Goal: Obtain resource: Download file/media

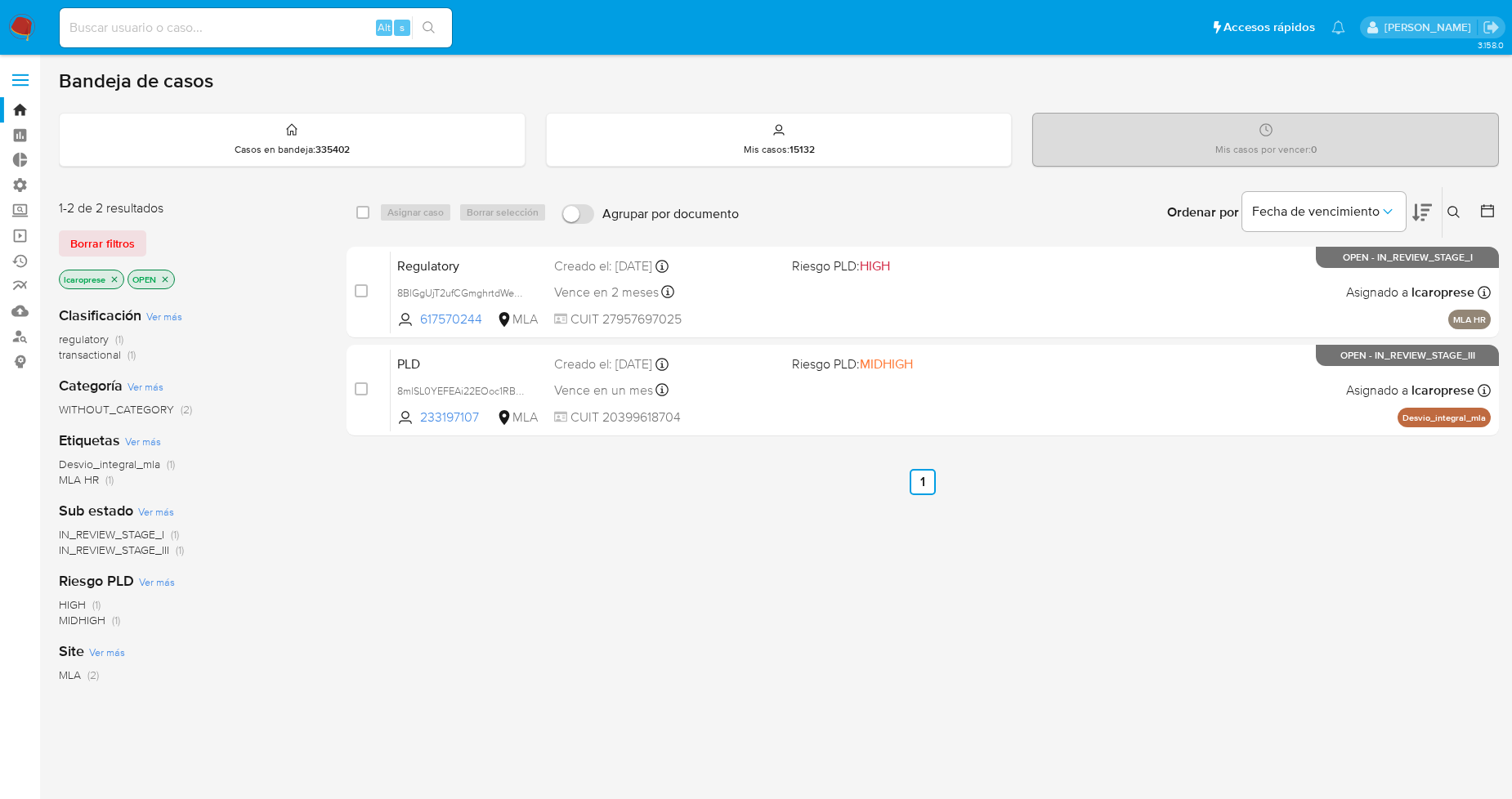
drag, startPoint x: 219, startPoint y: 38, endPoint x: 222, endPoint y: 18, distance: 20.2
click at [219, 37] on div "Alt s" at bounding box center [255, 27] width 392 height 39
click at [222, 18] on input at bounding box center [255, 28] width 392 height 21
paste input "191254159"
type input "191254159"
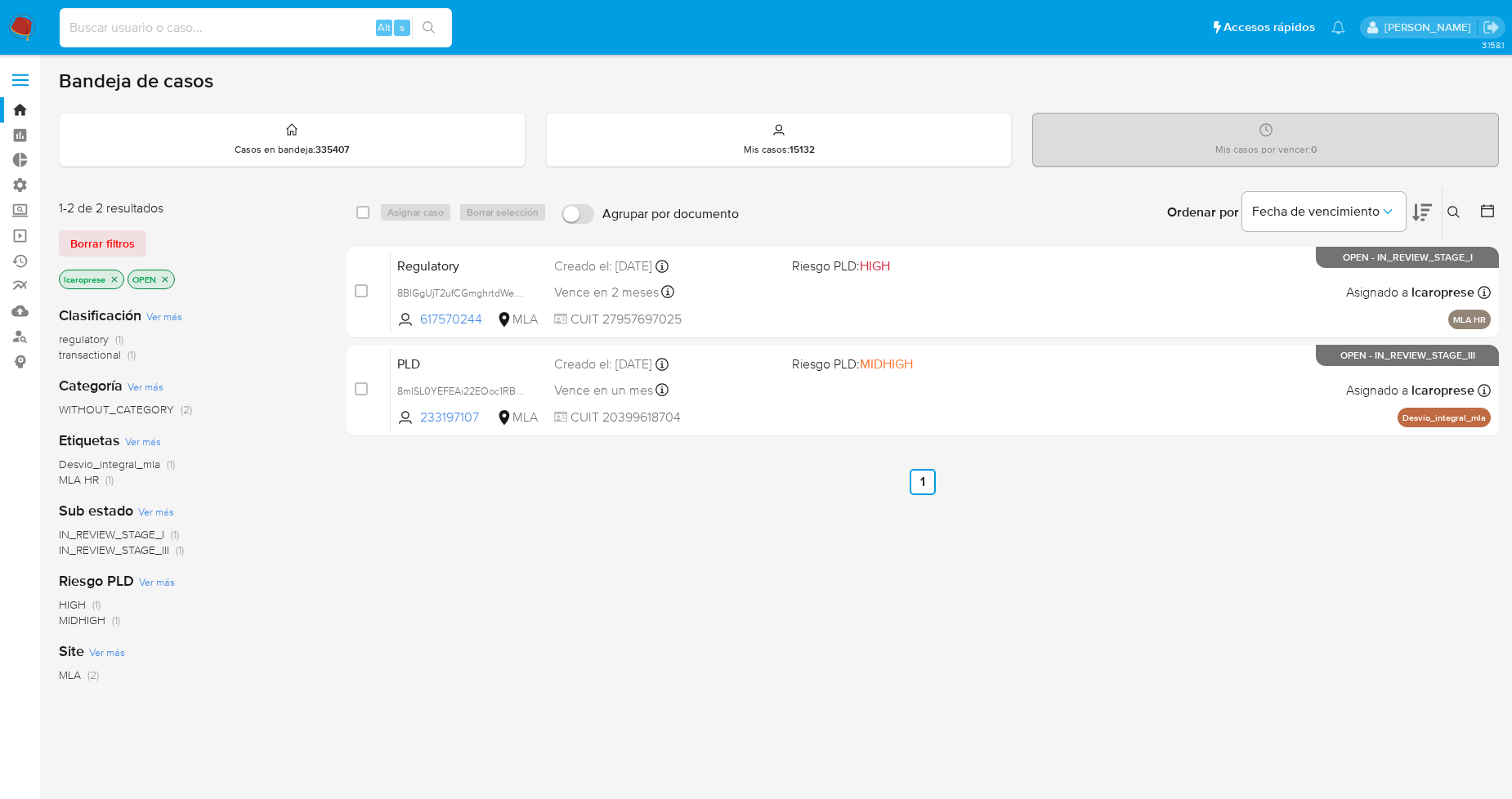
click at [301, 34] on input at bounding box center [255, 28] width 392 height 21
type input "F"
paste input "191254159"
type input "191254159"
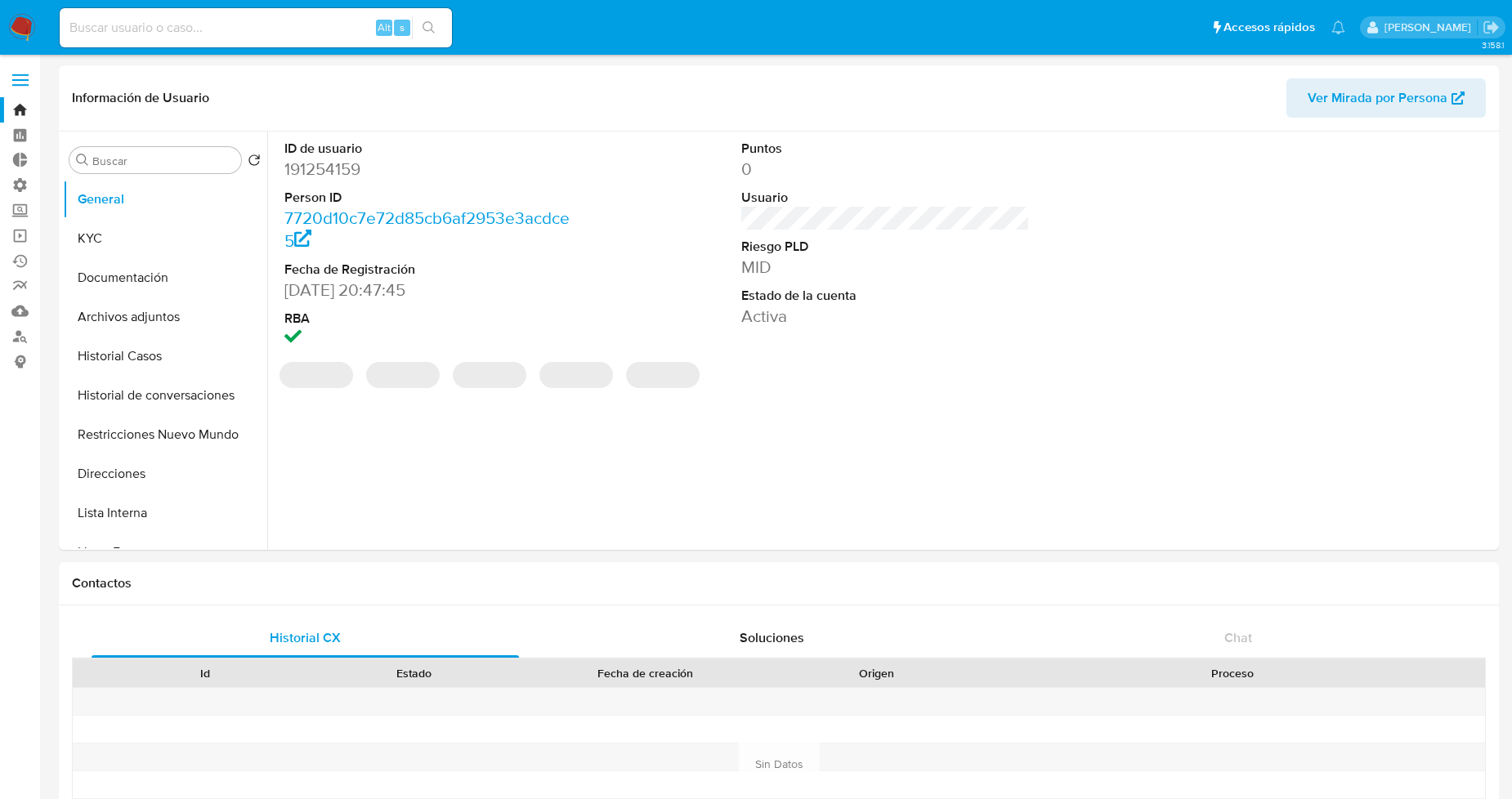
select select "10"
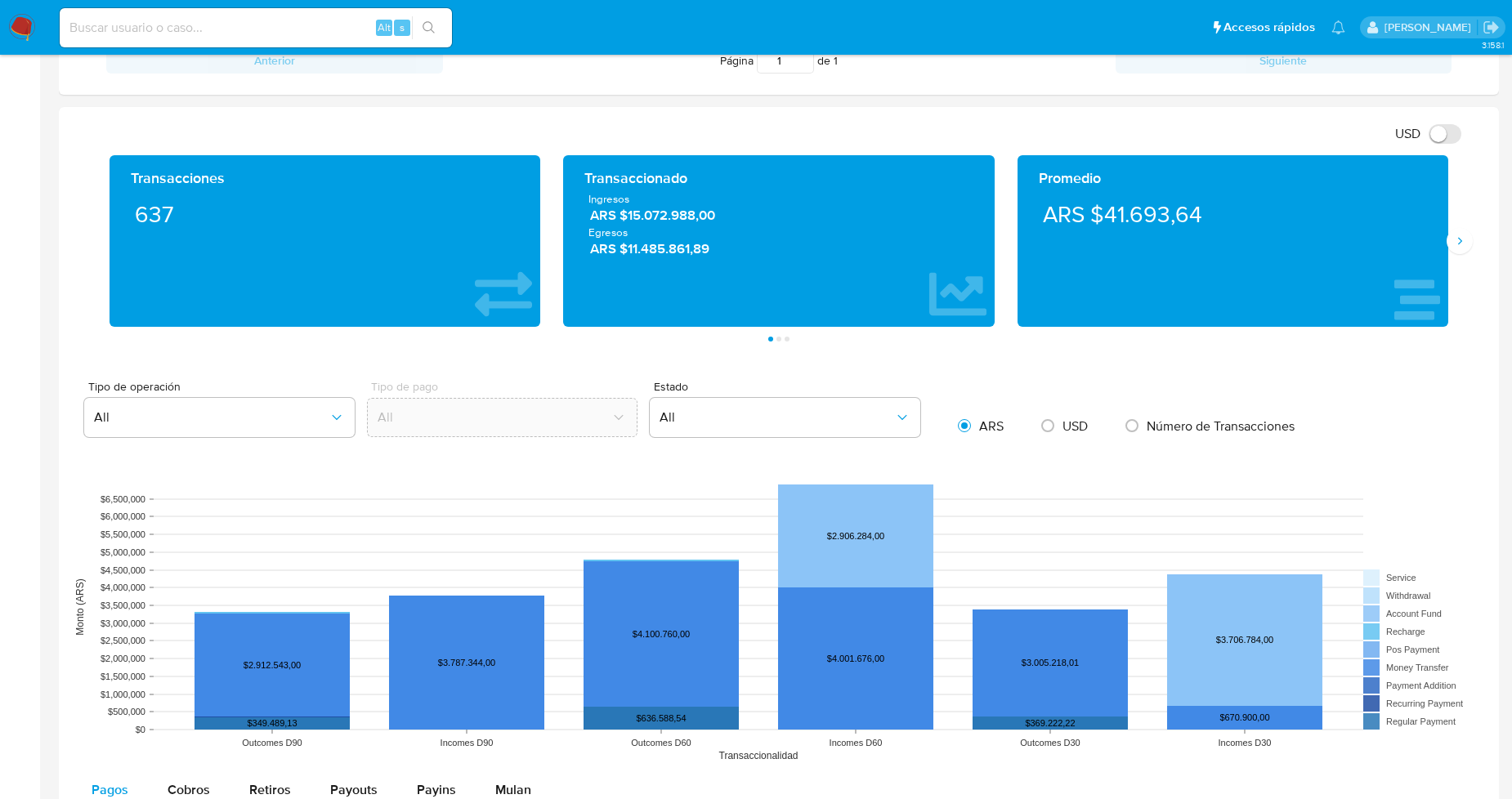
scroll to position [635, 0]
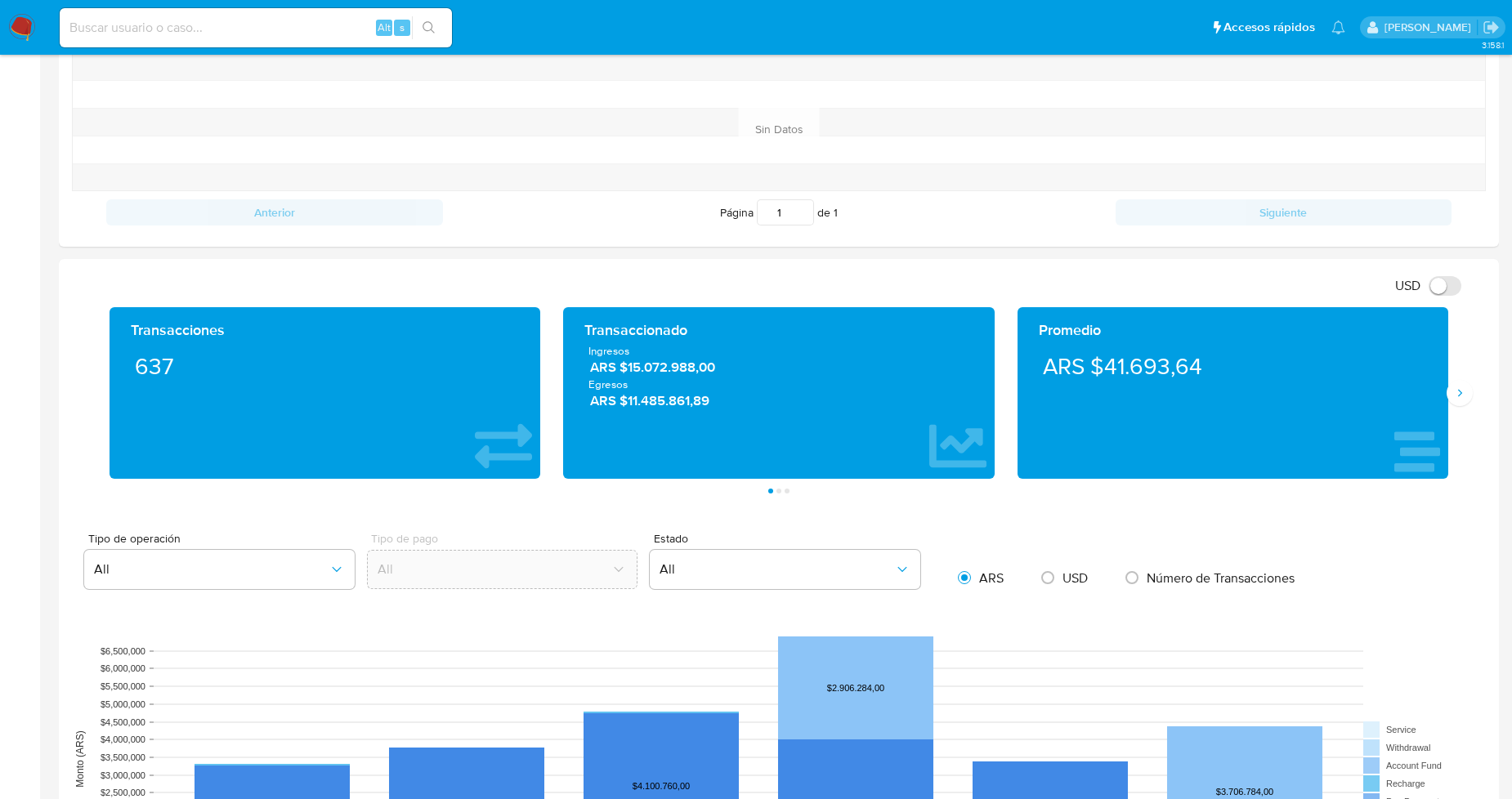
click at [1465, 412] on div "Transacciones 637 Transaccionado Ingresos ARS $15.072.988,00 Egresos ARS $11.48…" at bounding box center [778, 400] width 1414 height 186
drag, startPoint x: 1460, startPoint y: 405, endPoint x: 1456, endPoint y: 396, distance: 9.8
click at [1459, 405] on button "Siguiente" at bounding box center [1459, 393] width 26 height 26
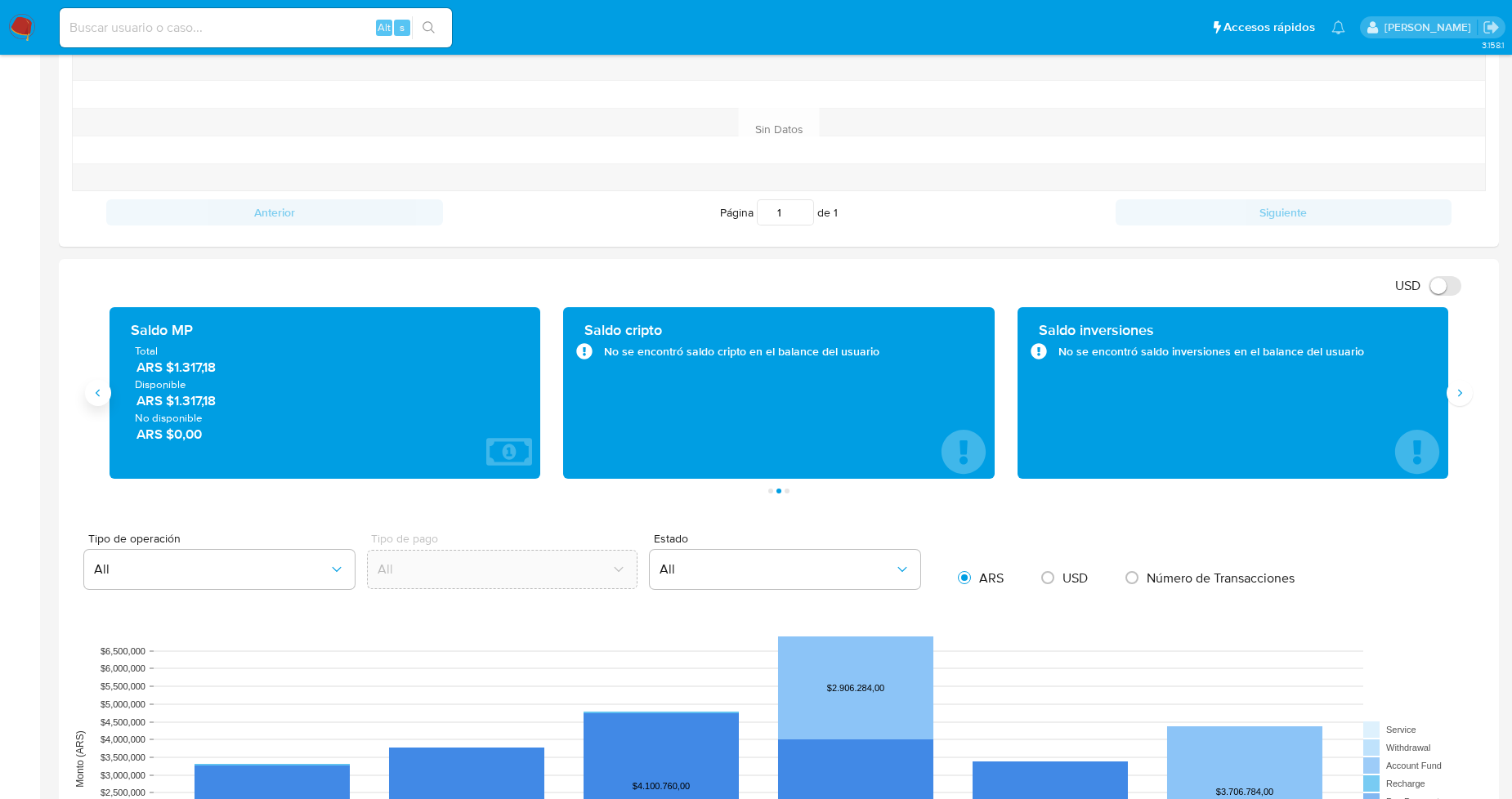
click at [107, 389] on button "Anterior" at bounding box center [98, 393] width 26 height 26
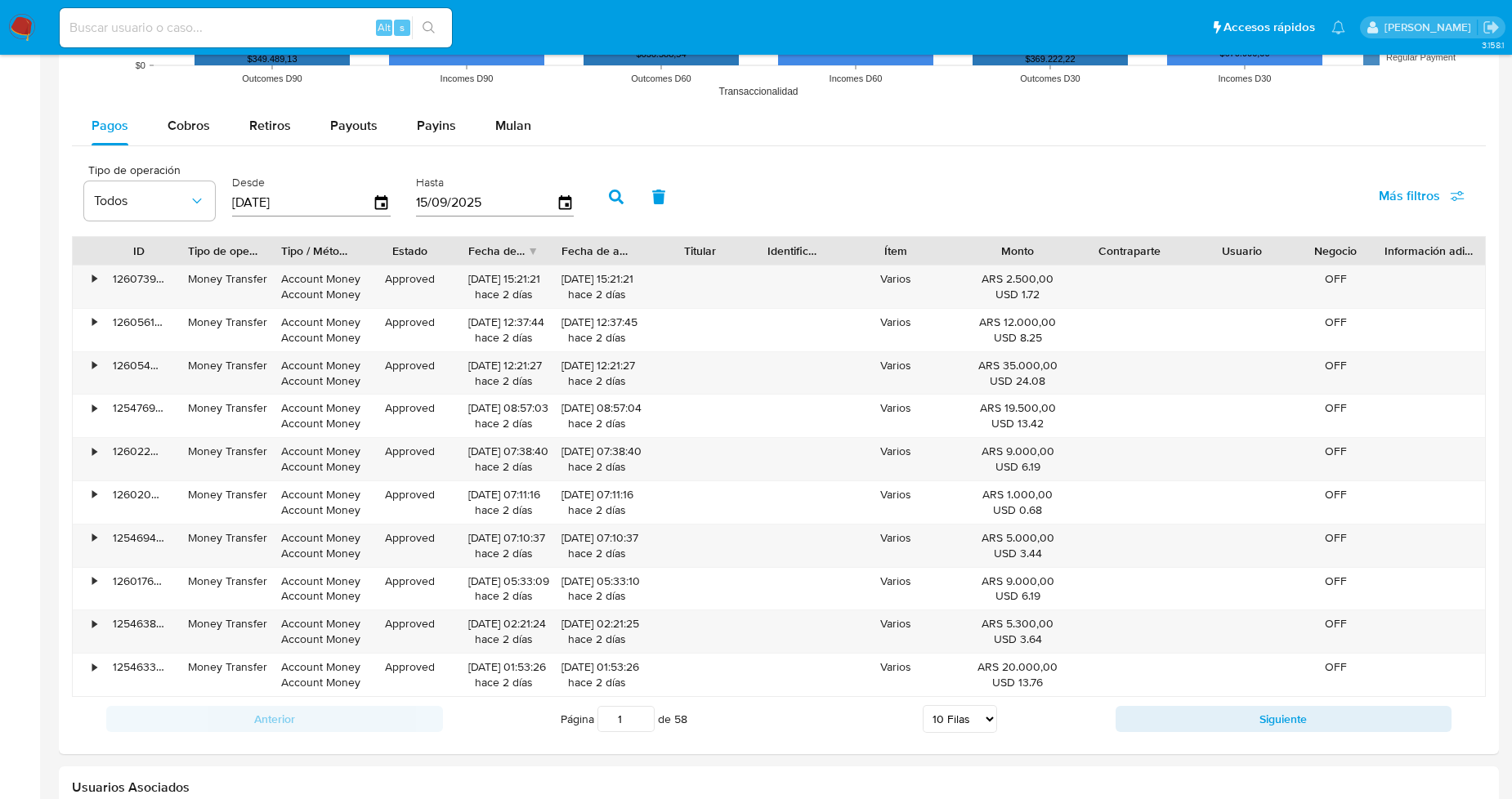
scroll to position [1452, 0]
click at [1157, 729] on button "Siguiente" at bounding box center [1283, 718] width 336 height 26
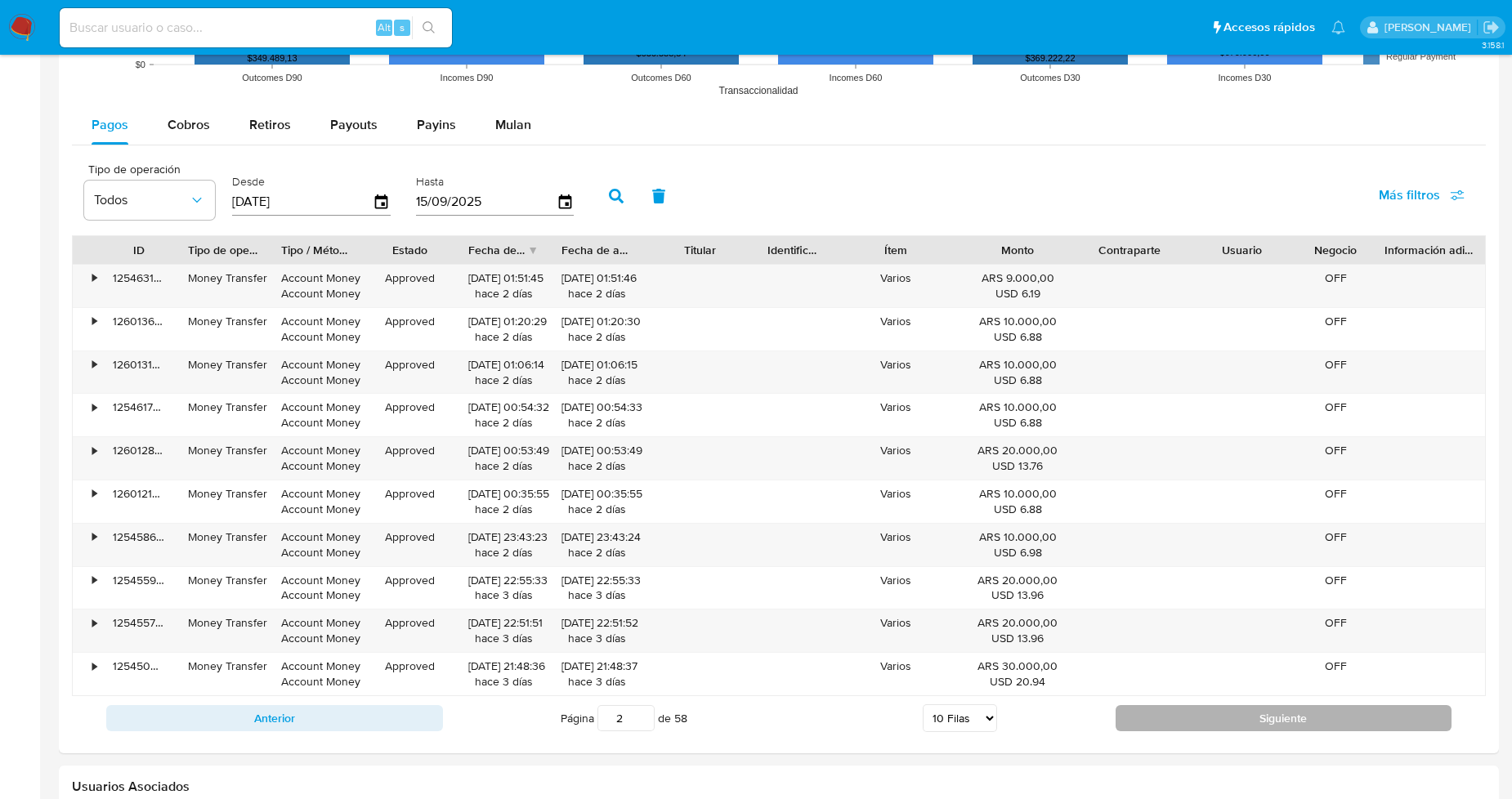
click at [1162, 719] on button "Siguiente" at bounding box center [1283, 718] width 336 height 26
click at [1165, 711] on button "Siguiente" at bounding box center [1283, 718] width 336 height 26
click at [1179, 725] on button "Siguiente" at bounding box center [1283, 718] width 336 height 26
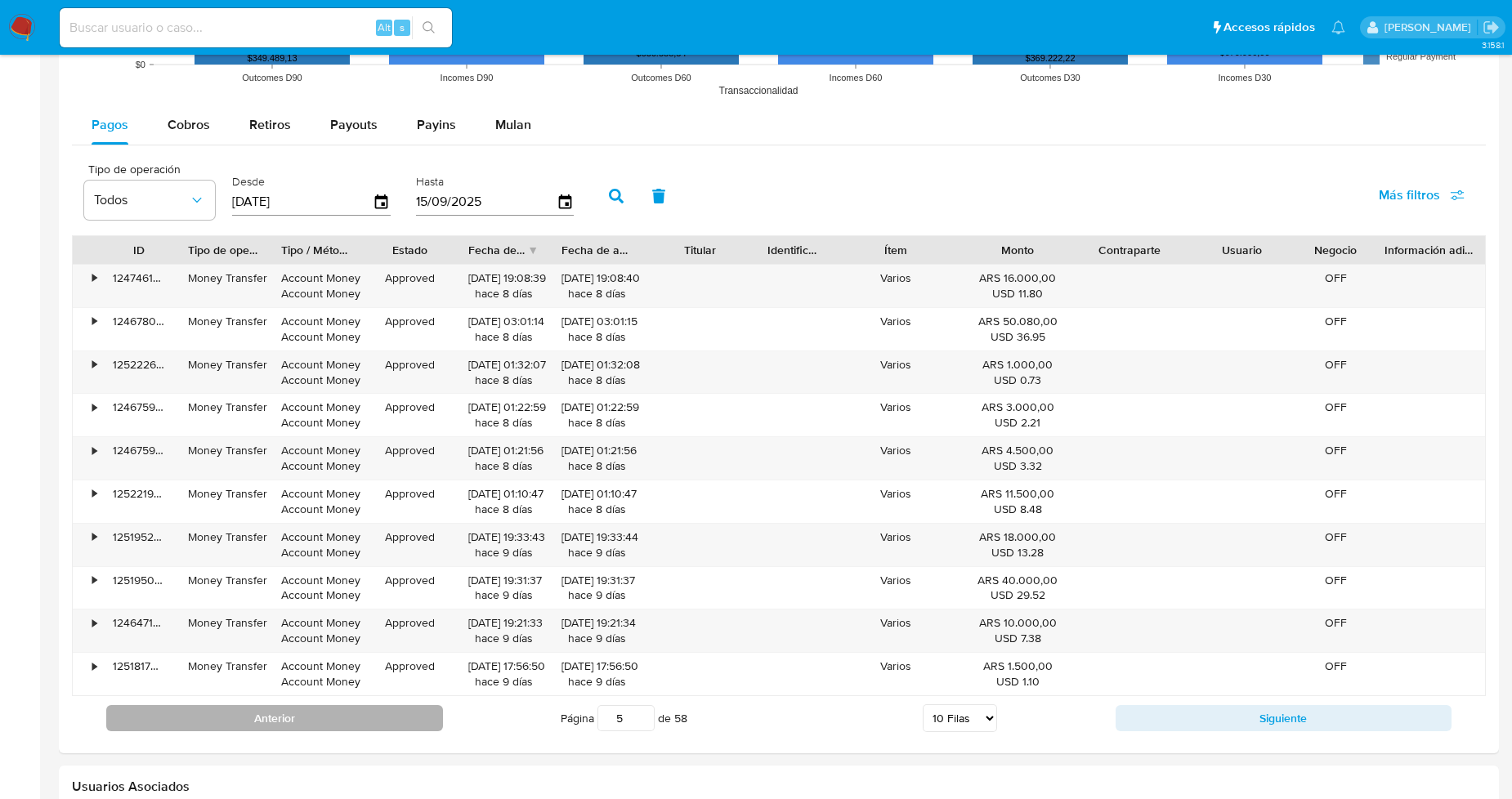
click at [244, 725] on button "Anterior" at bounding box center [274, 718] width 336 height 26
click at [322, 715] on button "Anterior" at bounding box center [274, 718] width 336 height 26
type input "3"
click at [256, 116] on span "Retiros" at bounding box center [270, 124] width 41 height 19
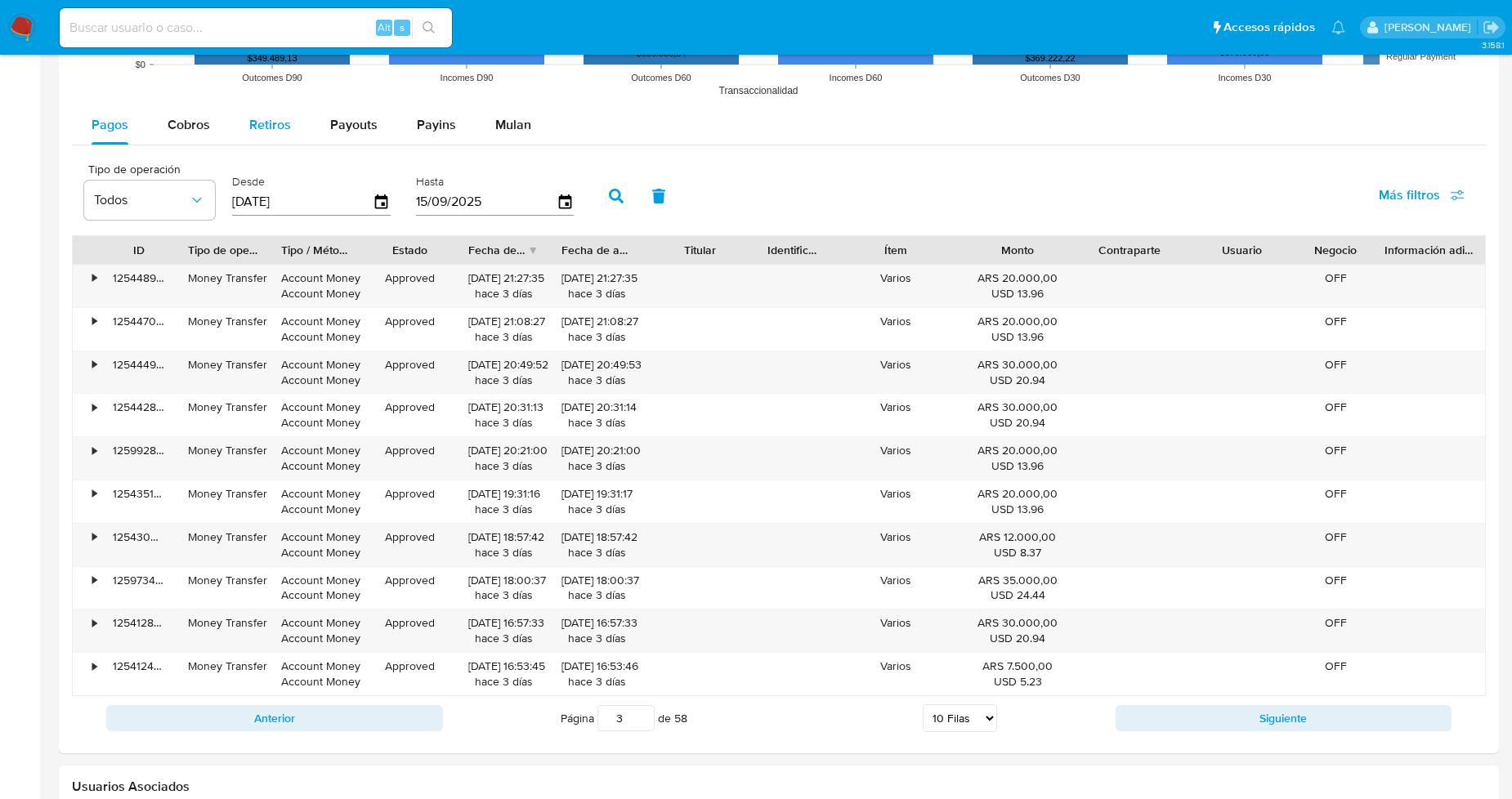
select select "10"
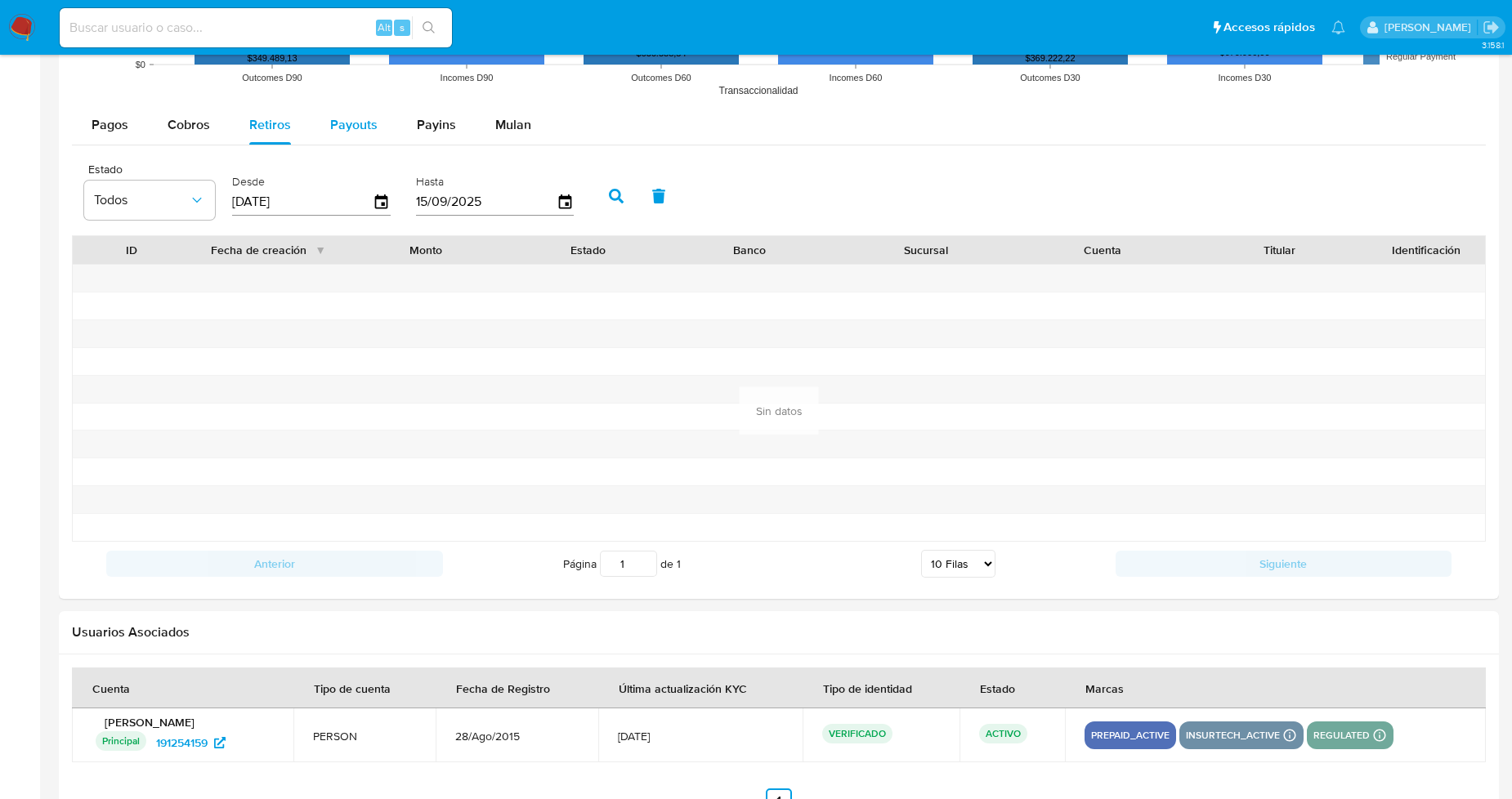
click at [359, 126] on span "Payouts" at bounding box center [354, 124] width 47 height 19
select select "10"
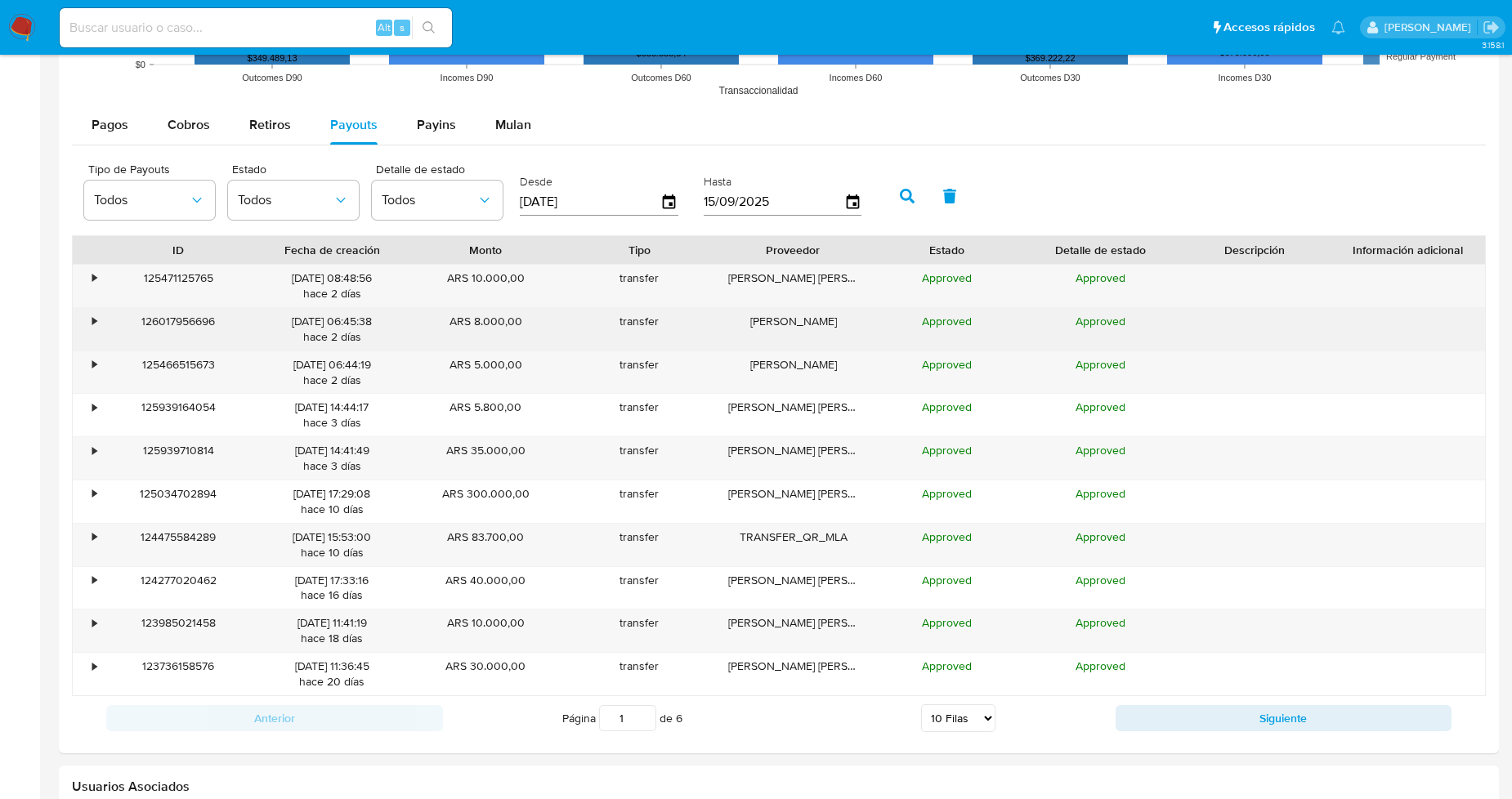
click at [93, 319] on div "•" at bounding box center [94, 321] width 4 height 16
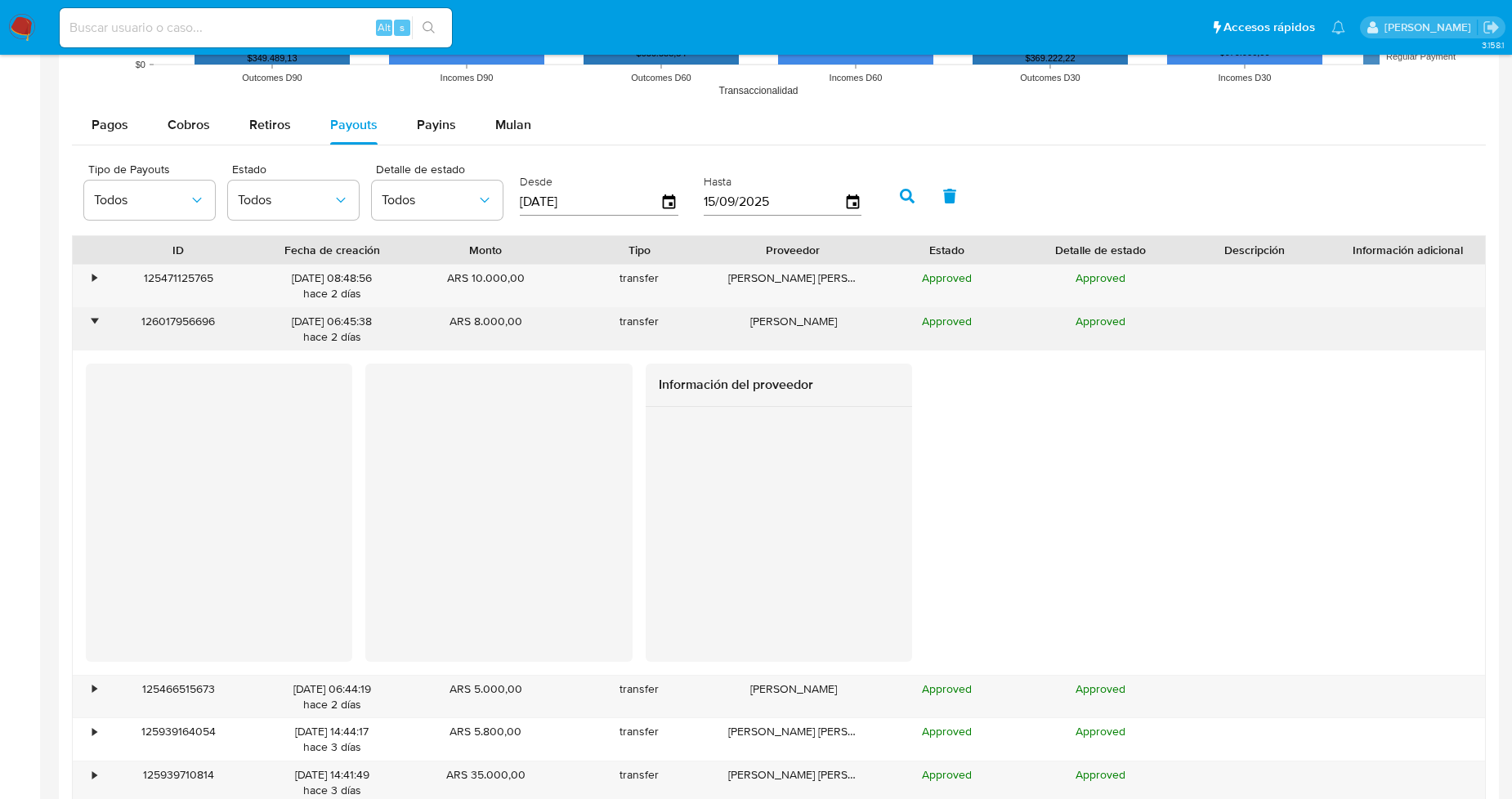
click at [93, 319] on div "•" at bounding box center [94, 321] width 4 height 16
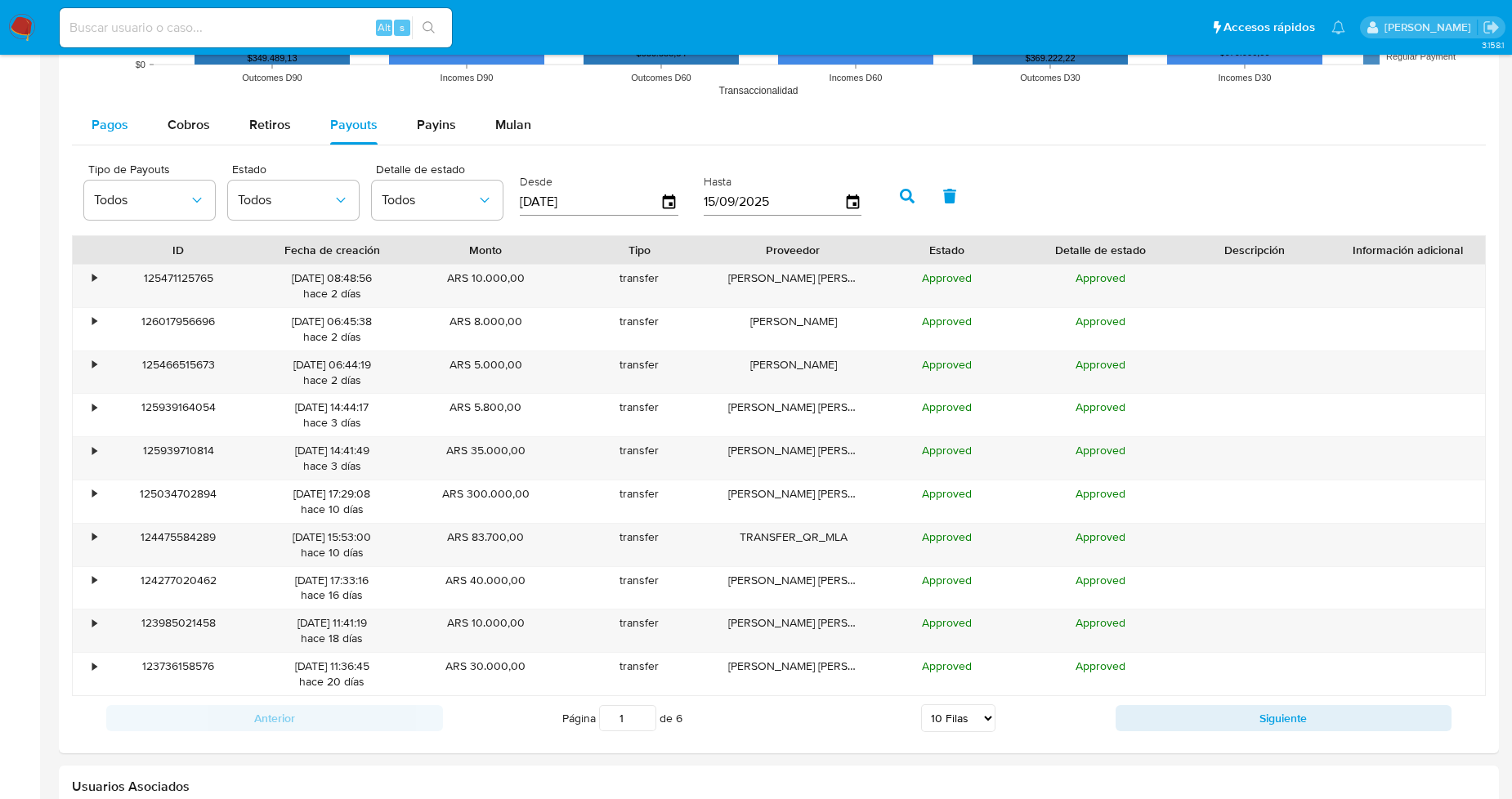
click at [117, 133] on span "Pagos" at bounding box center [110, 124] width 37 height 19
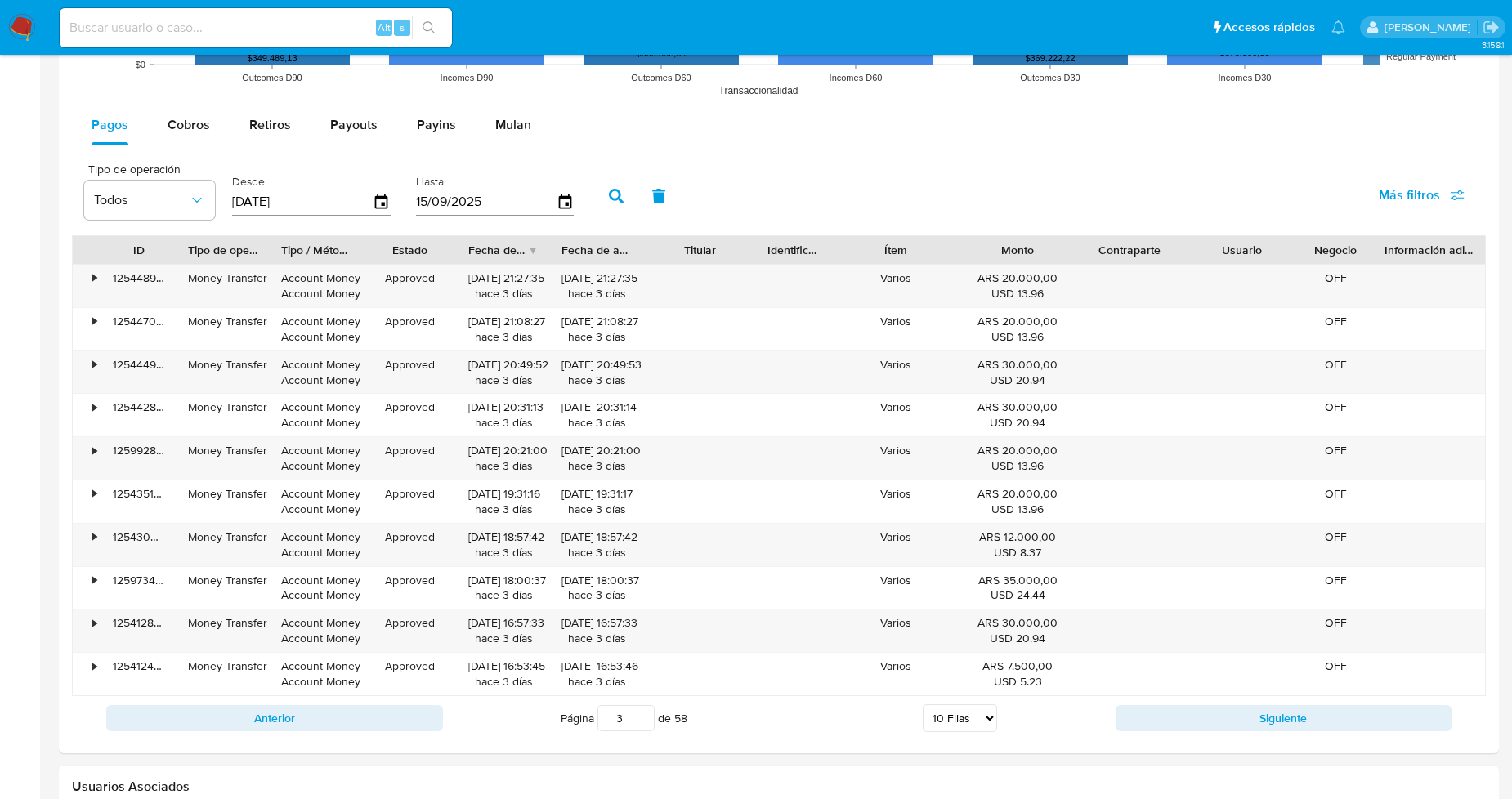
drag, startPoint x: 1201, startPoint y: 248, endPoint x: 1279, endPoint y: 239, distance: 78.5
click at [1280, 239] on div "Usuario" at bounding box center [1241, 250] width 112 height 28
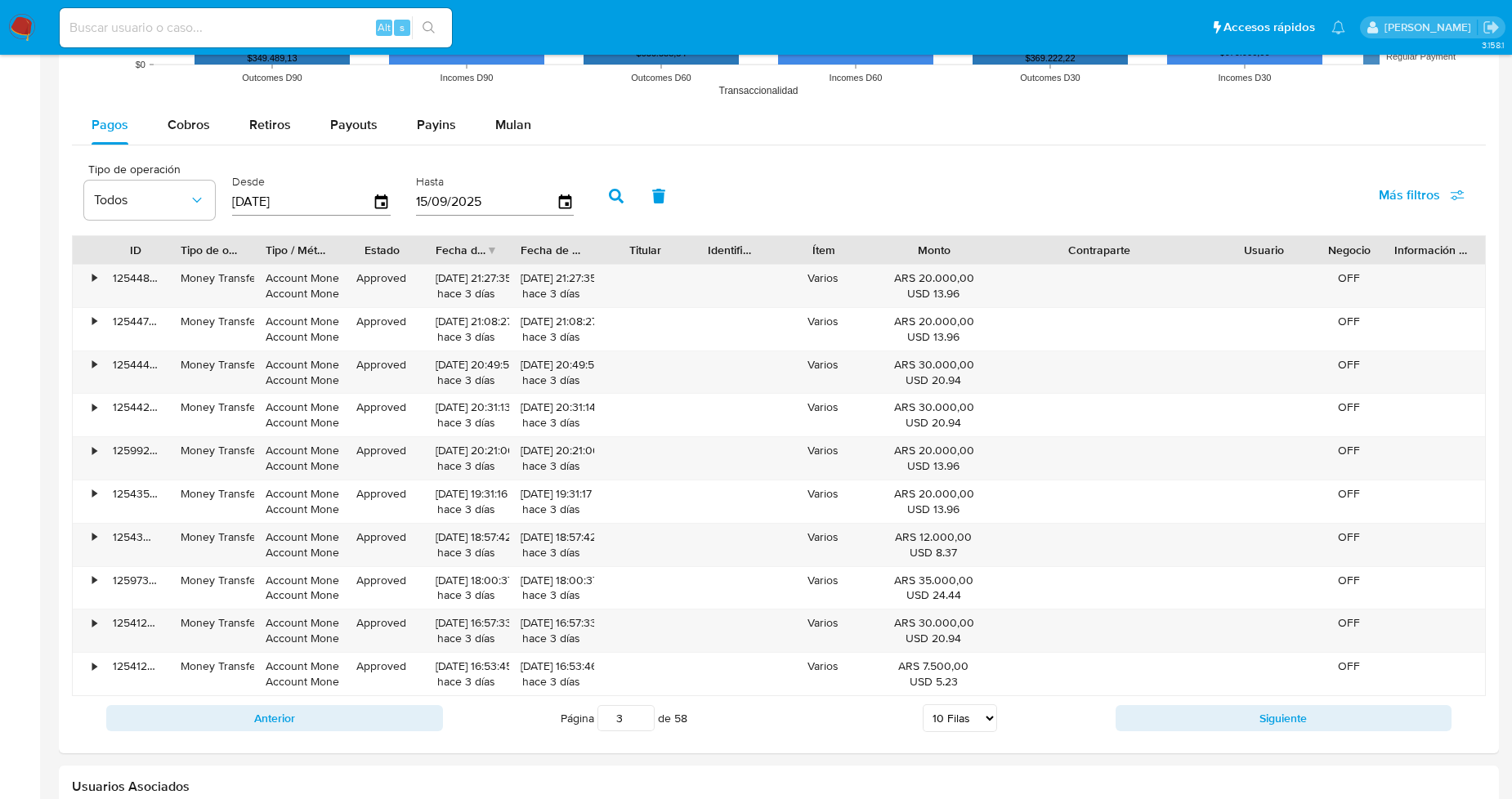
drag, startPoint x: 1189, startPoint y: 255, endPoint x: 1304, endPoint y: 244, distance: 115.5
click at [1304, 244] on div "ID Tipo de operación Tipo / Método Estado Fecha de creación Fecha de aprobación…" at bounding box center [778, 250] width 1412 height 28
click at [336, 734] on div "Anterior Página 3 de 58 5 Filas 10 Filas 20 Filas 25 Filas 50 Filas 100 Filas S…" at bounding box center [778, 718] width 1414 height 44
click at [337, 727] on button "Anterior" at bounding box center [274, 718] width 336 height 26
click at [309, 719] on button "Anterior" at bounding box center [274, 718] width 336 height 26
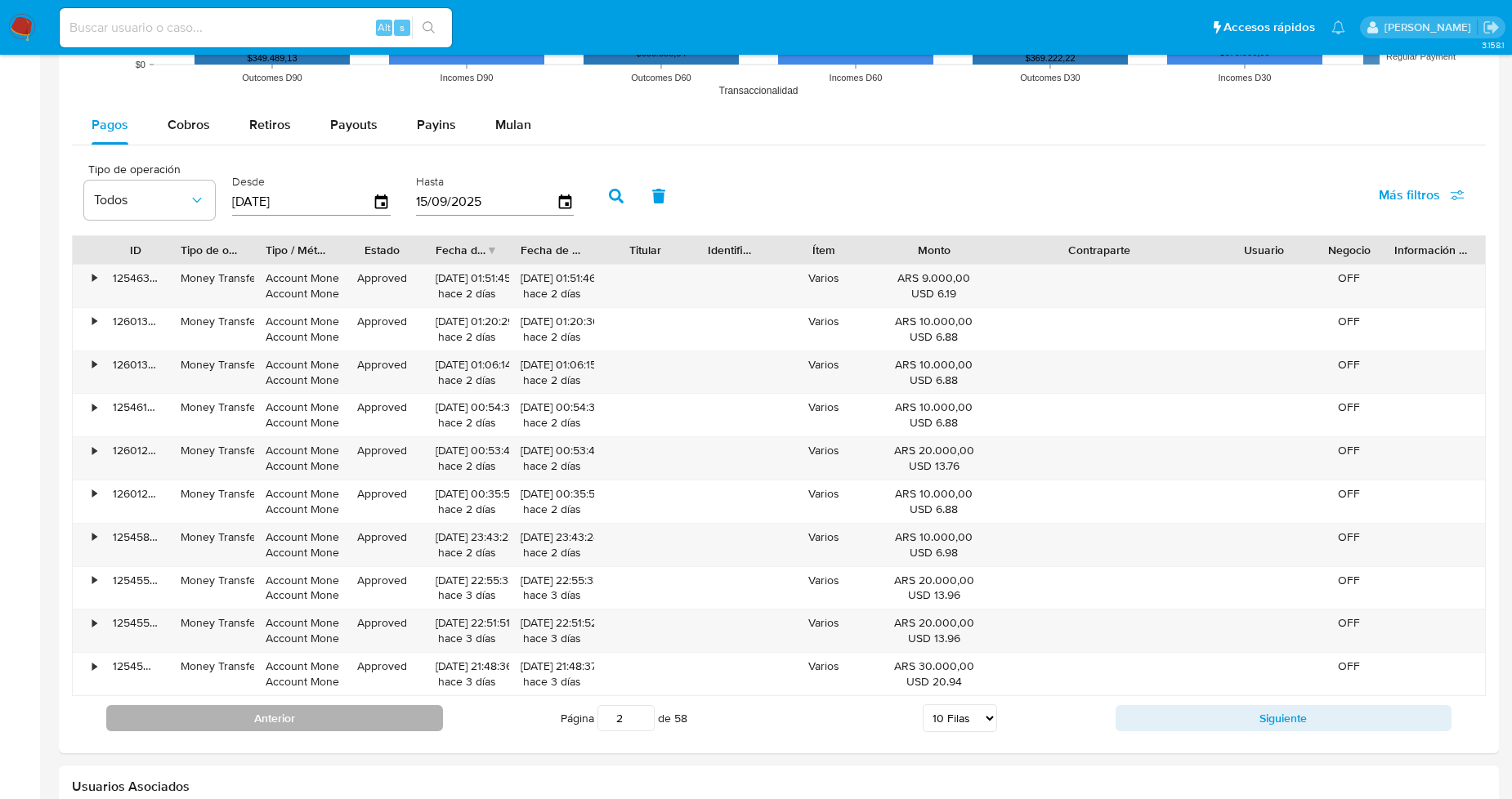
type input "1"
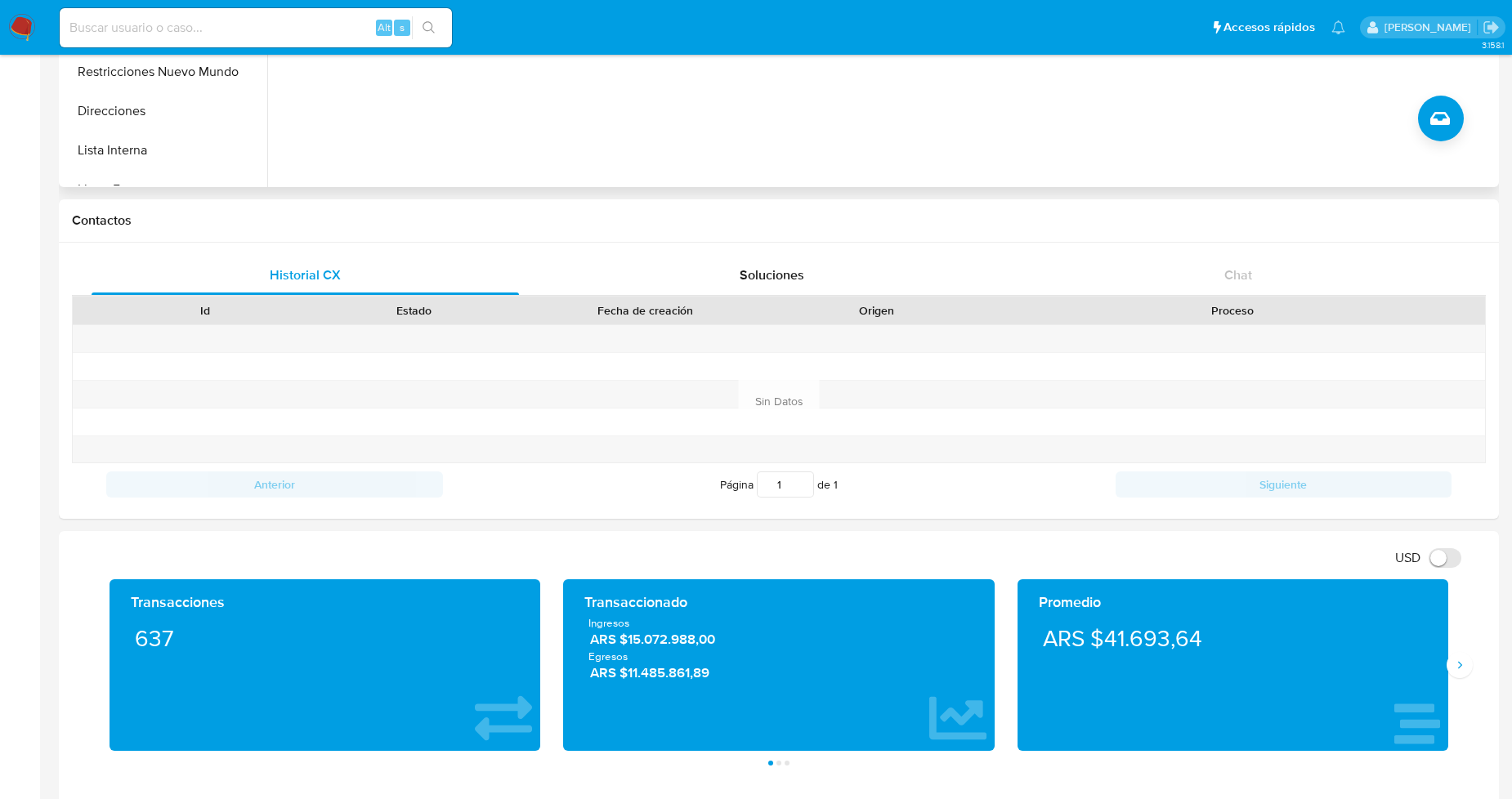
scroll to position [0, 0]
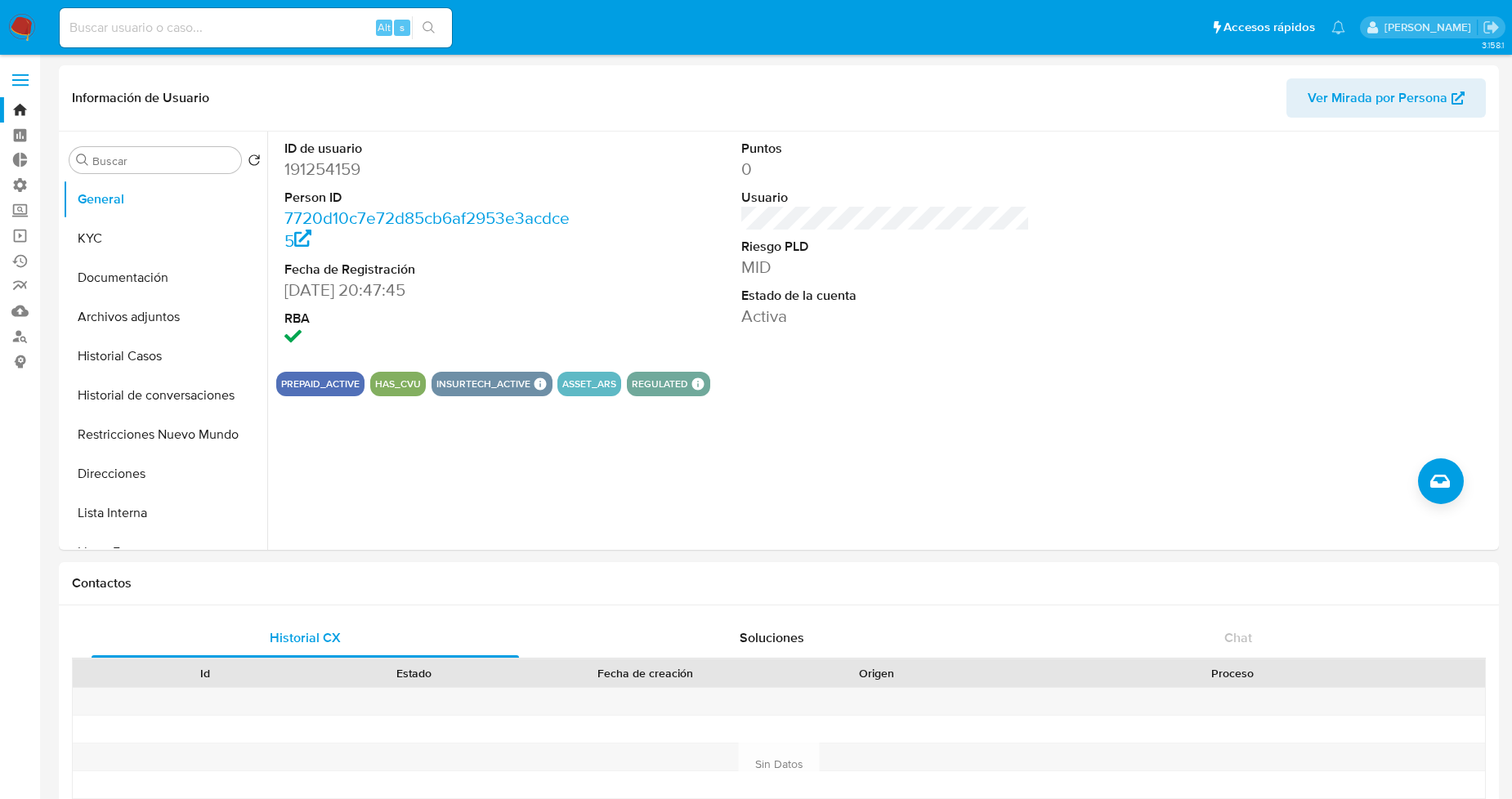
click at [15, 111] on link "Bandeja" at bounding box center [97, 110] width 194 height 26
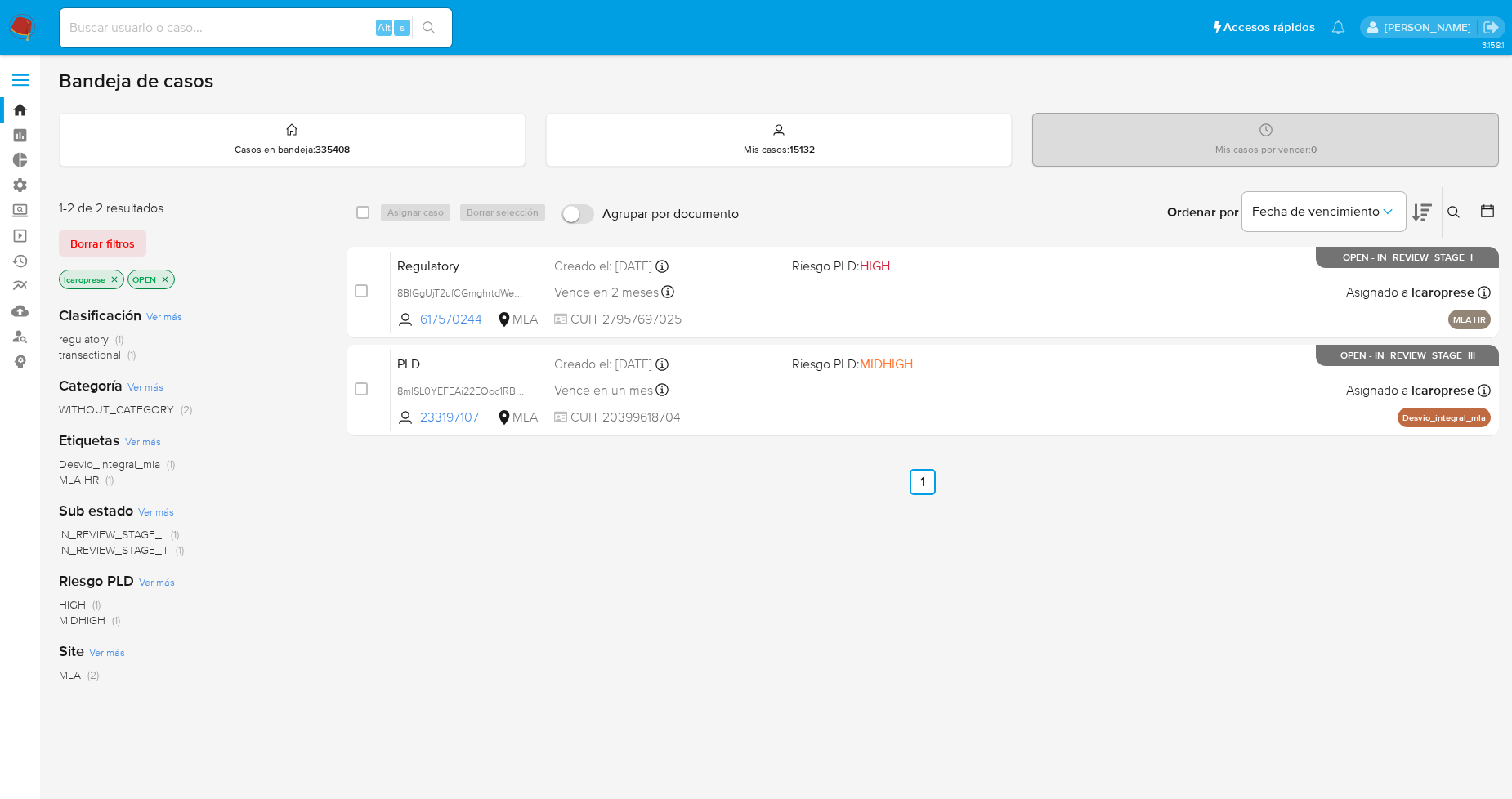
click at [300, 27] on input at bounding box center [255, 28] width 392 height 21
paste input "556461253"
type input "556461253"
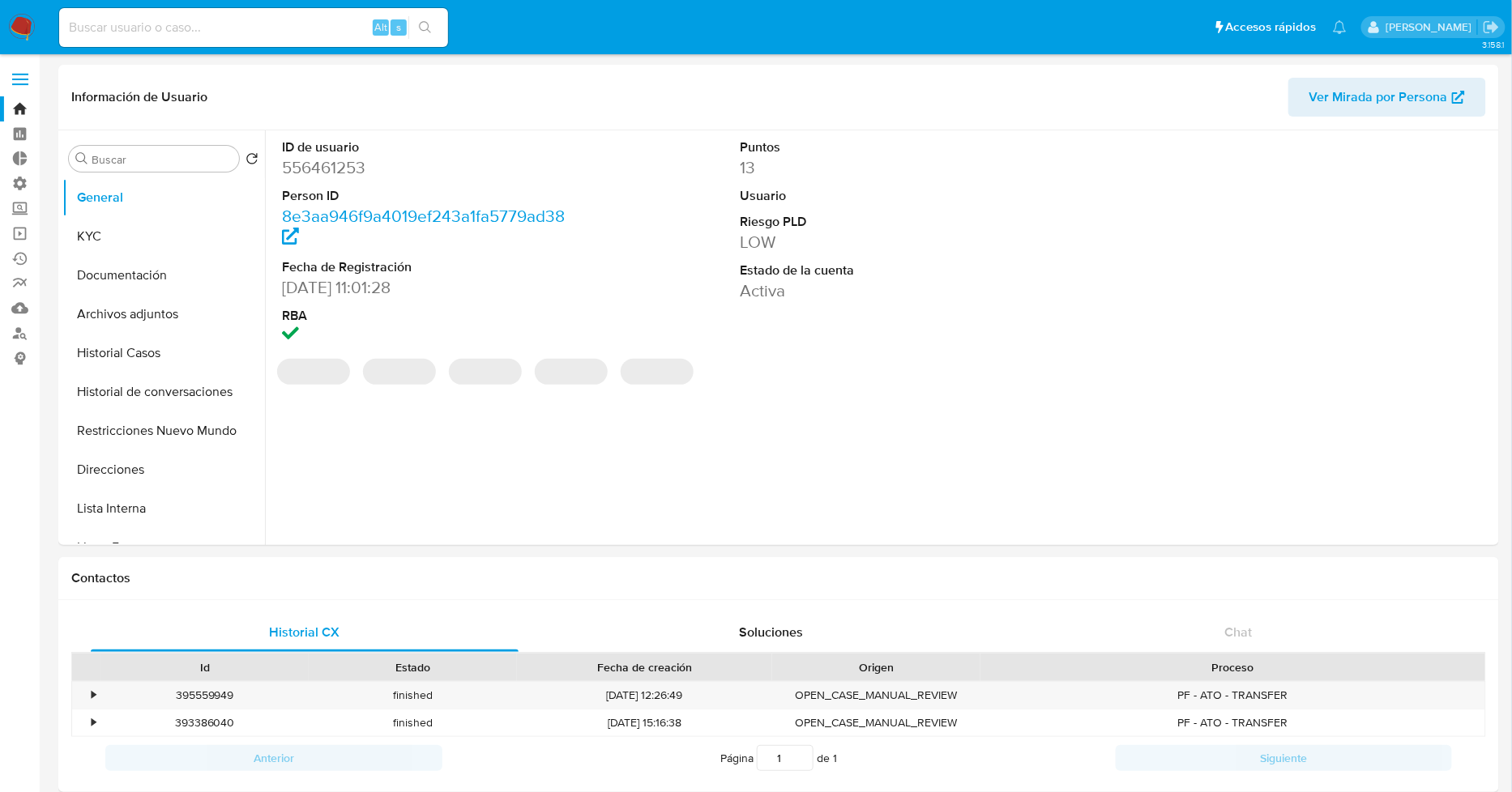
select select "10"
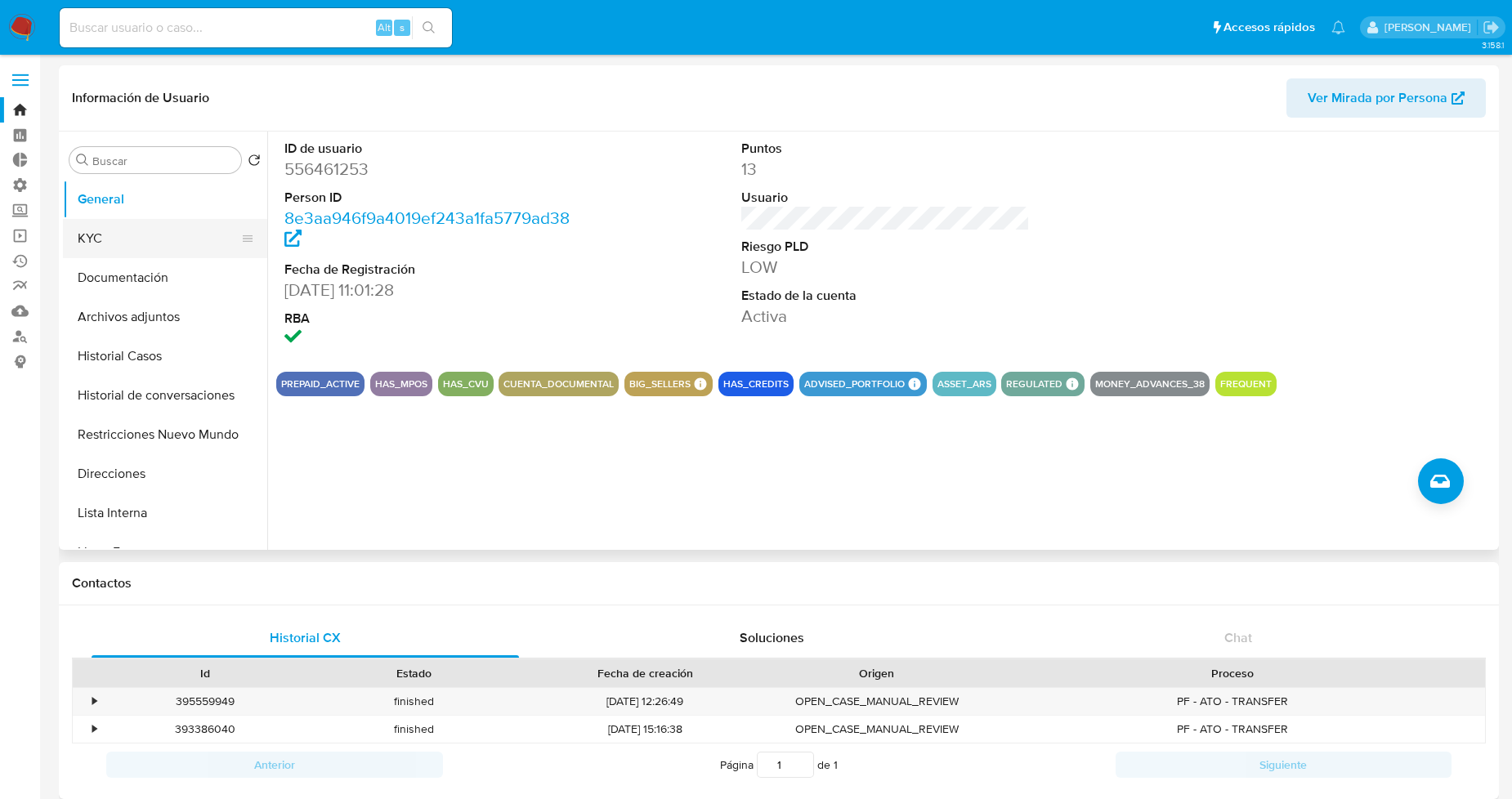
click at [173, 250] on button "KYC" at bounding box center [158, 238] width 191 height 39
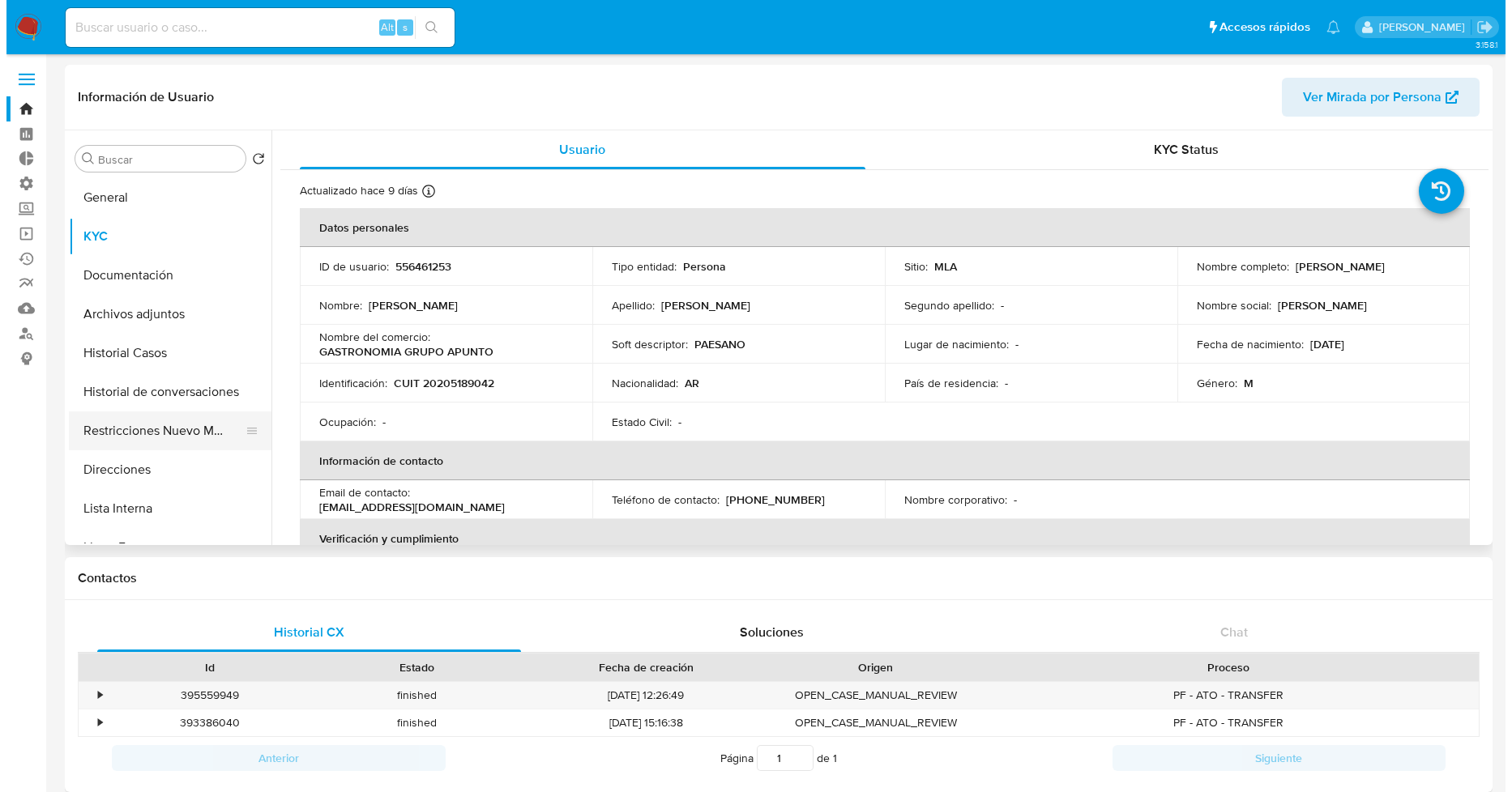
scroll to position [90, 0]
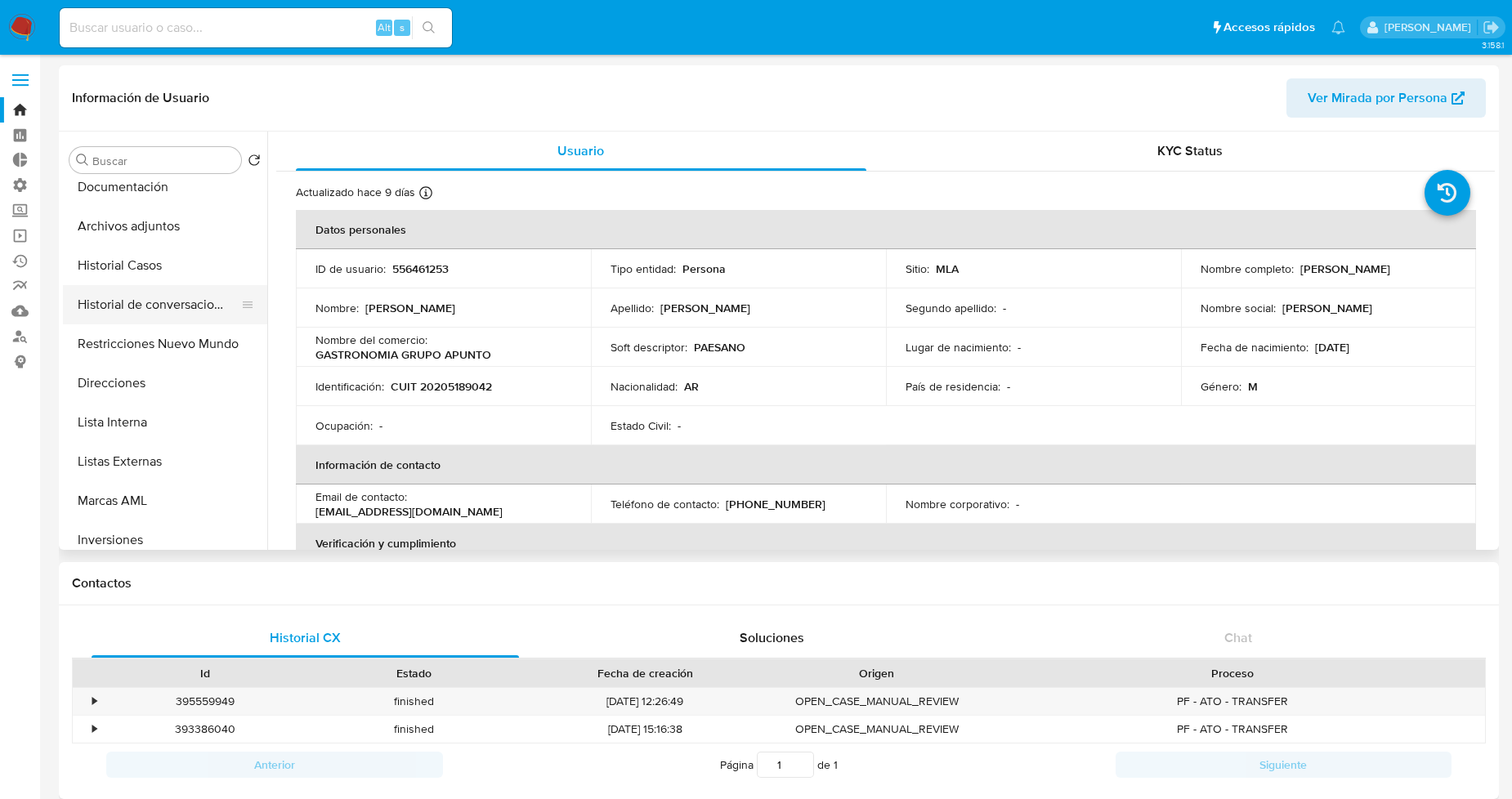
click at [145, 304] on button "Historial de conversaciones" at bounding box center [158, 304] width 191 height 39
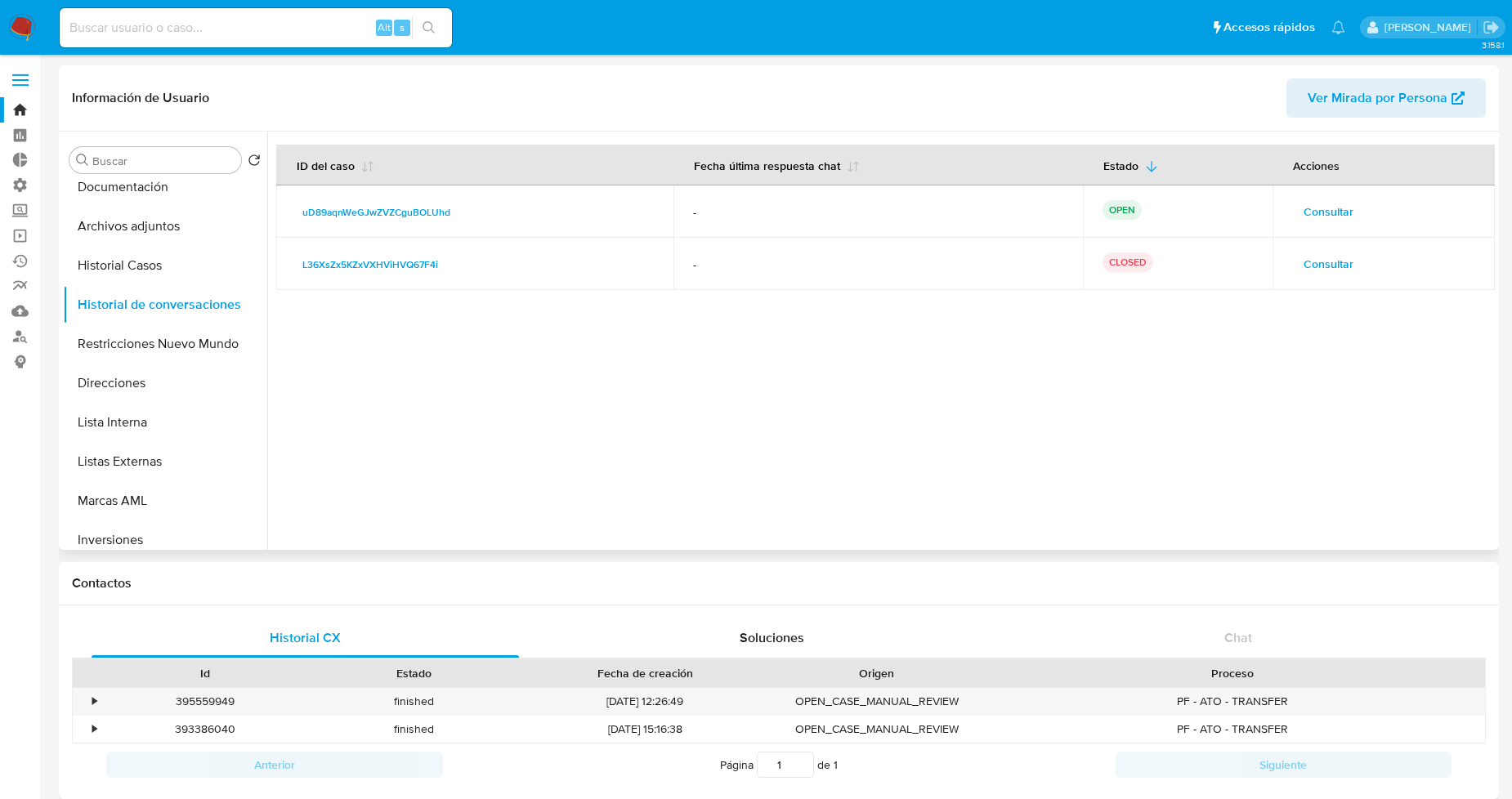
click at [1308, 212] on span "Consultar" at bounding box center [1328, 212] width 50 height 23
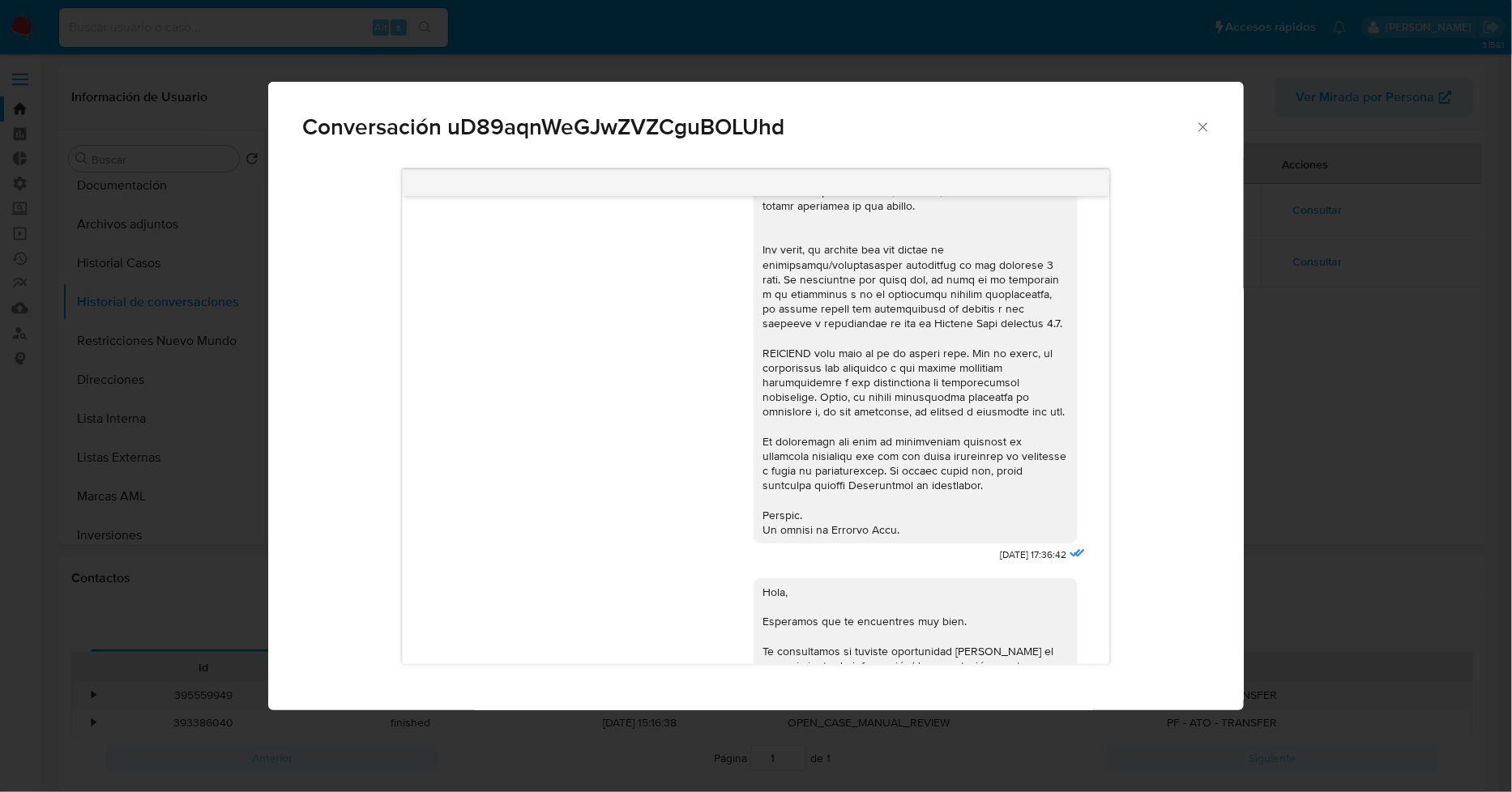
scroll to position [805, 0]
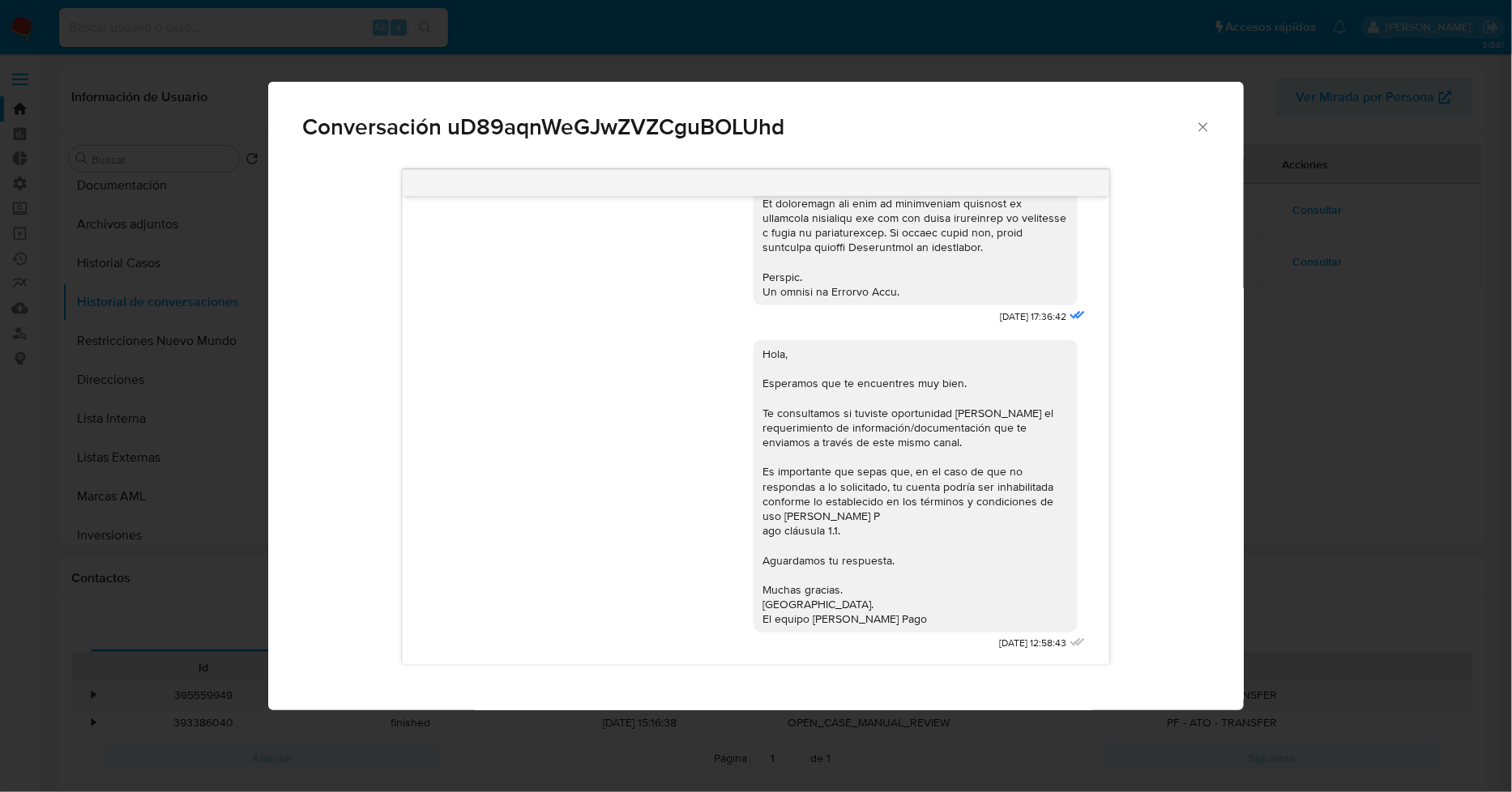
click at [1201, 122] on icon "Cerrar" at bounding box center [1204, 127] width 16 height 16
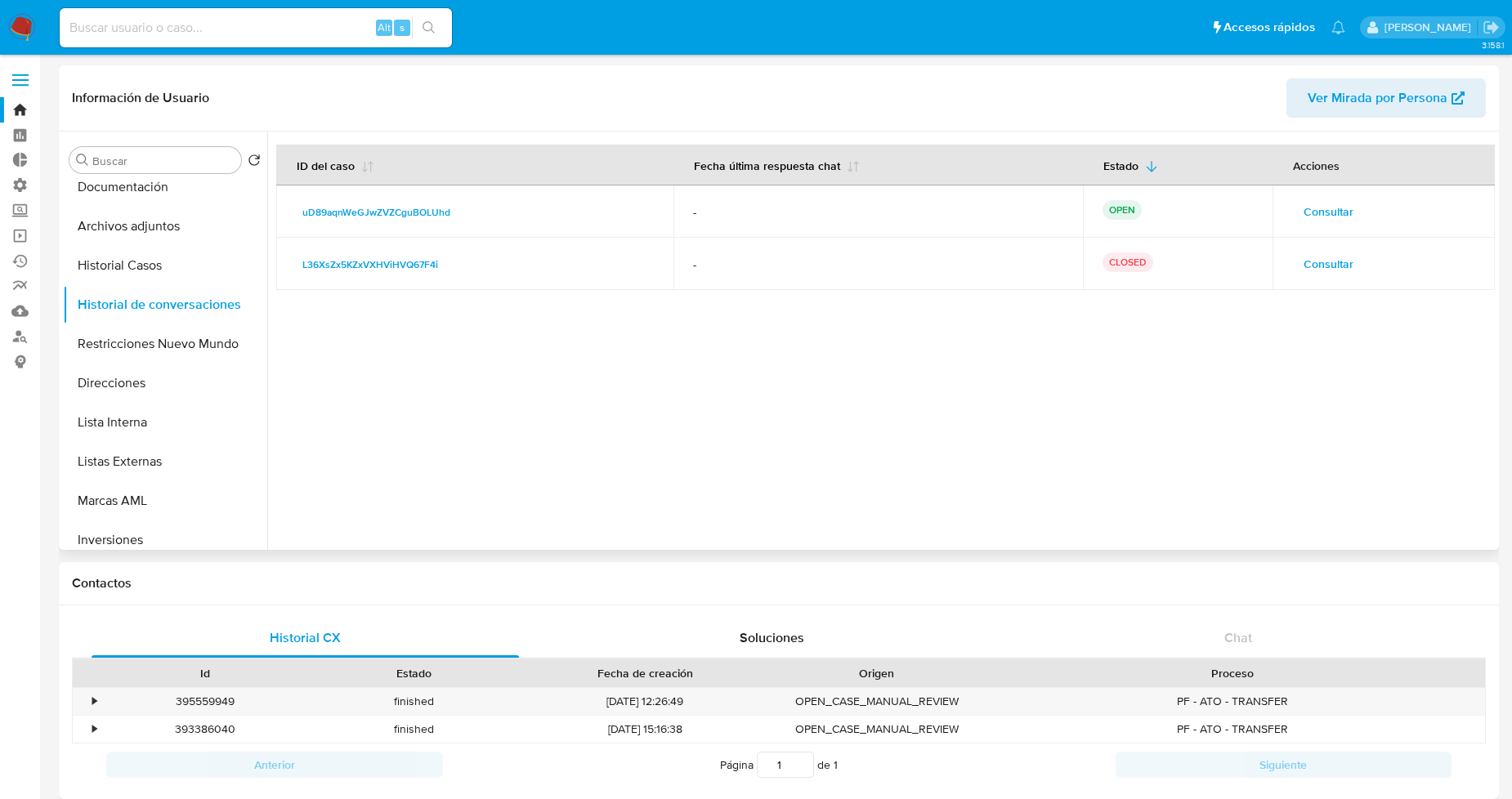
click at [1338, 205] on span "Consultar" at bounding box center [1328, 212] width 50 height 23
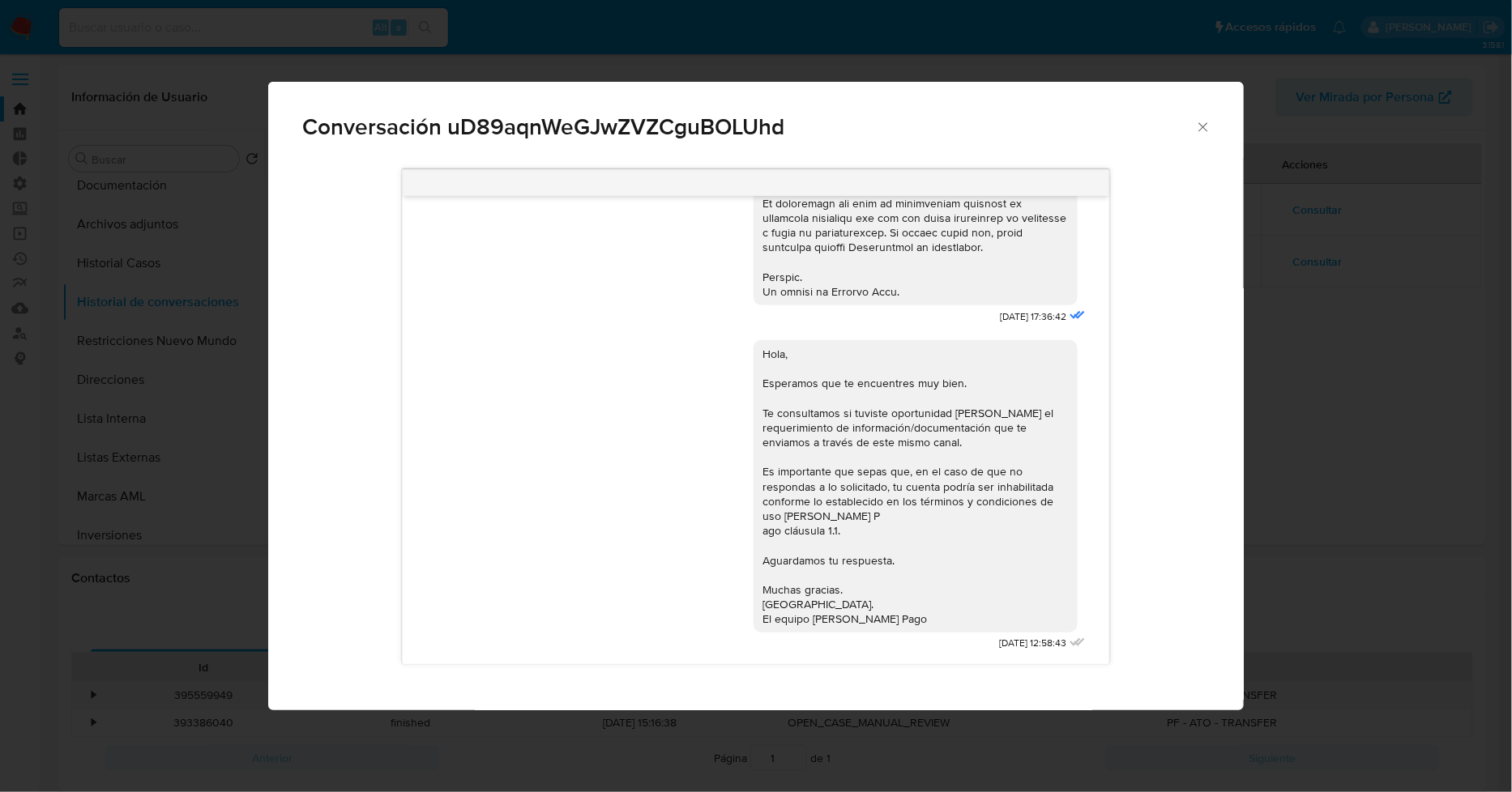
click at [1205, 121] on icon "Cerrar" at bounding box center [1204, 127] width 16 height 16
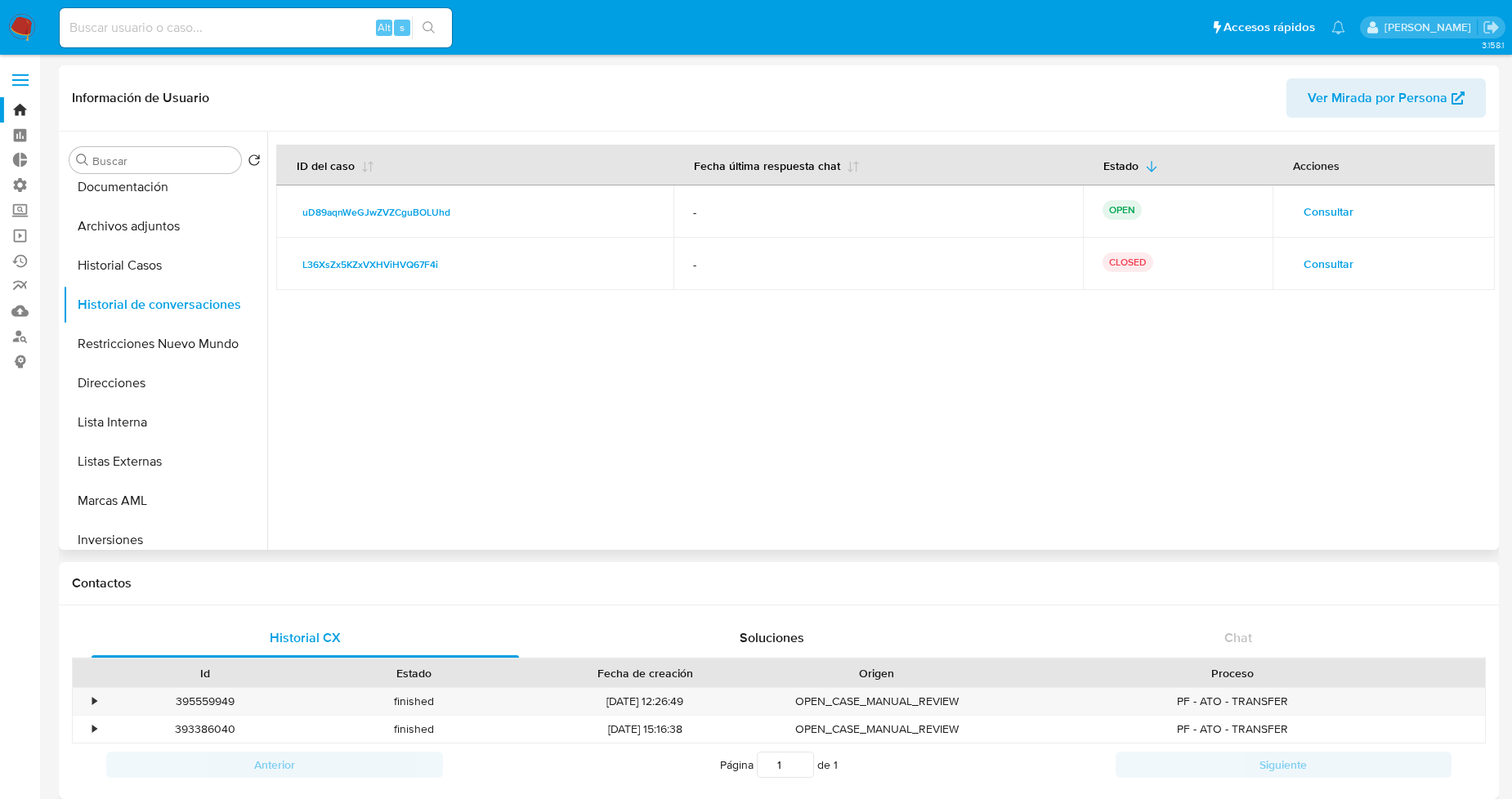
click at [1329, 266] on span "Consultar" at bounding box center [1328, 264] width 50 height 23
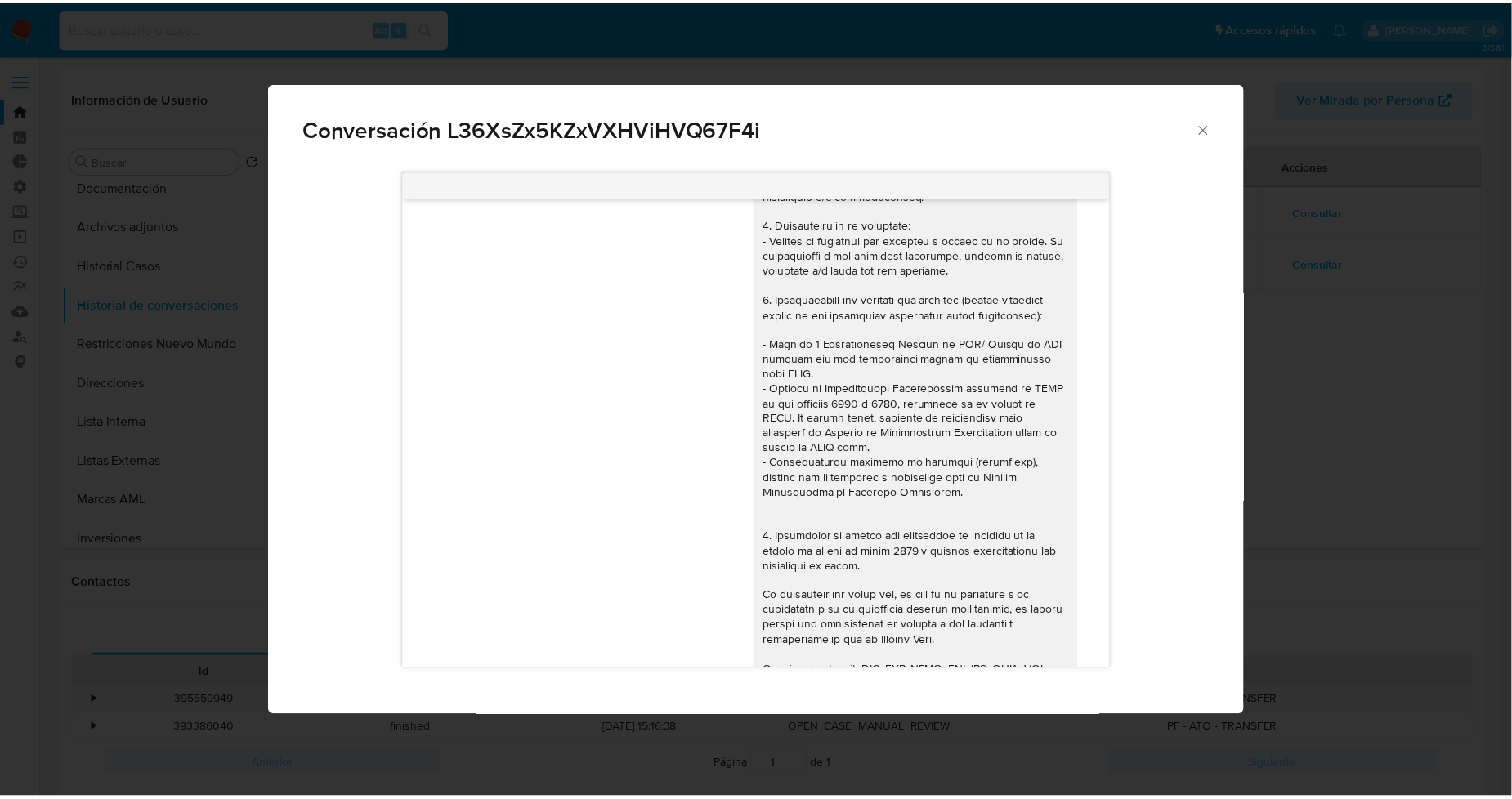
scroll to position [0, 0]
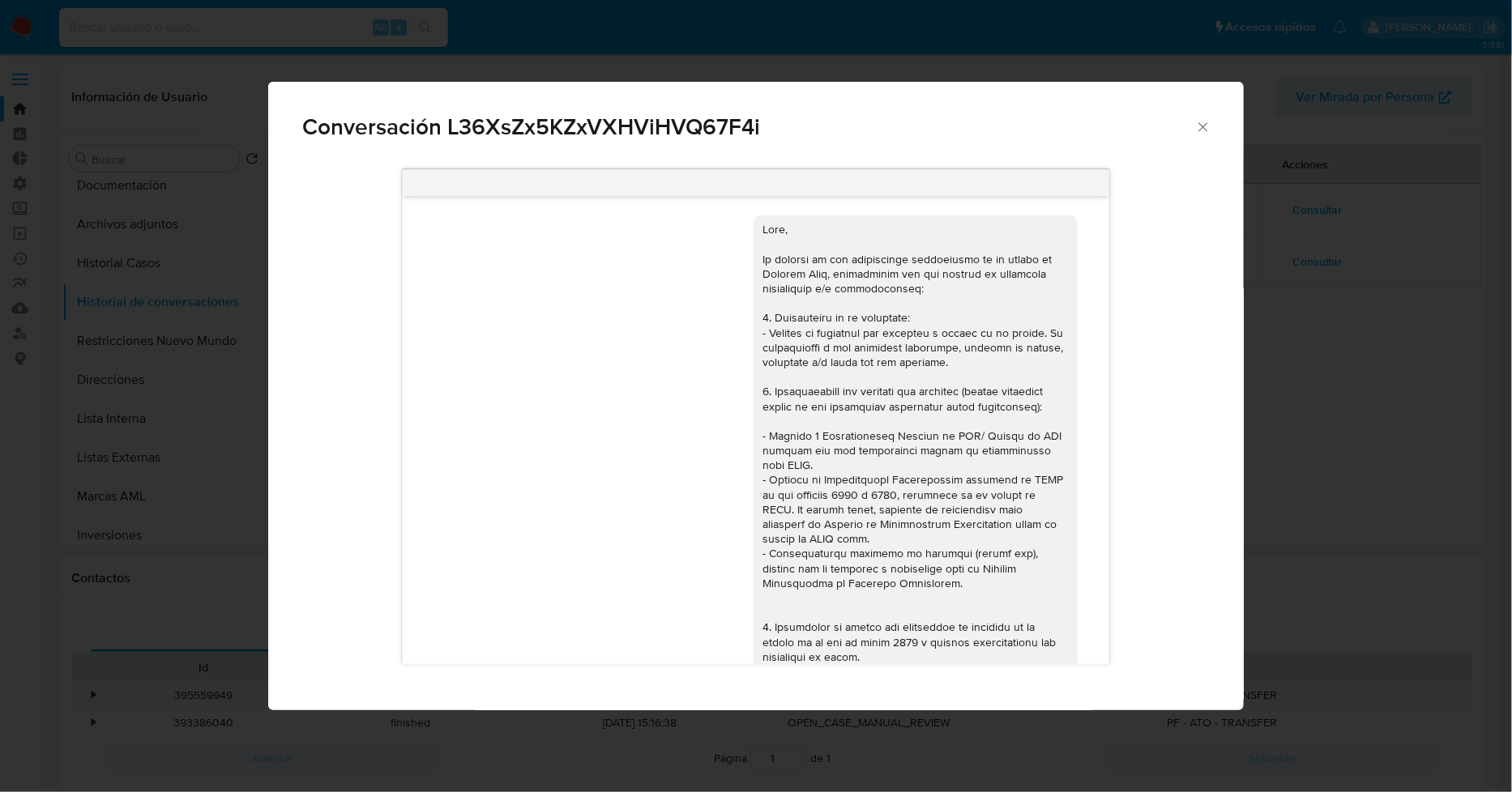
click at [1204, 126] on icon "Cerrar" at bounding box center [1204, 126] width 9 height 9
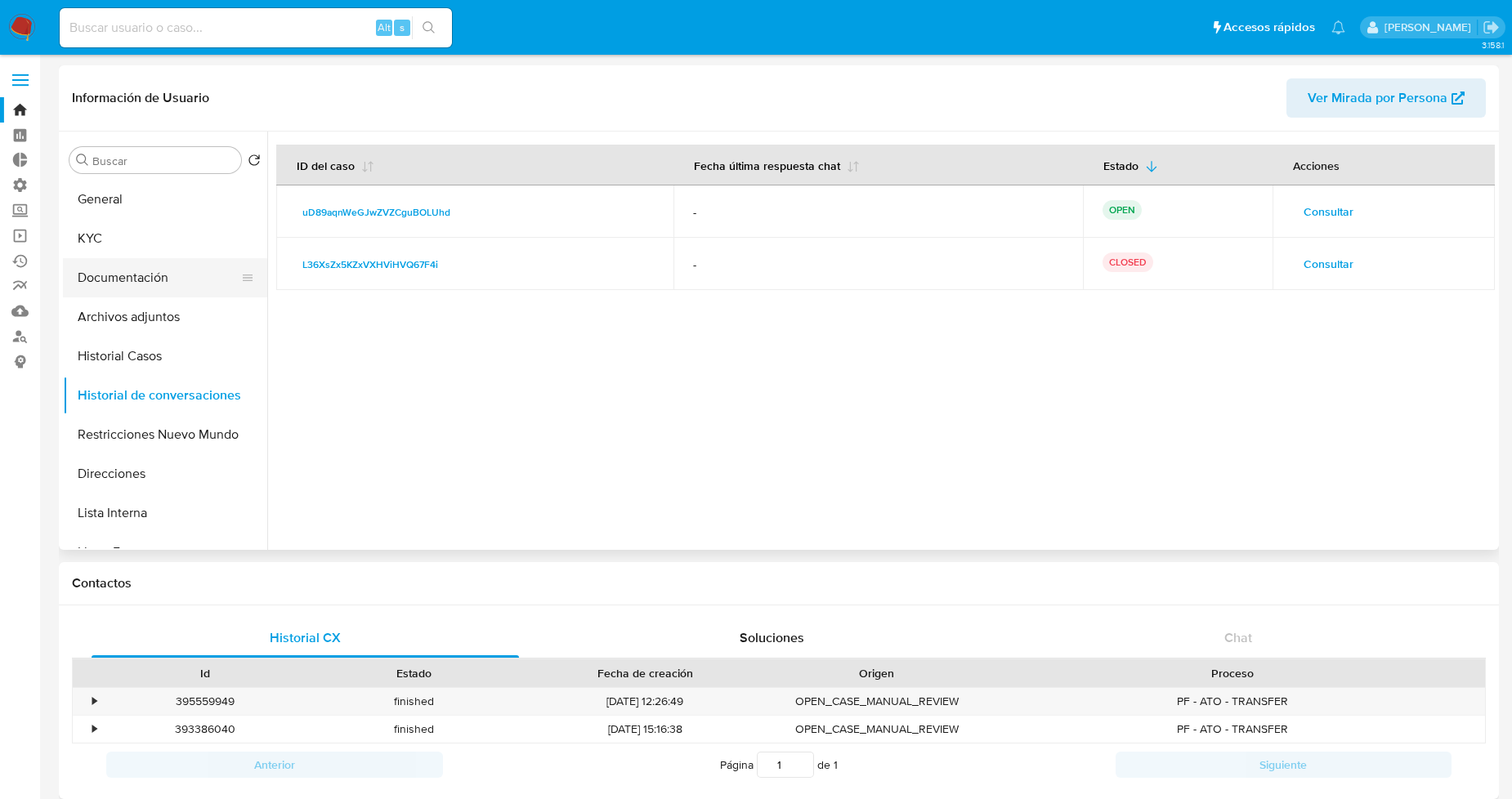
click at [153, 274] on button "Documentación" at bounding box center [158, 278] width 191 height 39
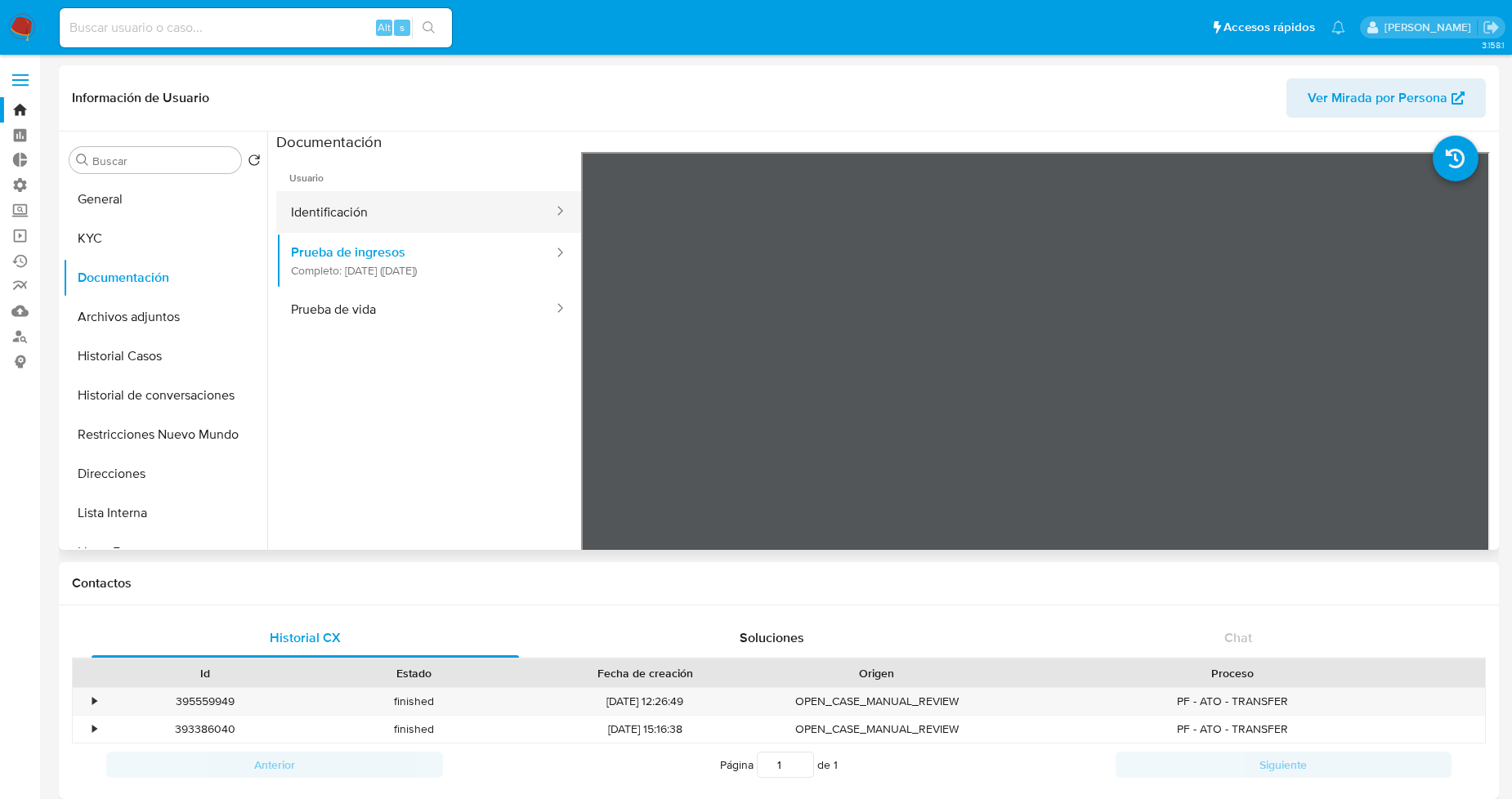
click at [430, 207] on button "Identificación" at bounding box center [415, 212] width 278 height 41
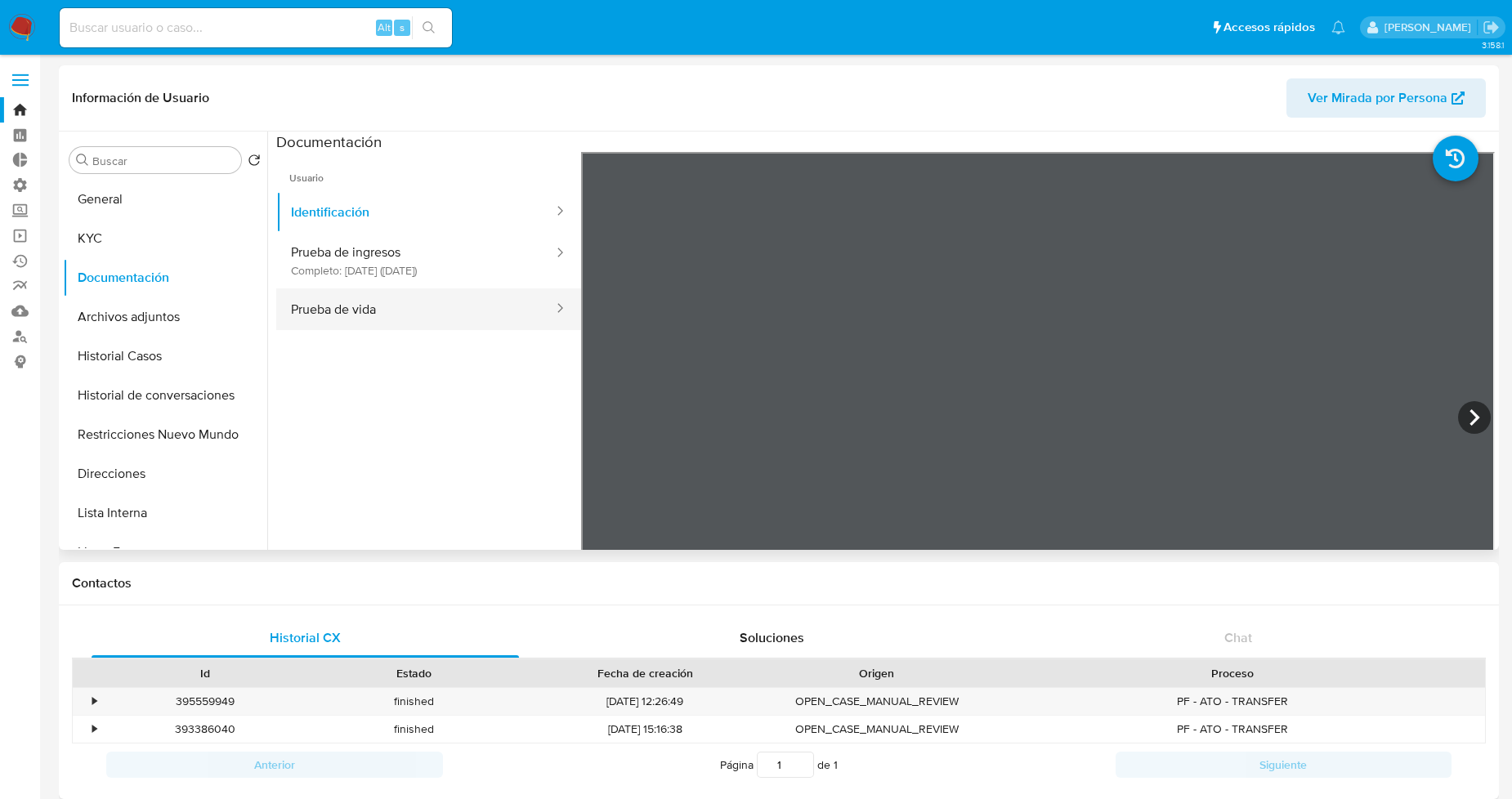
click at [306, 303] on button "Prueba de vida" at bounding box center [415, 309] width 278 height 41
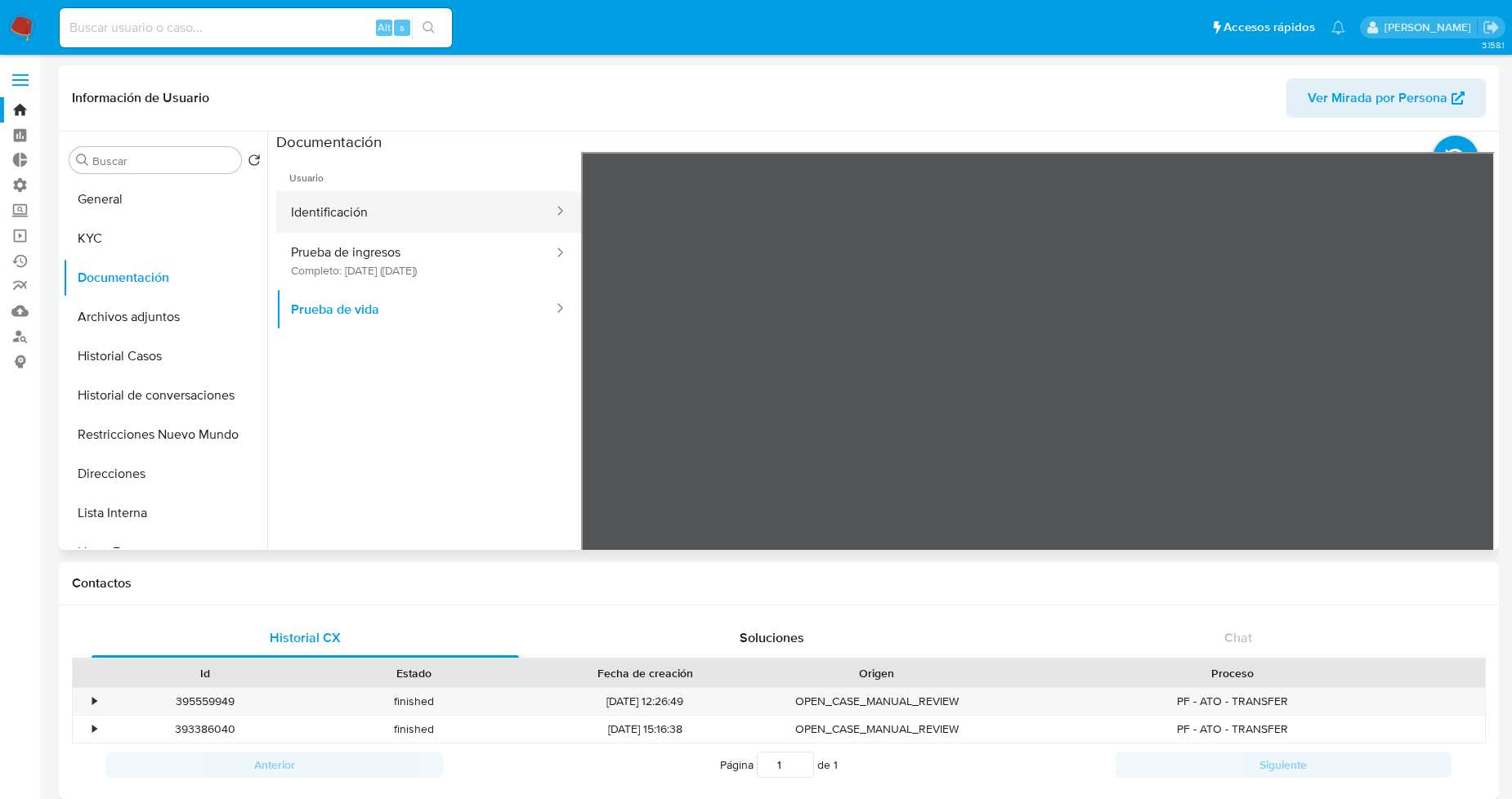
click at [401, 226] on button "Identificación" at bounding box center [415, 212] width 278 height 41
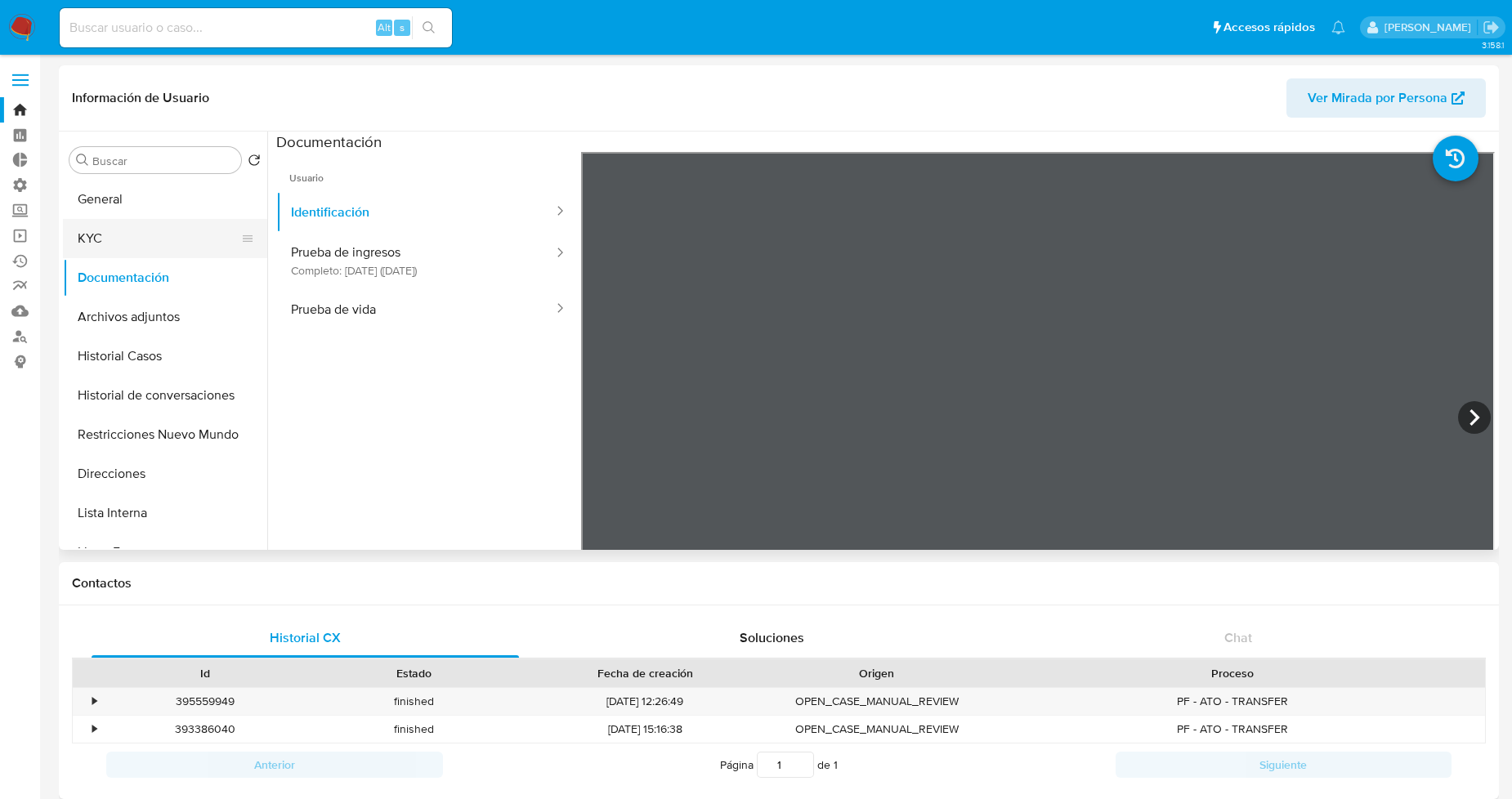
click at [145, 252] on button "KYC" at bounding box center [158, 238] width 191 height 39
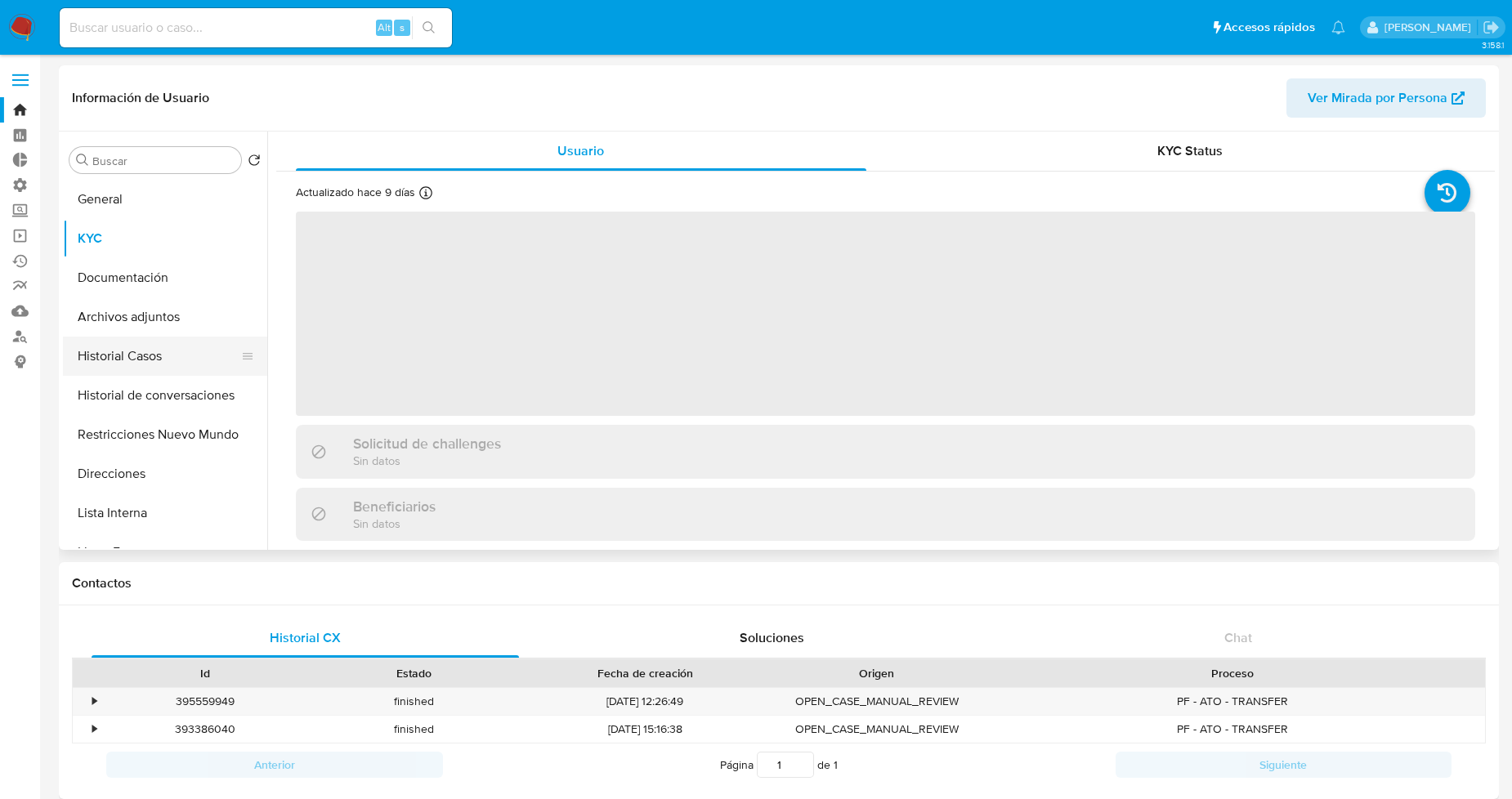
click at [127, 371] on button "Historial Casos" at bounding box center [158, 355] width 191 height 39
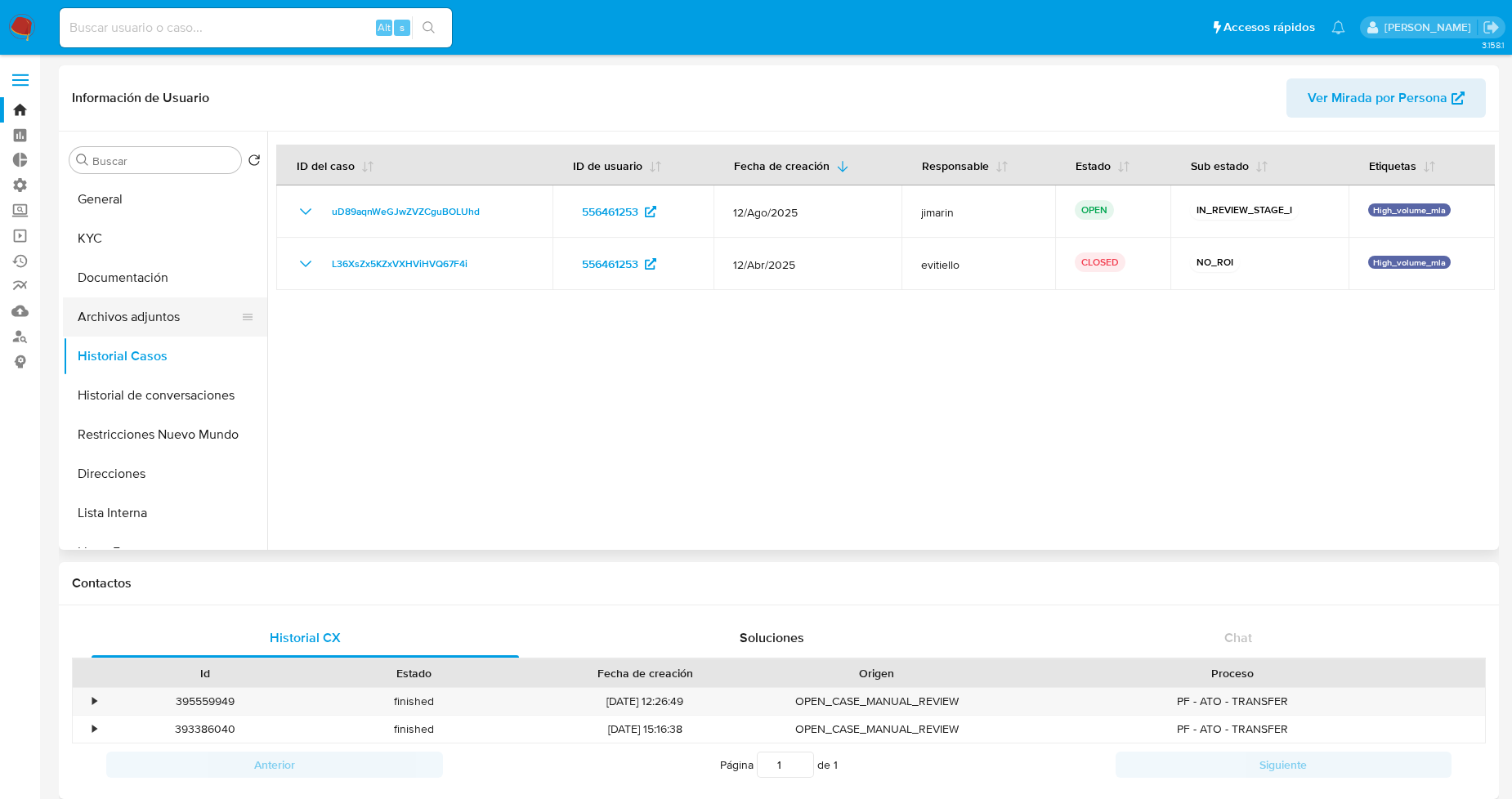
click at [198, 316] on button "Archivos adjuntos" at bounding box center [158, 316] width 191 height 39
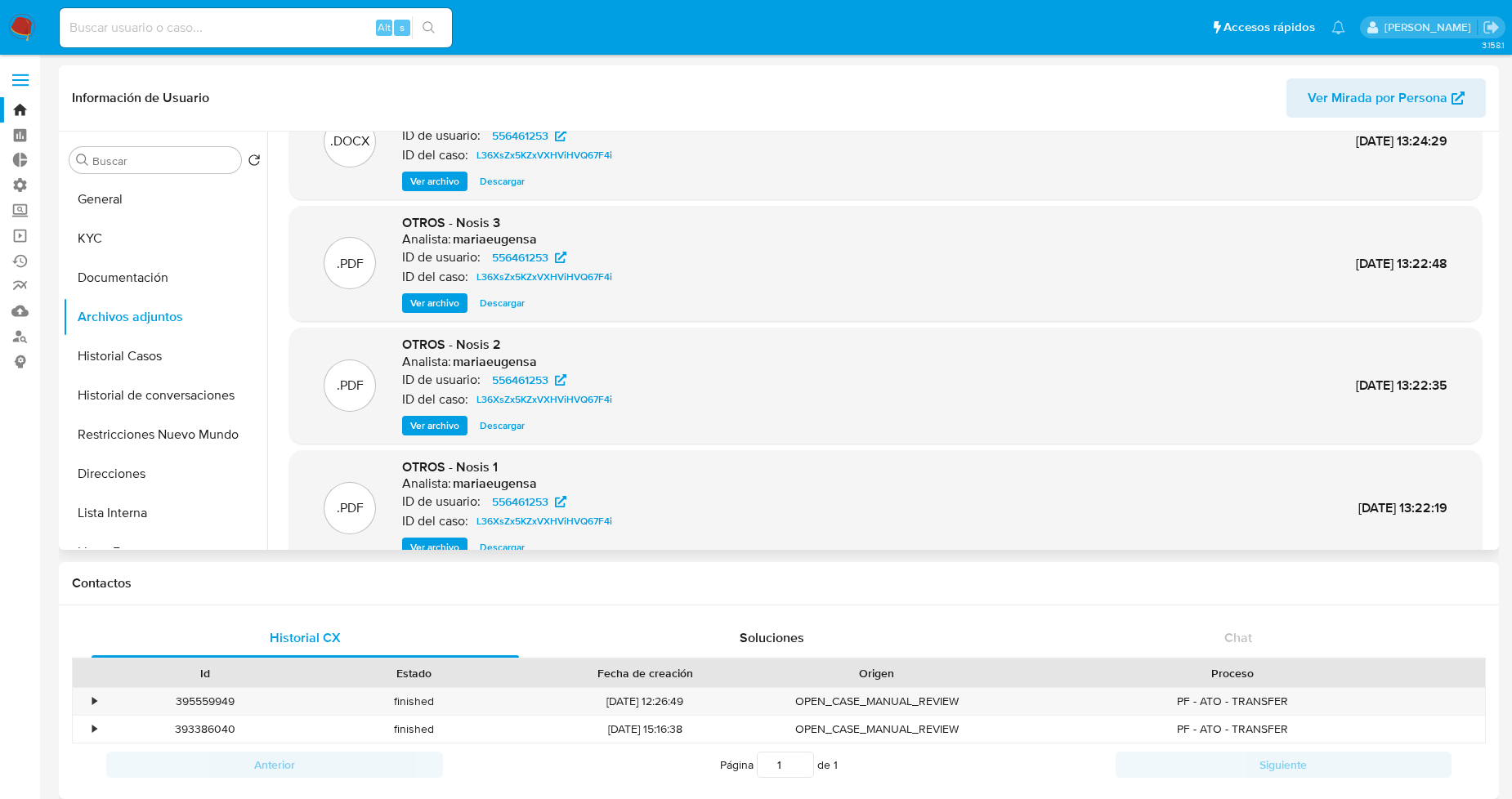
scroll to position [136, 0]
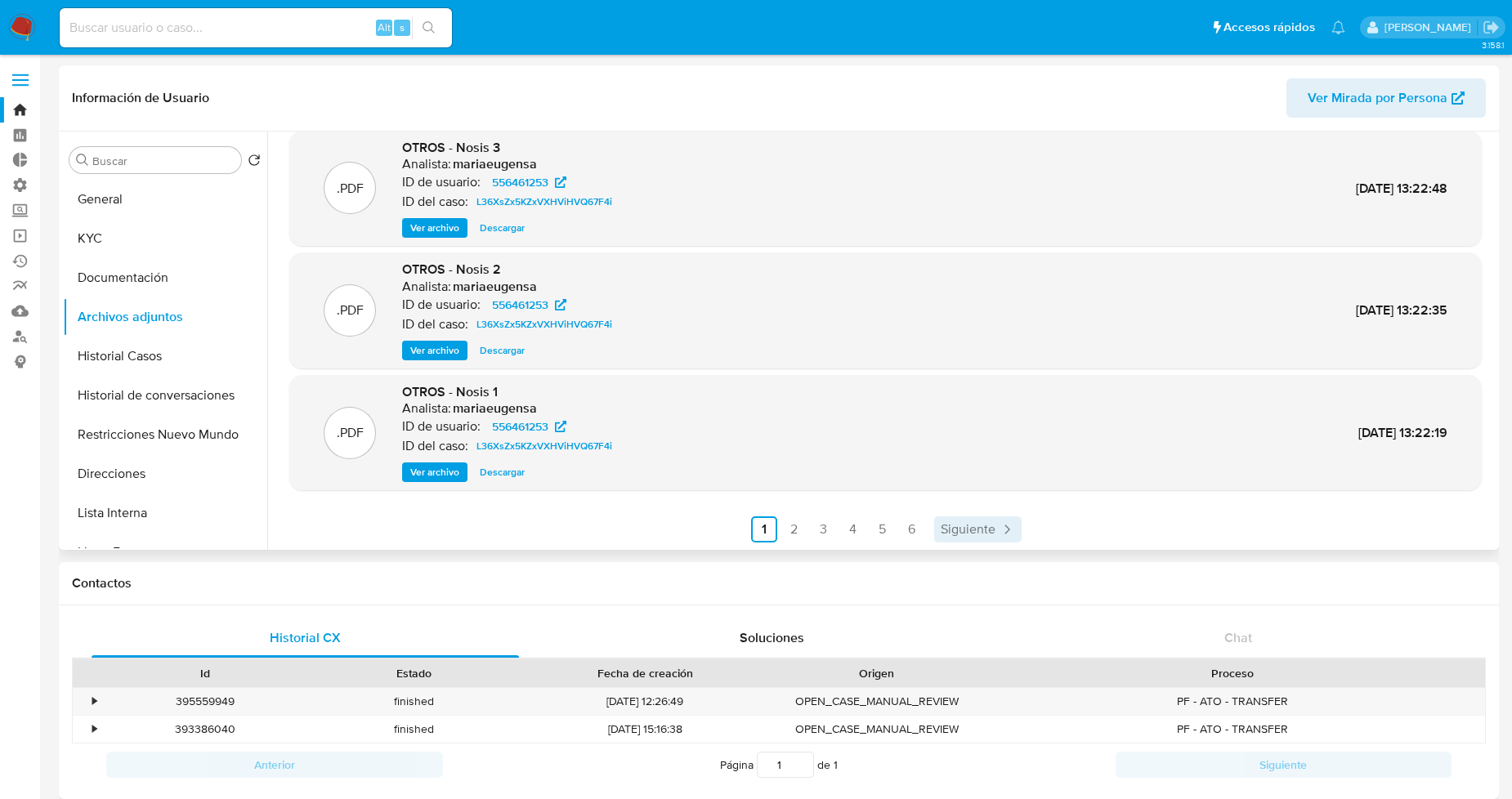
click at [954, 535] on span "Siguiente" at bounding box center [968, 530] width 55 height 13
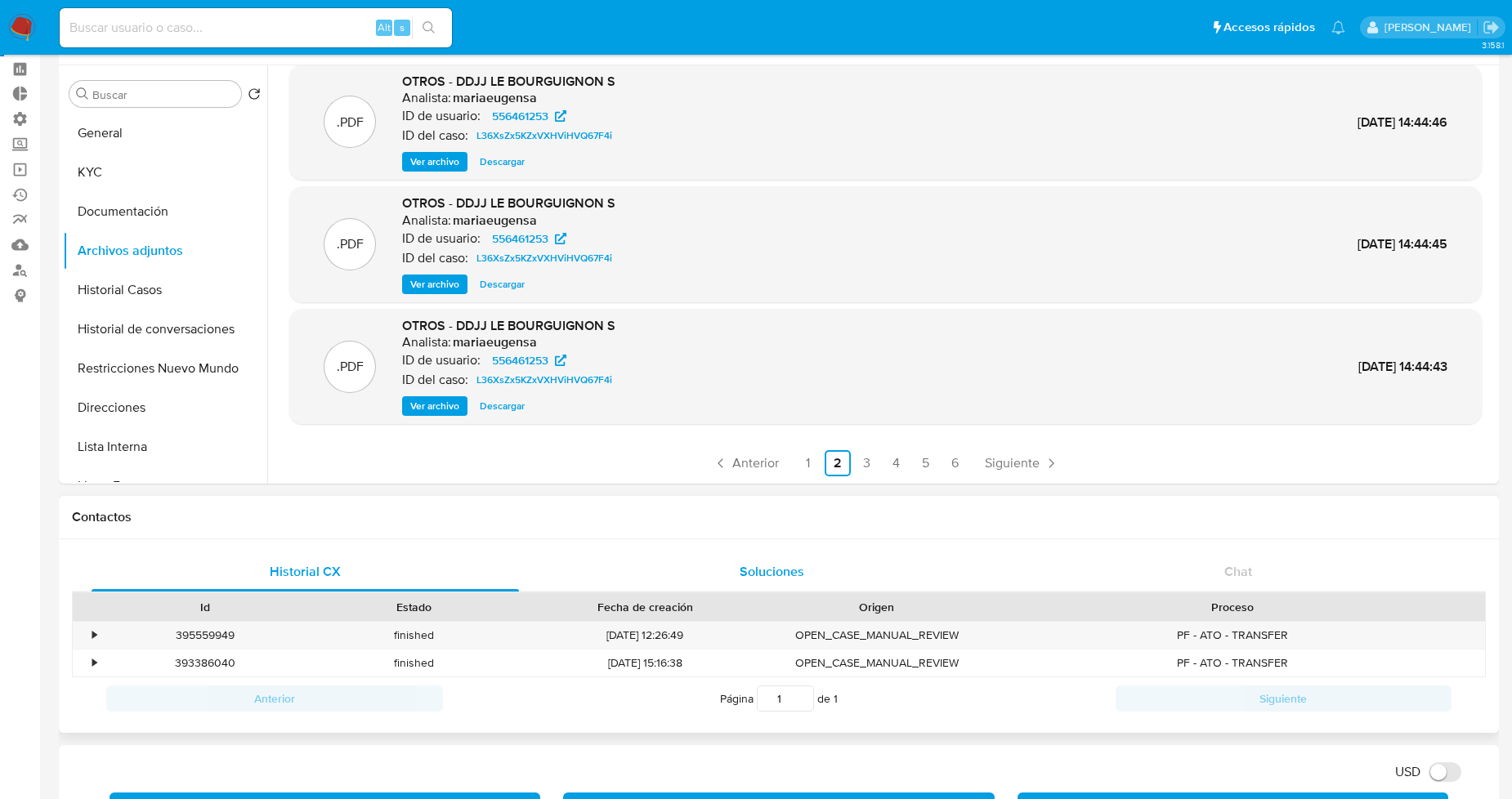
scroll to position [182, 0]
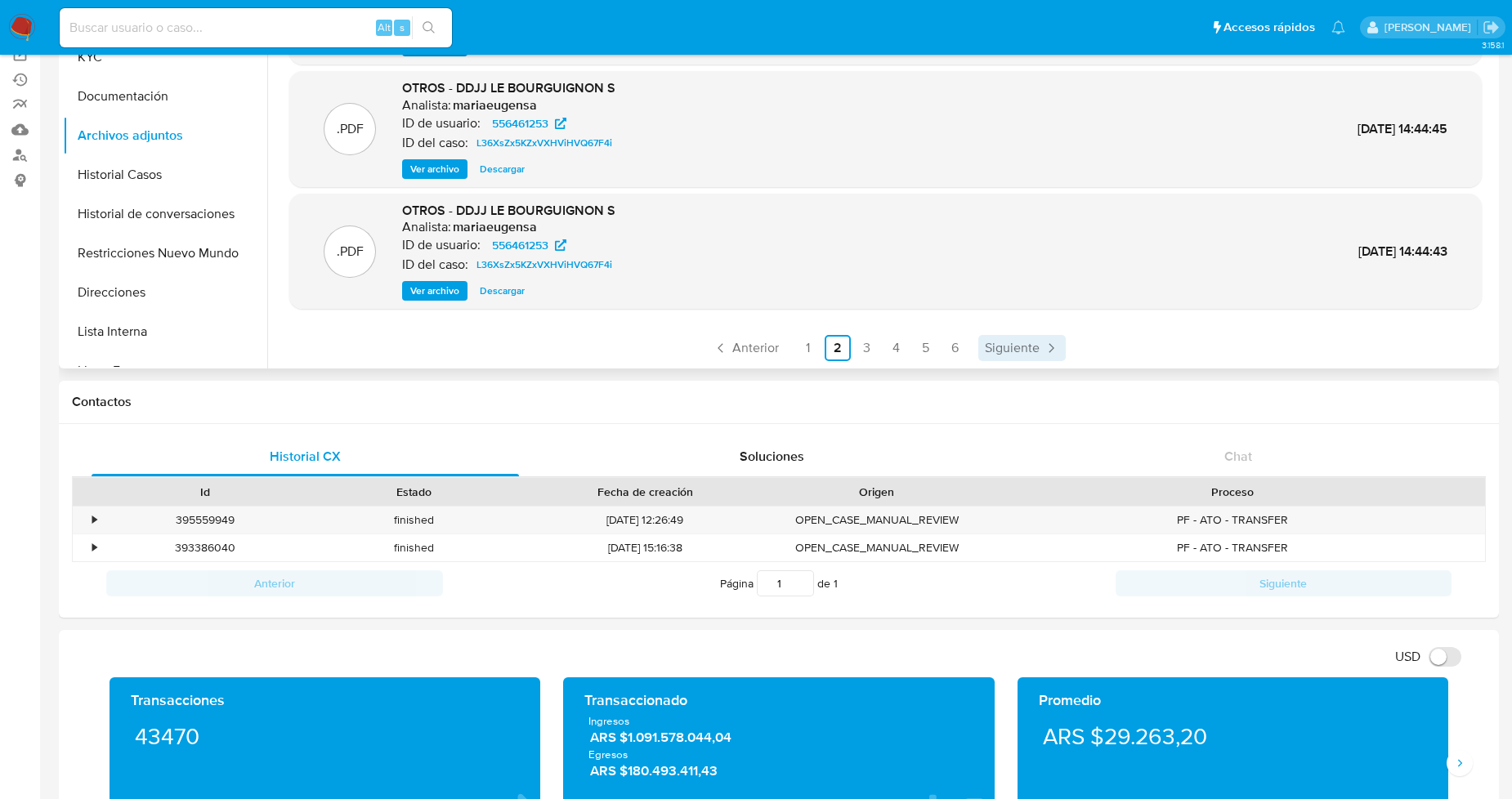
click at [1007, 345] on span "Siguiente" at bounding box center [1012, 348] width 55 height 13
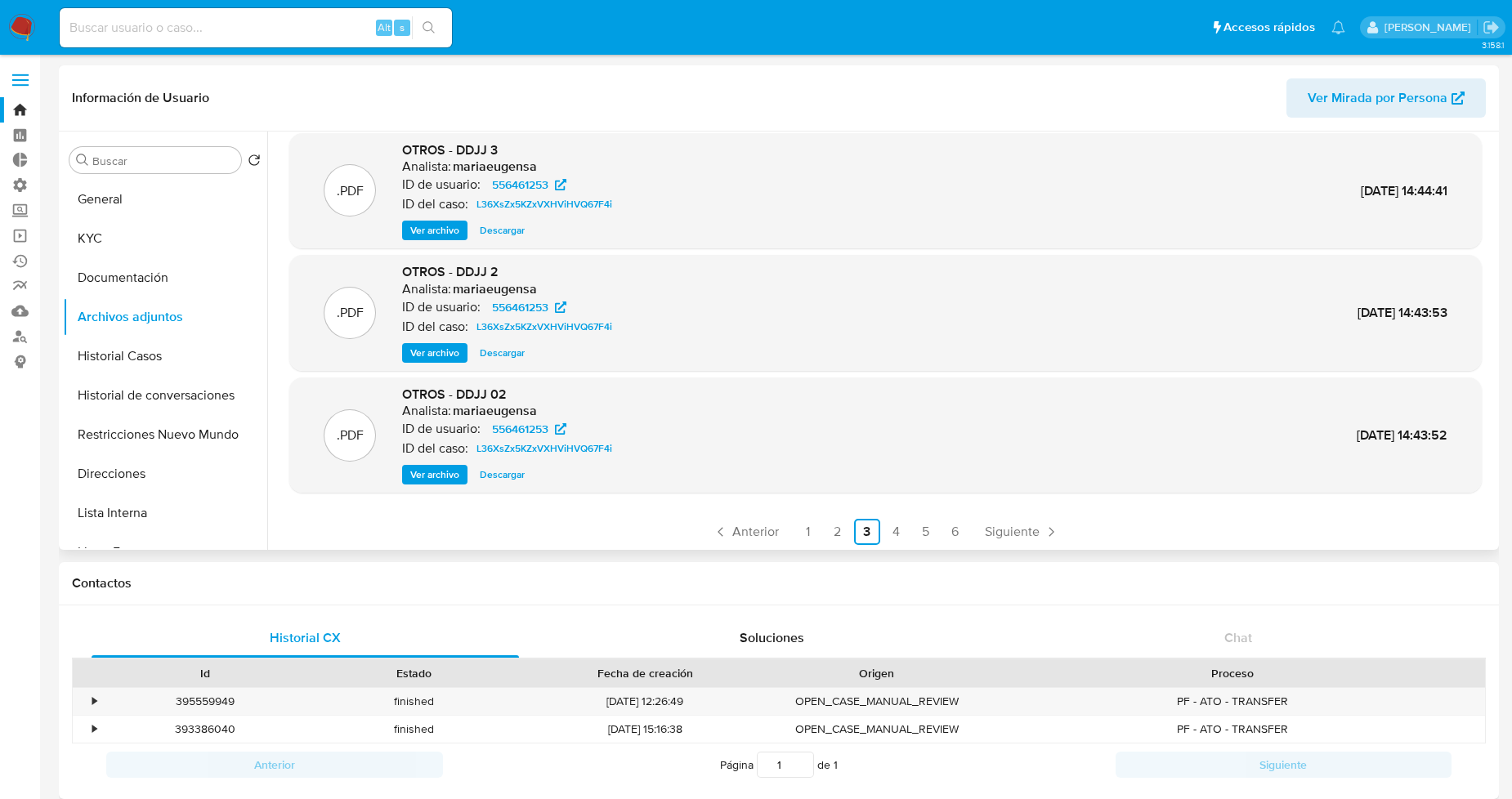
scroll to position [136, 0]
click at [1022, 528] on span "Siguiente" at bounding box center [1012, 530] width 55 height 13
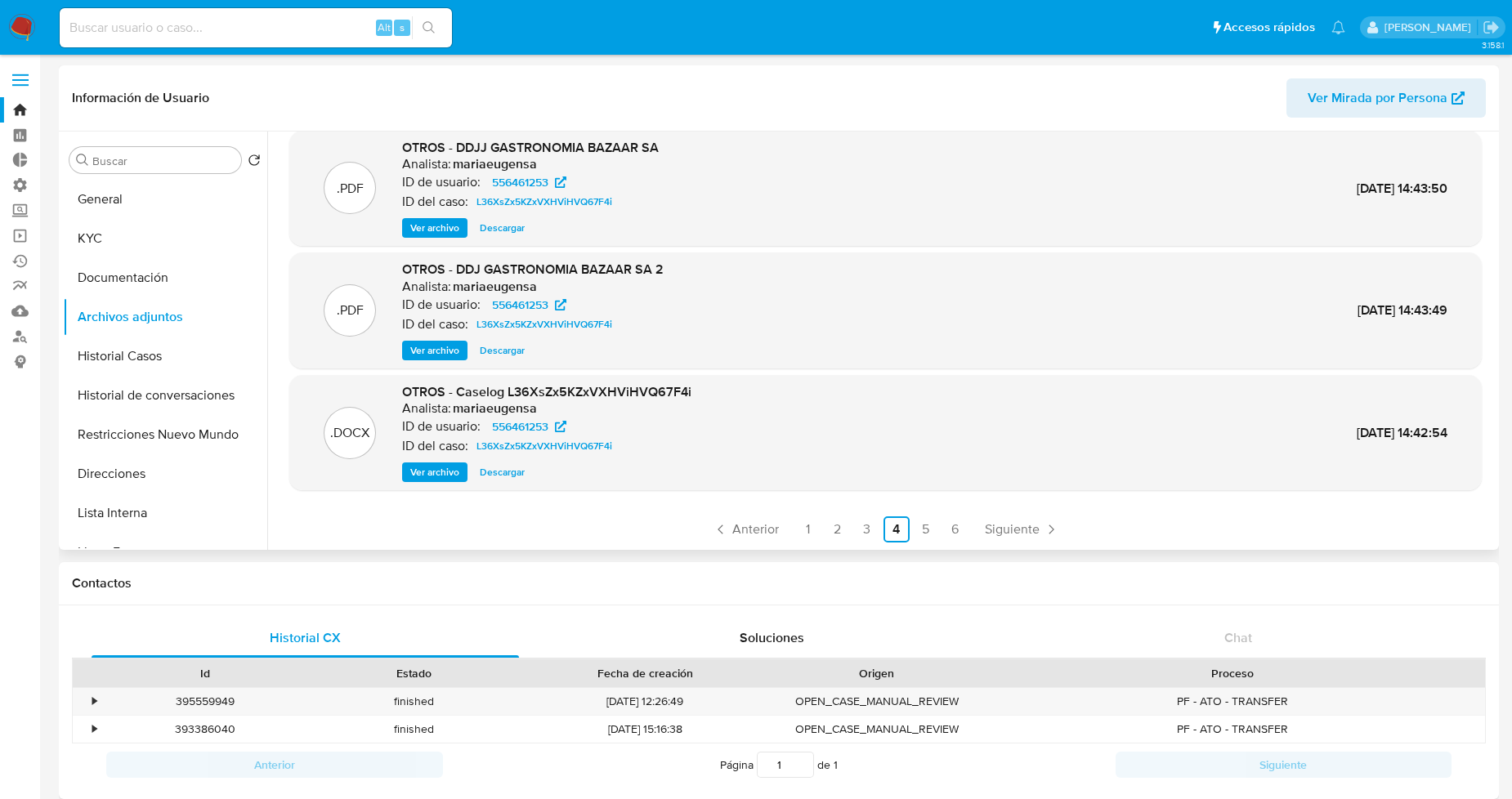
click at [505, 476] on span "Descargar" at bounding box center [502, 473] width 45 height 17
click at [871, 526] on link "3" at bounding box center [867, 530] width 26 height 26
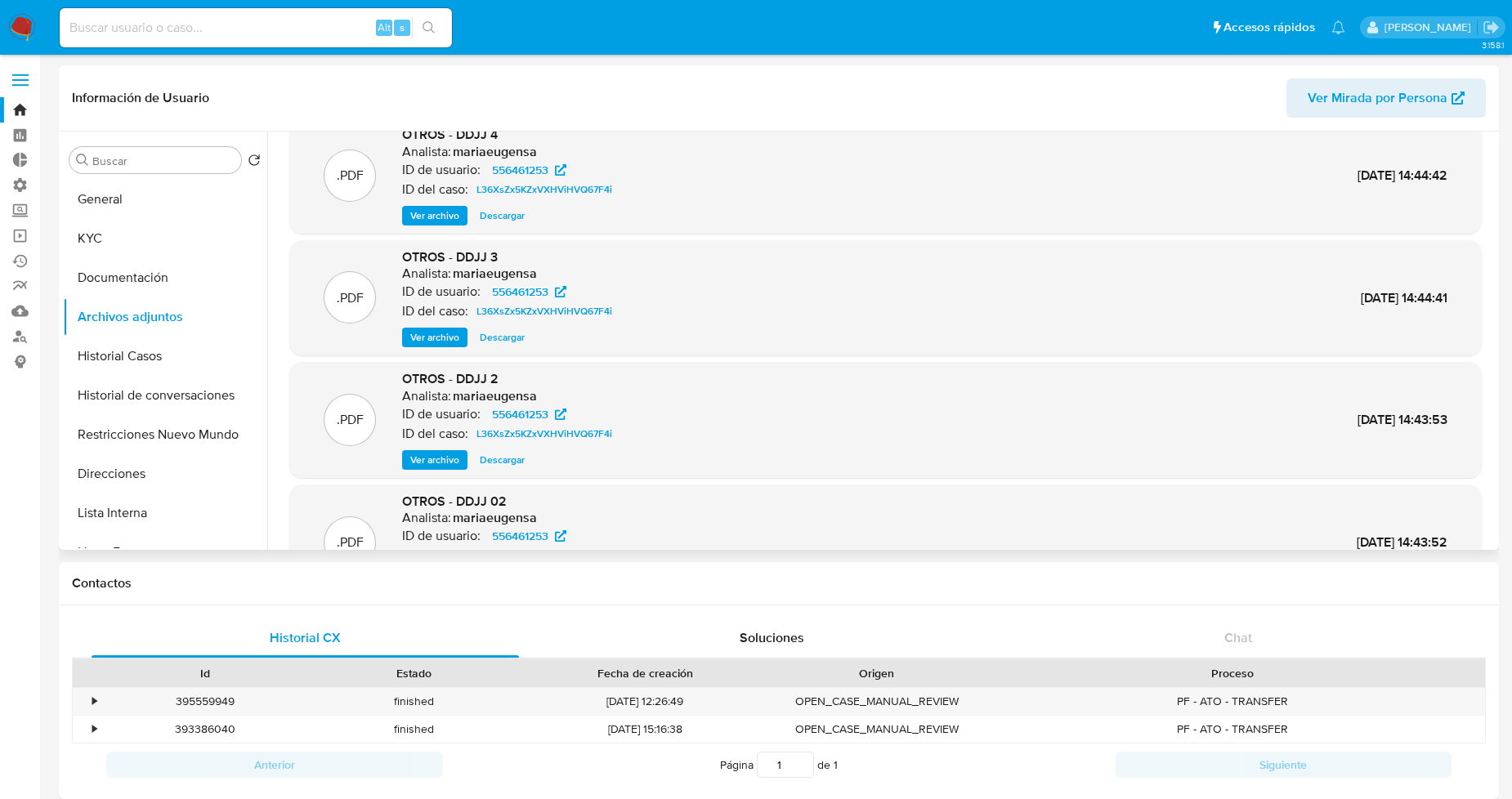
scroll to position [0, 0]
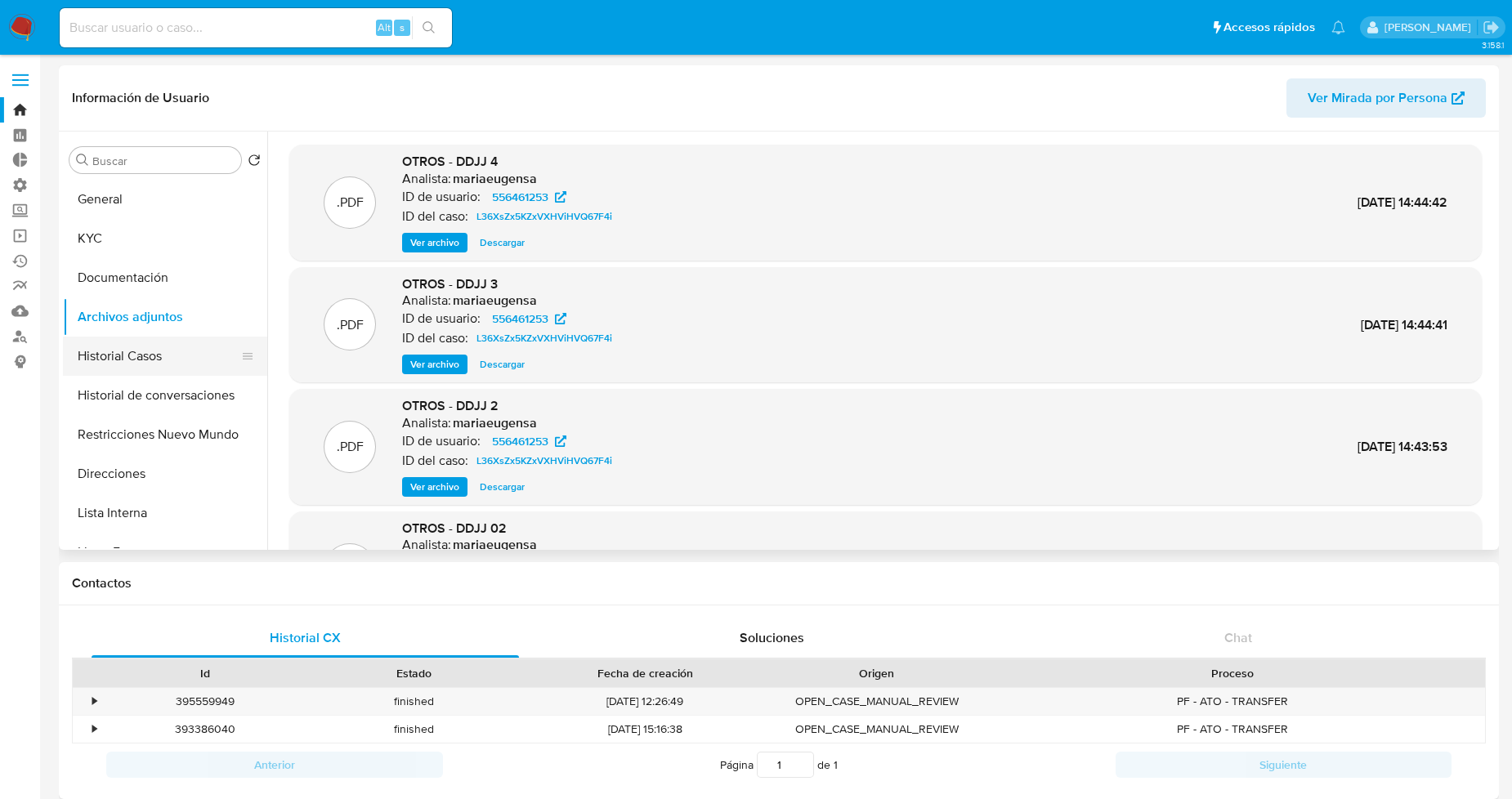
click at [150, 349] on button "Historial Casos" at bounding box center [158, 355] width 191 height 39
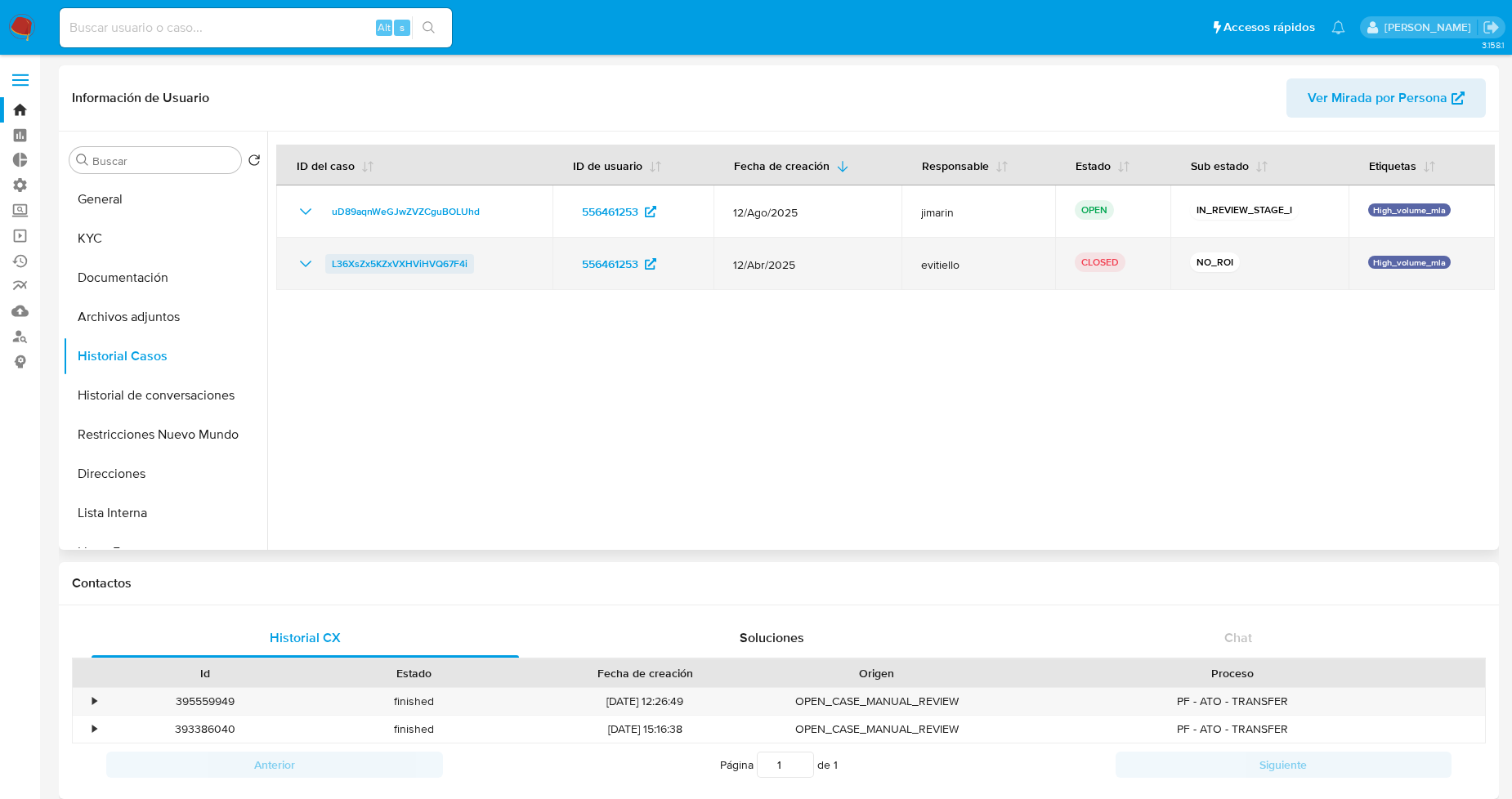
click at [410, 265] on span "L36XsZx5KZxVXHViHVQ67F4i" at bounding box center [400, 264] width 136 height 20
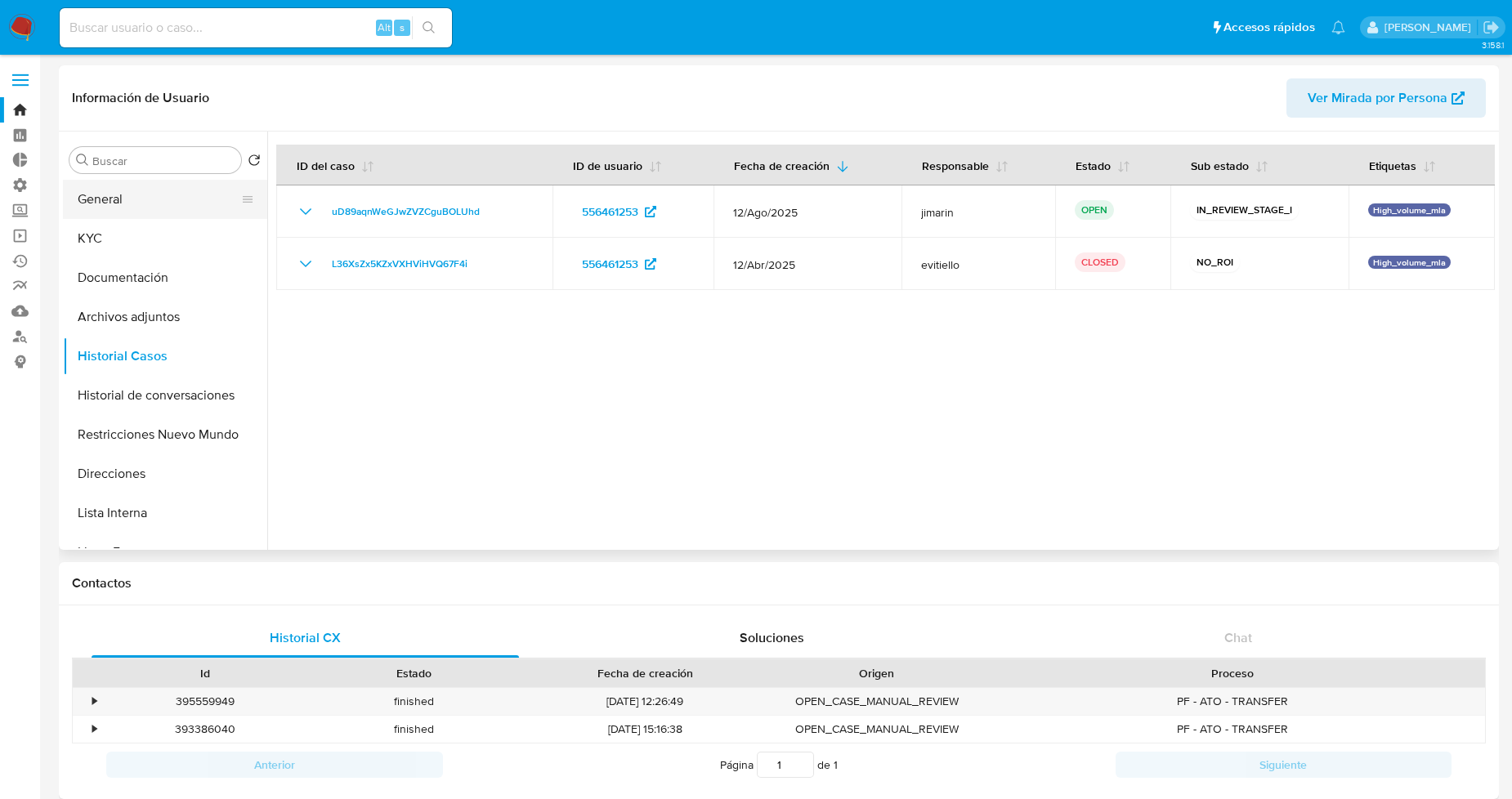
click at [177, 205] on button "General" at bounding box center [158, 199] width 191 height 39
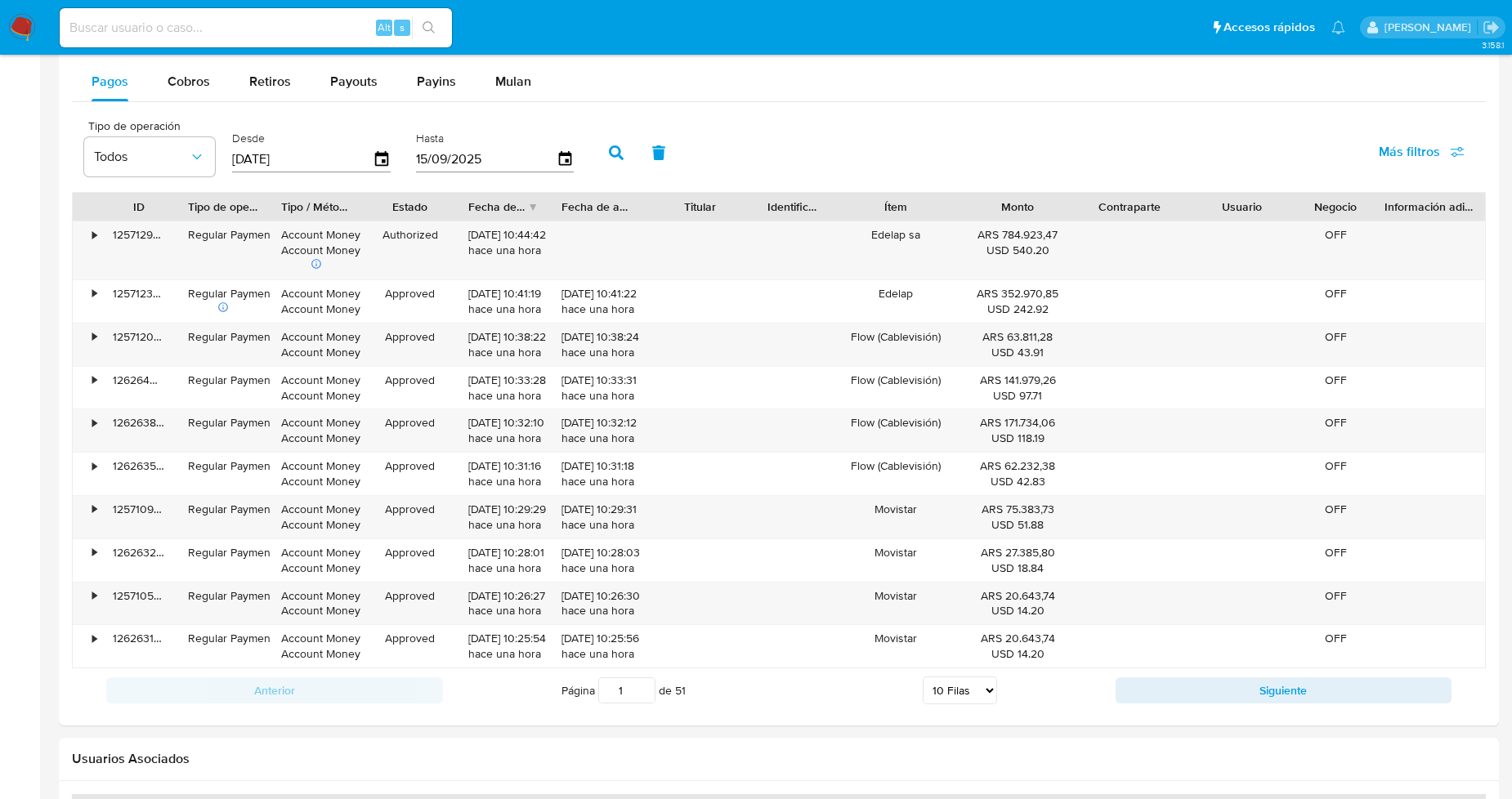
scroll to position [1235, 0]
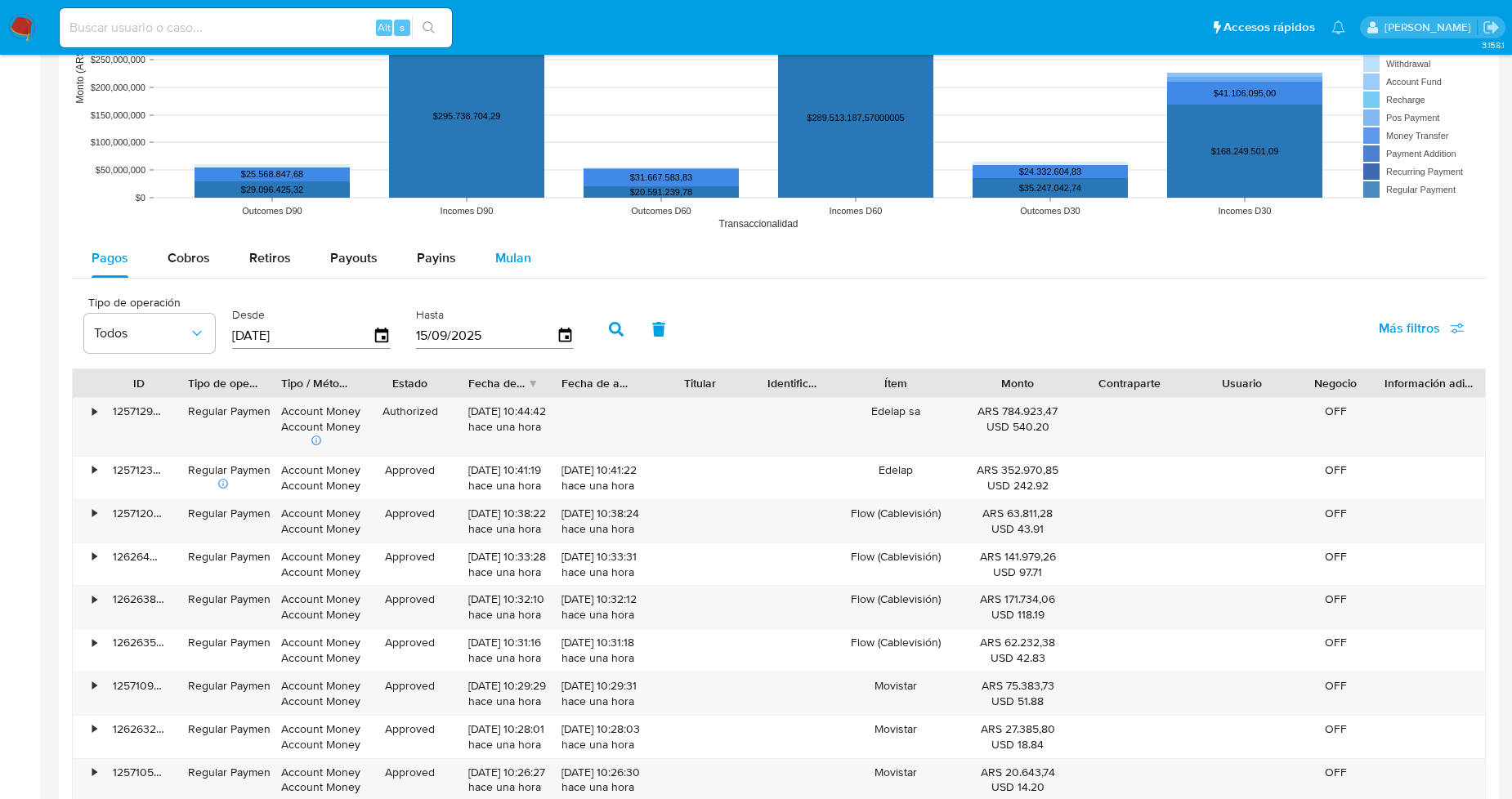
click at [495, 263] on span "Mulan" at bounding box center [513, 258] width 36 height 19
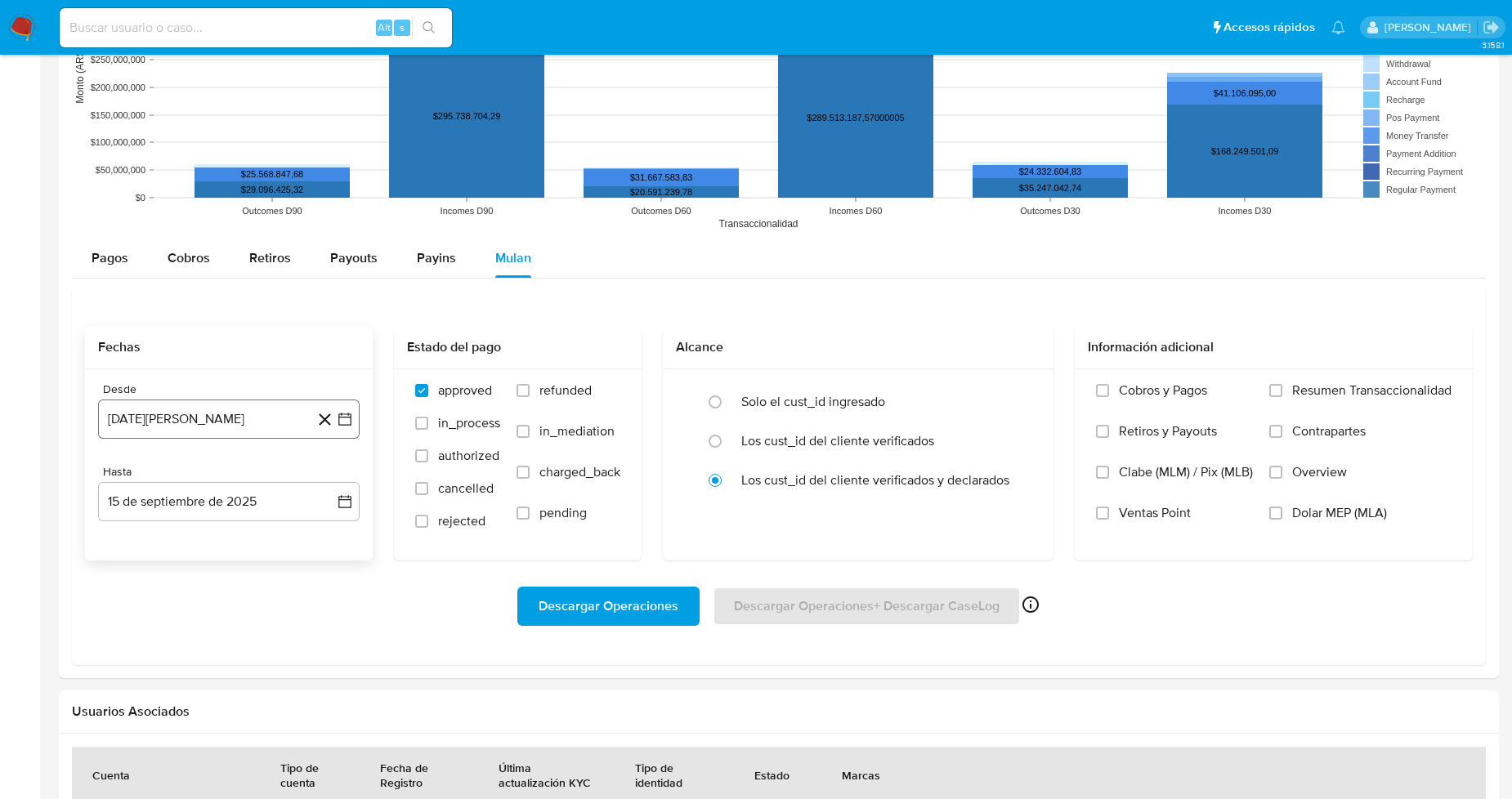
click at [336, 426] on icon "button" at bounding box center [345, 419] width 17 height 17
click at [249, 482] on span "agosto 2024" at bounding box center [221, 479] width 74 height 17
click at [322, 480] on icon "Año siguiente" at bounding box center [327, 479] width 20 height 20
click at [234, 625] on span "ago" at bounding box center [227, 630] width 21 height 13
click at [263, 536] on button "1" at bounding box center [262, 540] width 26 height 26
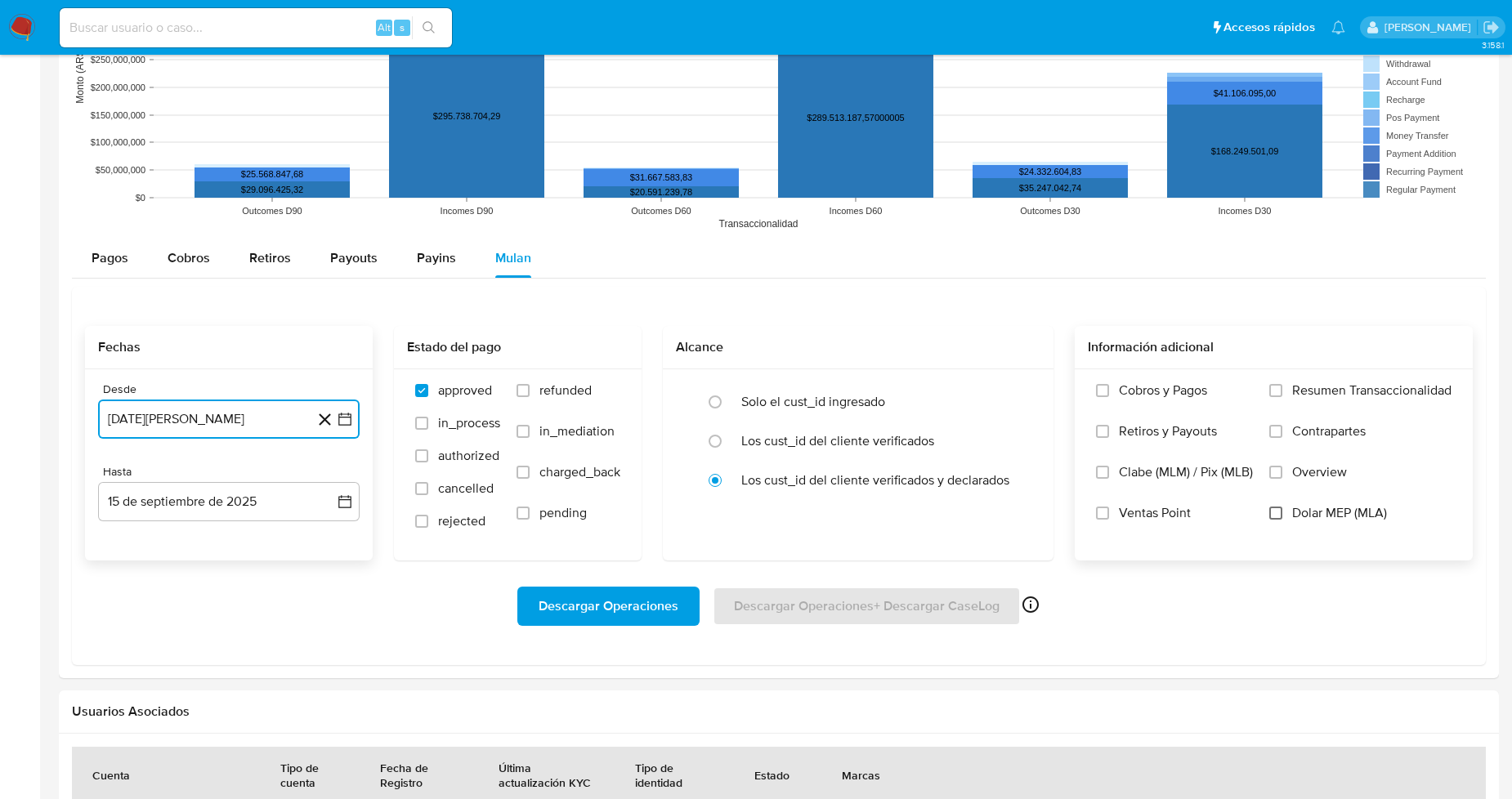
click at [1273, 508] on input "Dolar MEP (MLA)" at bounding box center [1276, 513] width 13 height 13
click at [601, 608] on span "Descargar Operaciones" at bounding box center [608, 606] width 140 height 36
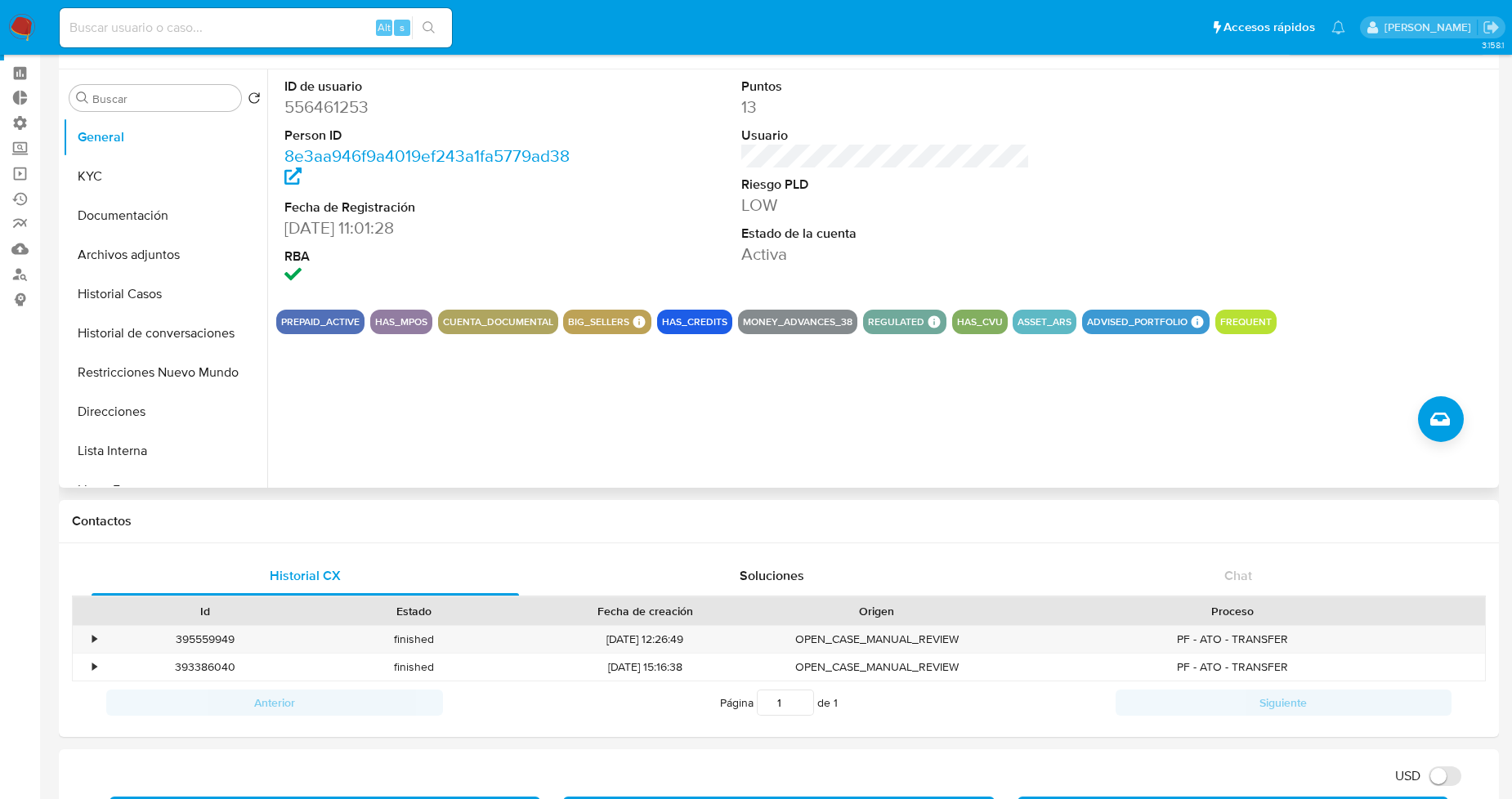
scroll to position [0, 0]
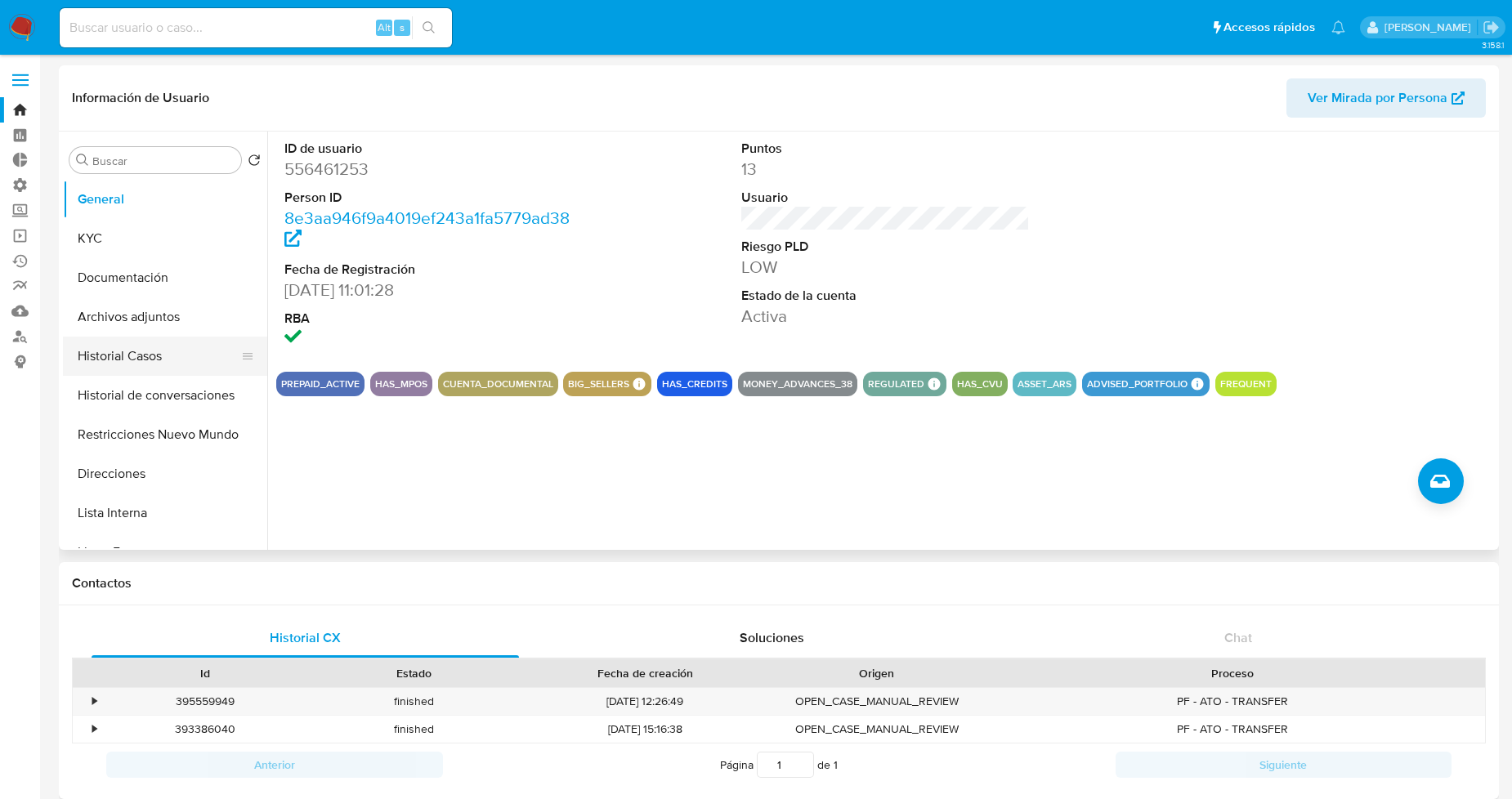
click button "Historial Casos"
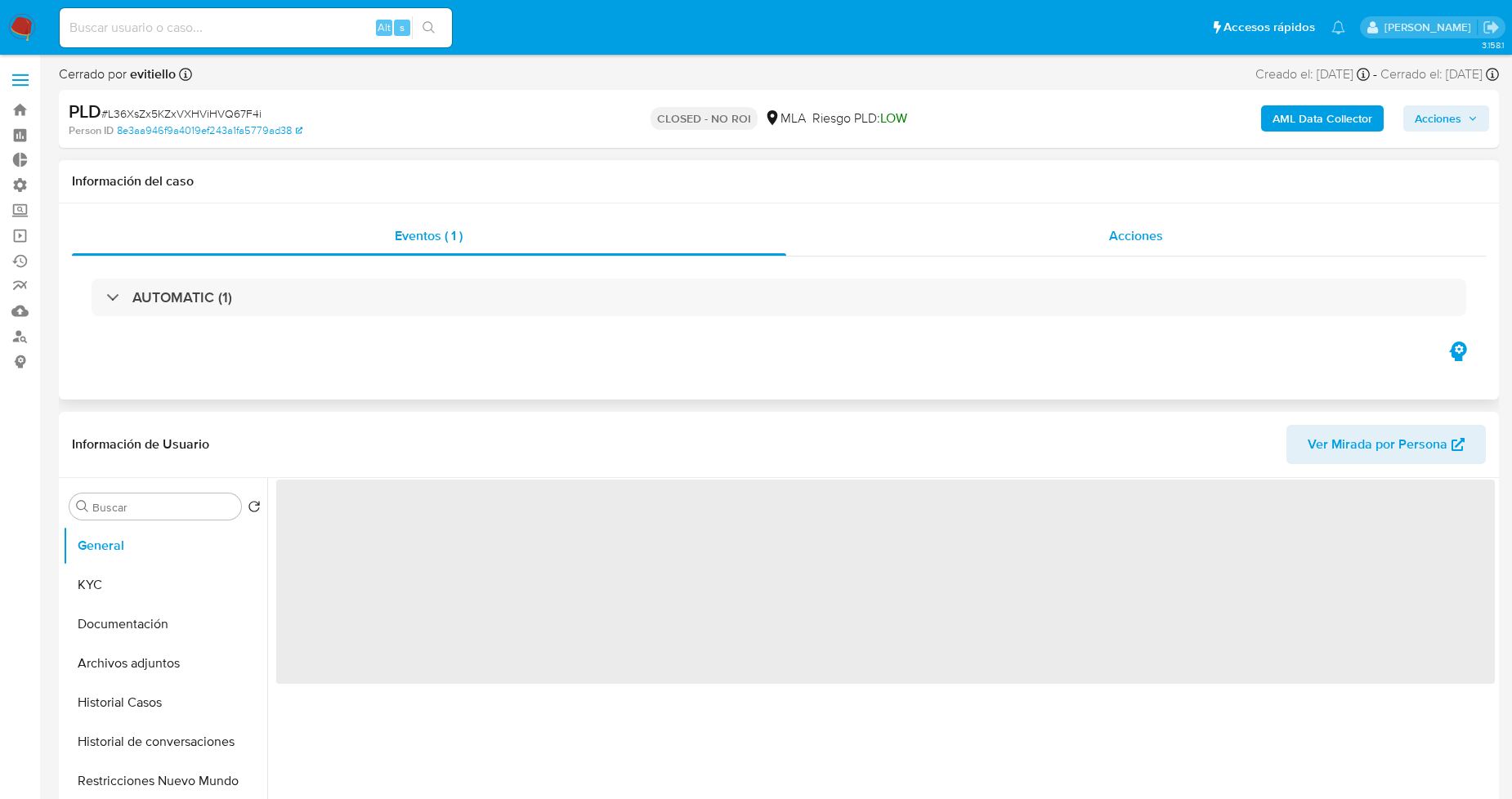
click at [916, 230] on div "Acciones" at bounding box center [1136, 235] width 701 height 39
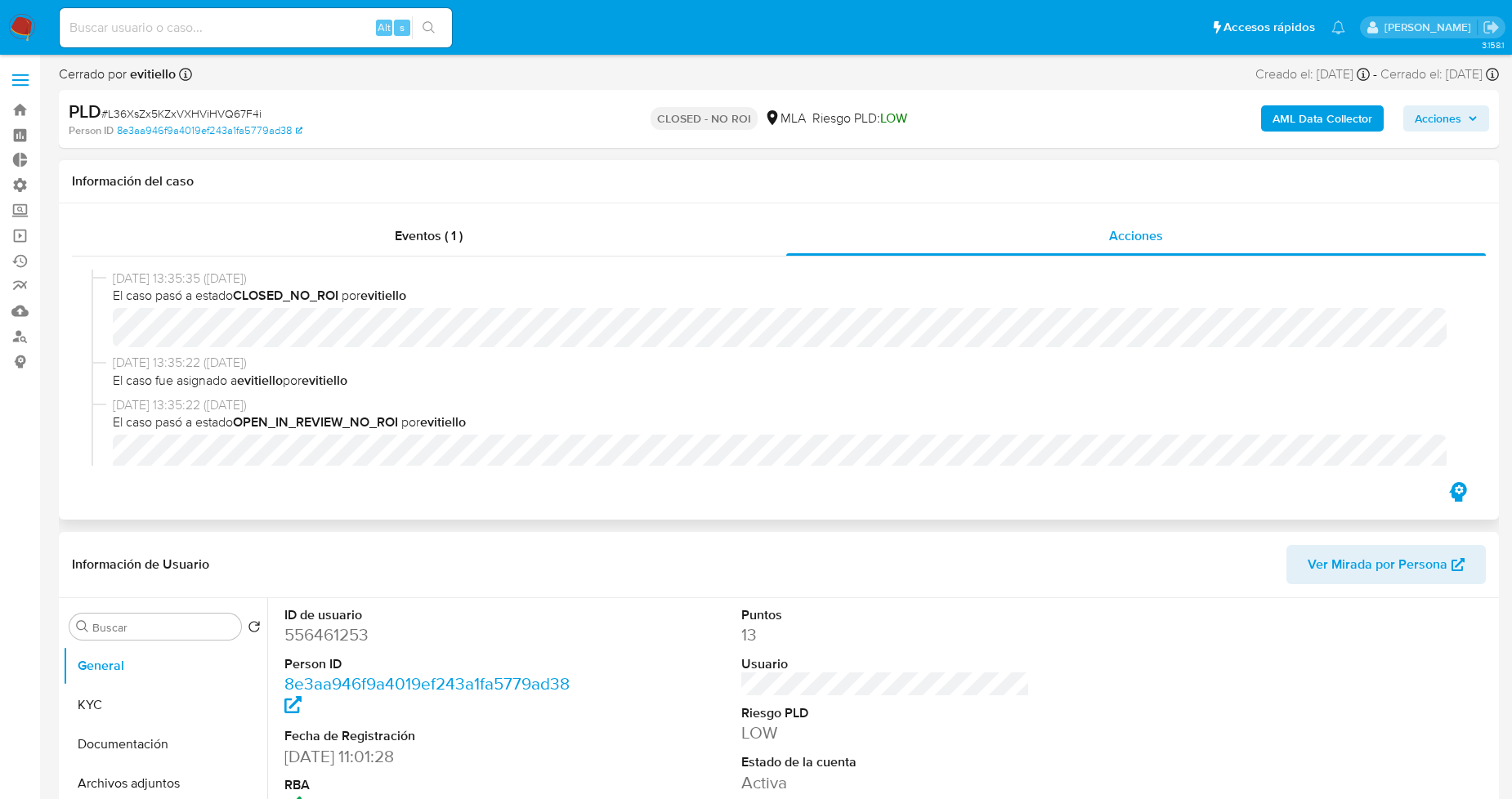
select select "10"
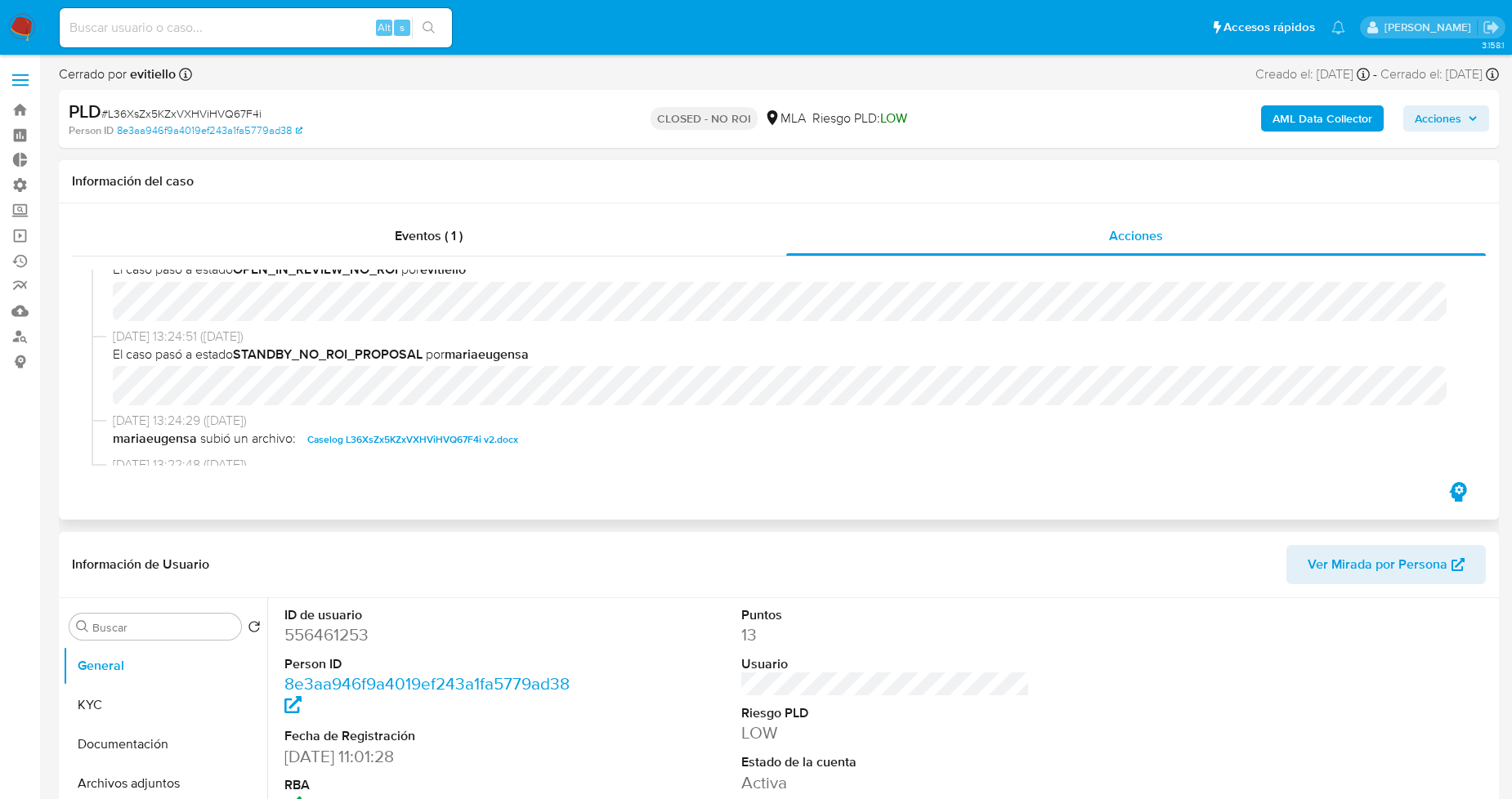
scroll to position [182, 0]
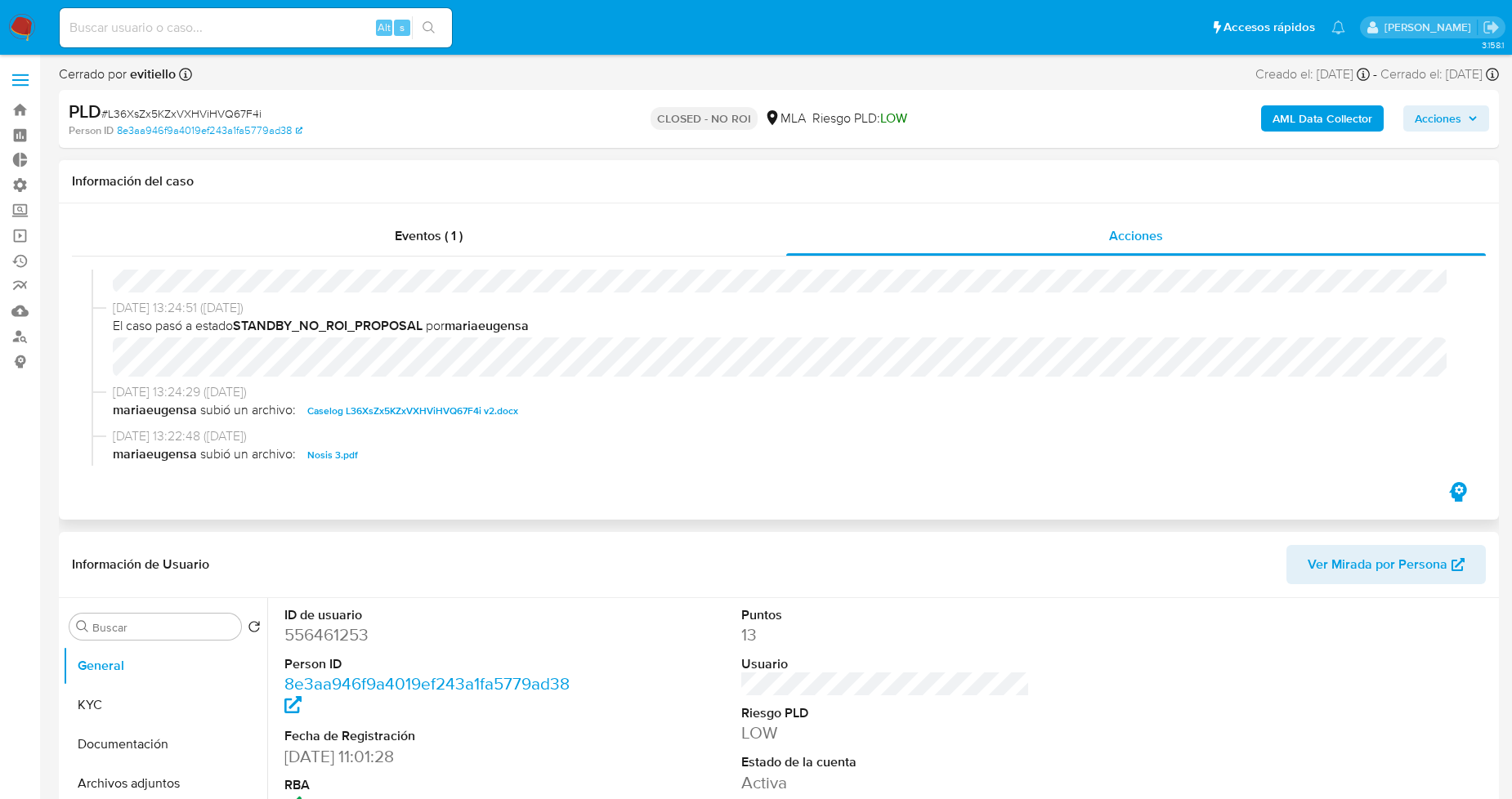
click at [404, 411] on span "Caselog L36XsZx5KZxVXHViHVQ67F4i v2.docx" at bounding box center [412, 411] width 211 height 20
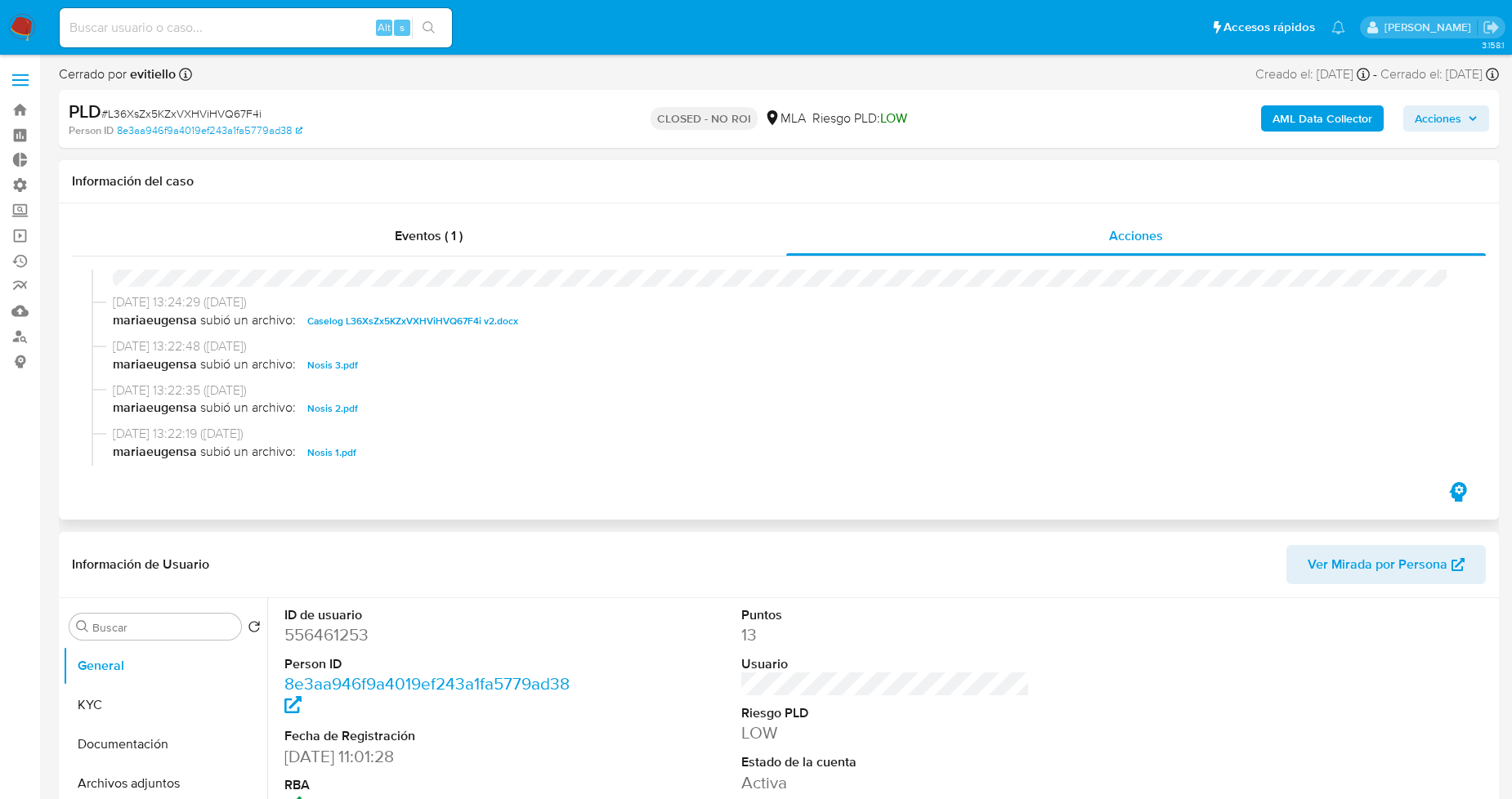
scroll to position [272, 0]
click at [385, 233] on div "Eventos ( 1 )" at bounding box center [429, 235] width 714 height 39
